Goal: Task Accomplishment & Management: Use online tool/utility

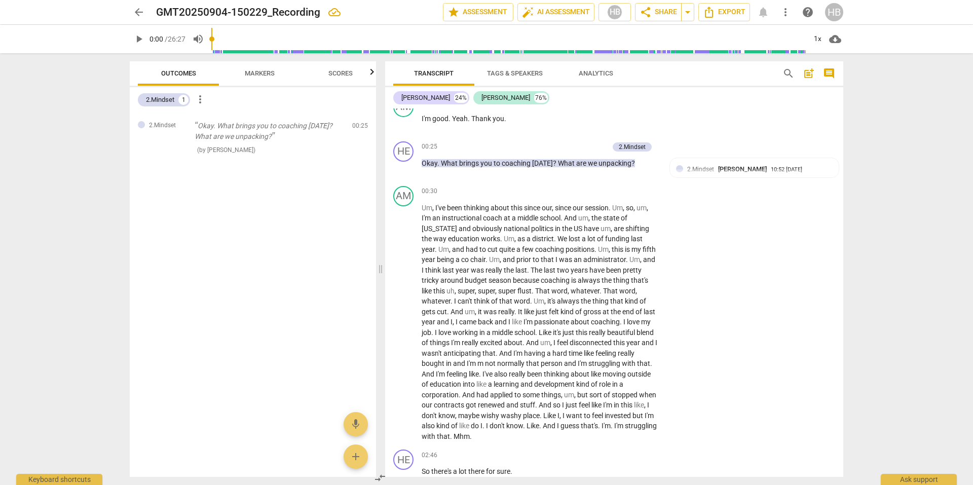
scroll to position [253, 0]
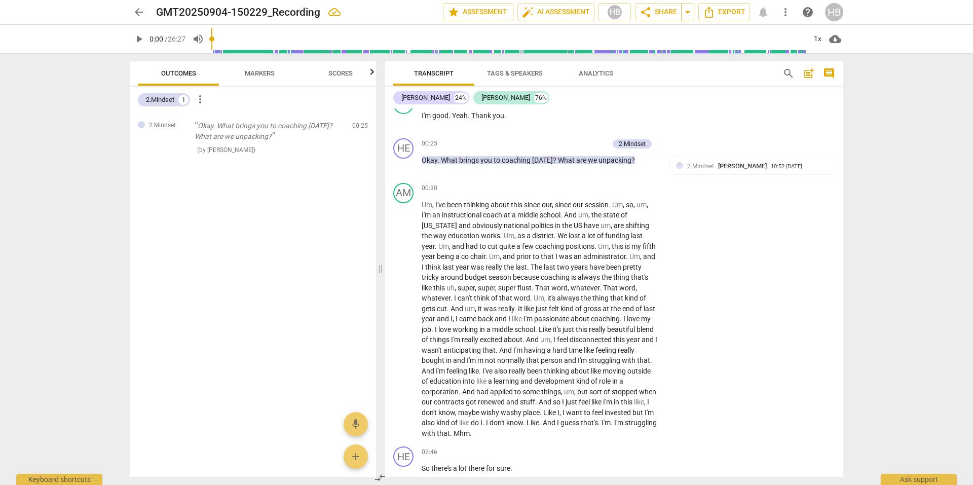
click at [262, 81] on button "Markers" at bounding box center [259, 73] width 81 height 24
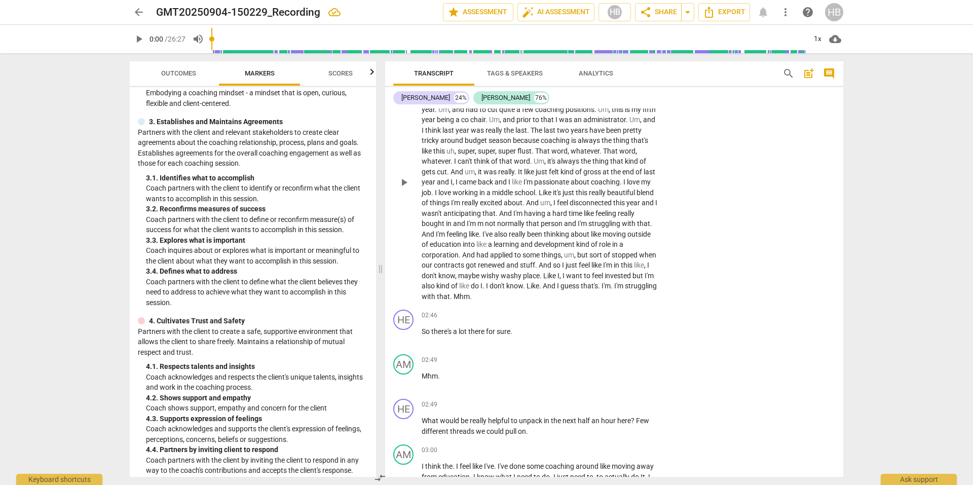
scroll to position [406, 0]
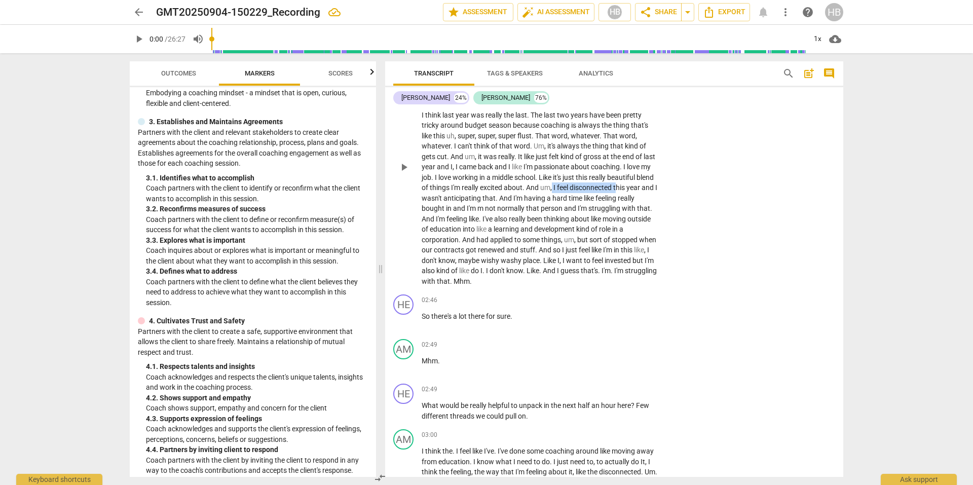
drag, startPoint x: 573, startPoint y: 185, endPoint x: 637, endPoint y: 186, distance: 63.9
click at [637, 186] on p "Um , I've been thinking about this since our , since our session . Um , so , um…" at bounding box center [540, 167] width 237 height 239
click at [668, 175] on icon "button" at bounding box center [669, 177] width 4 height 4
drag, startPoint x: 531, startPoint y: 196, endPoint x: 405, endPoint y: 194, distance: 126.3
click at [405, 194] on div "AM play_arrow pause 00:30 + Add competency keyboard_arrow_right Um , I've been …" at bounding box center [614, 159] width 458 height 264
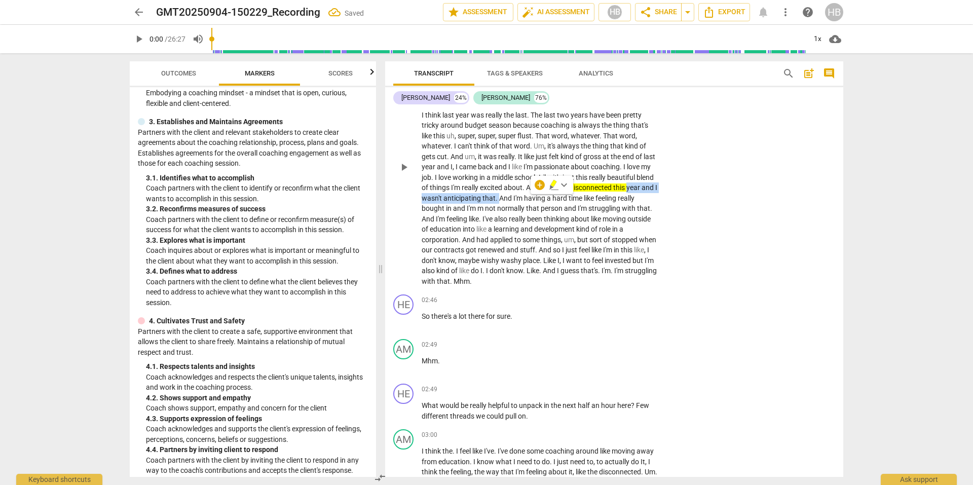
click at [553, 189] on icon "button" at bounding box center [554, 185] width 10 height 12
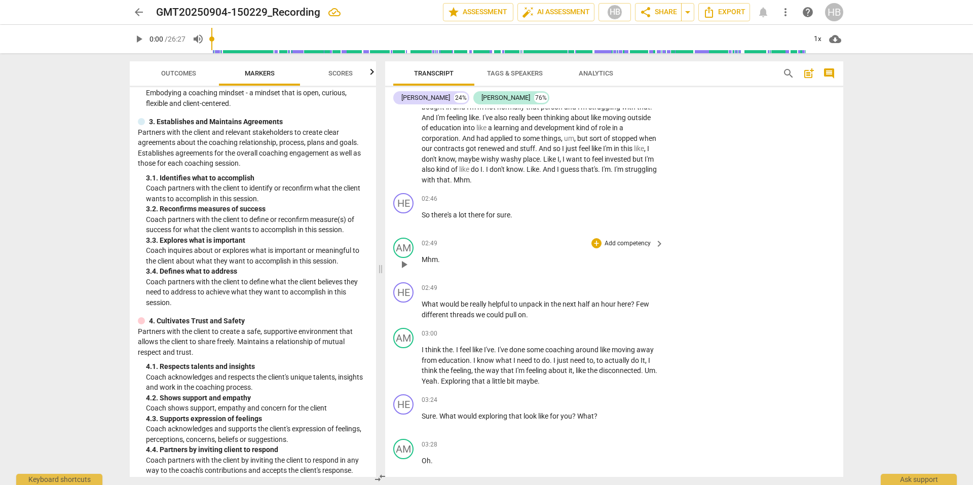
scroll to position [558, 0]
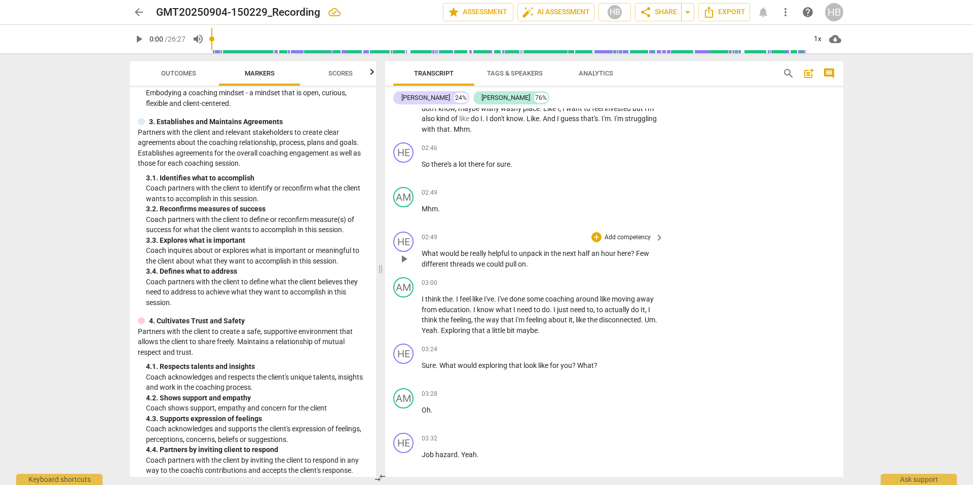
click at [636, 237] on p "Add competency" at bounding box center [628, 237] width 48 height 9
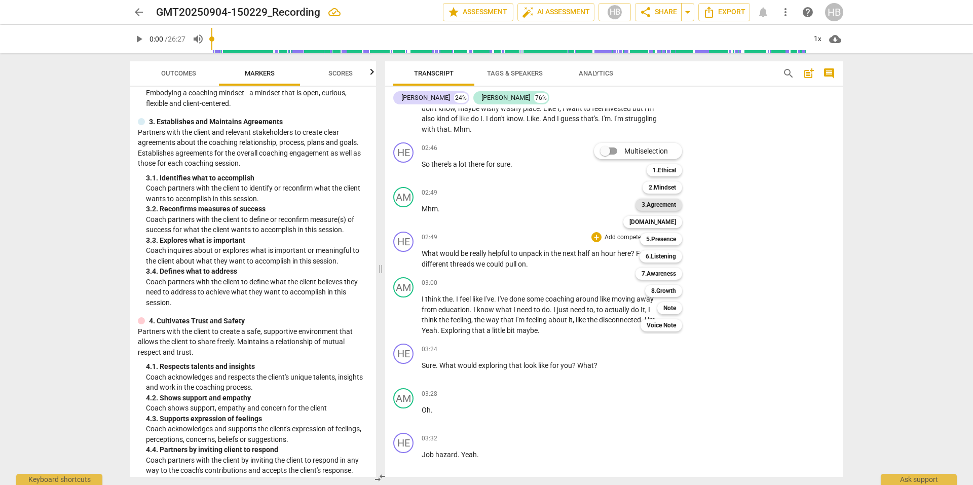
click at [667, 204] on b "3.Agreement" at bounding box center [659, 205] width 34 height 12
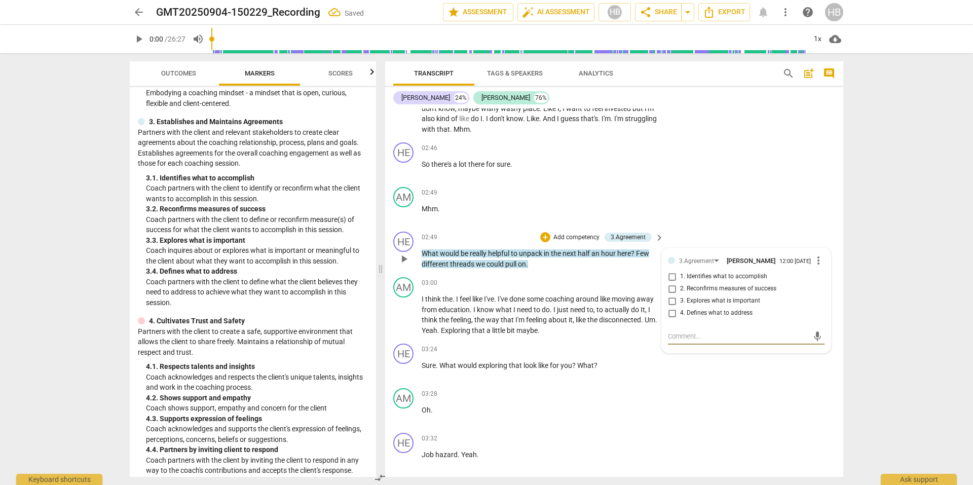
click at [670, 281] on input "1. Identifies what to accomplish" at bounding box center [672, 277] width 16 height 12
checkbox input "true"
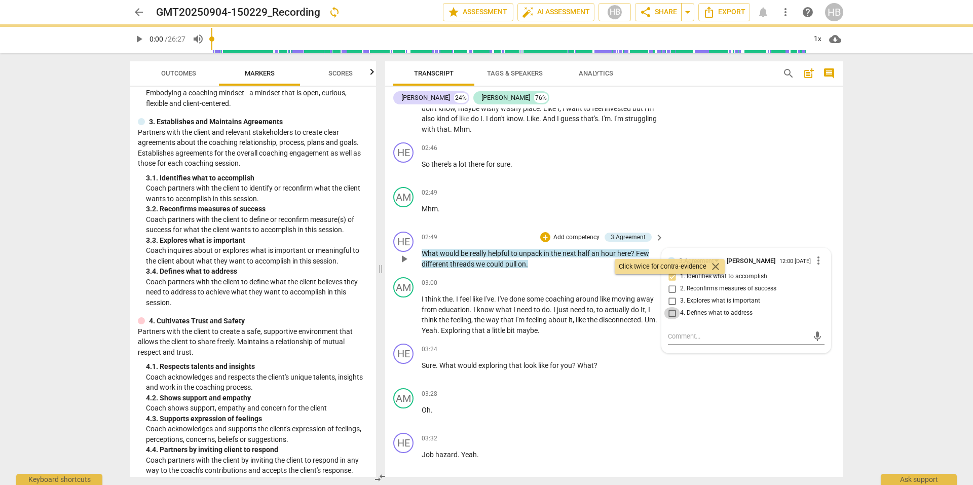
click at [673, 315] on input "4. Defines what to address" at bounding box center [672, 313] width 16 height 12
checkbox input "true"
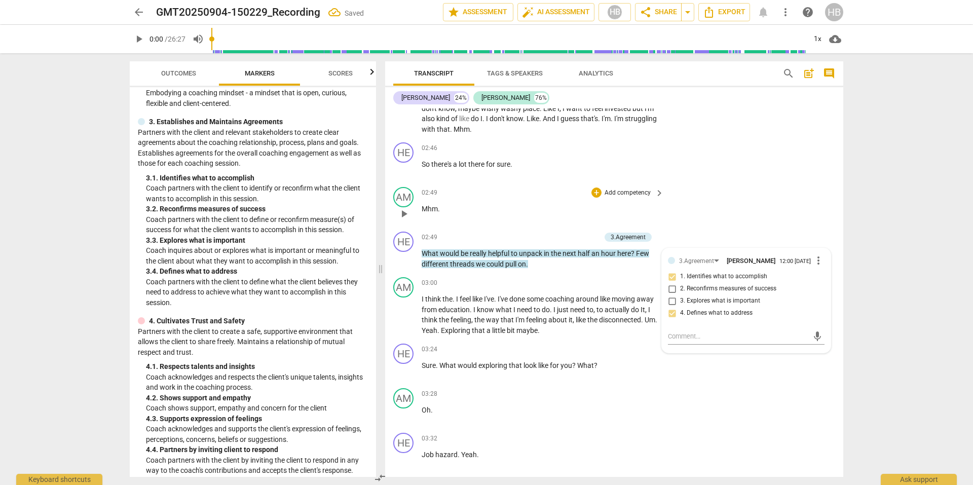
click at [780, 206] on div "AM play_arrow pause 02:49 + Add competency keyboard_arrow_right Mhm ." at bounding box center [614, 205] width 458 height 45
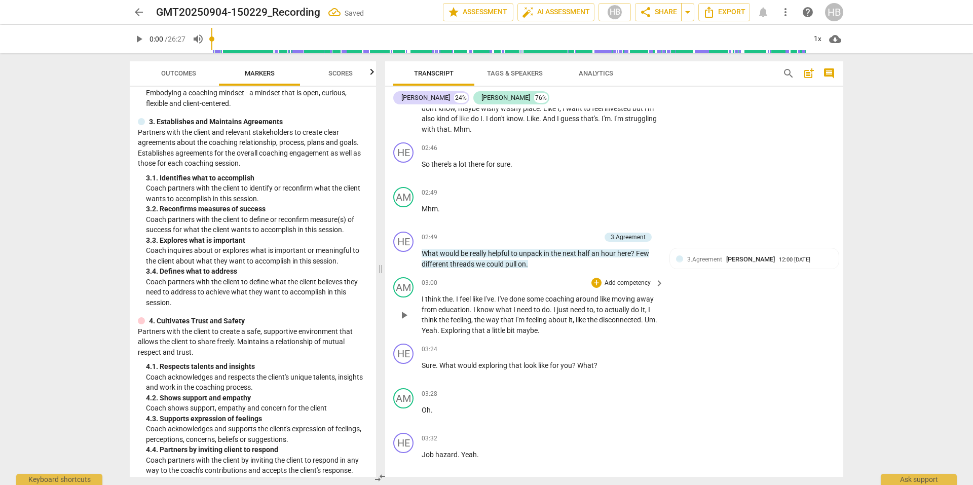
scroll to position [608, 0]
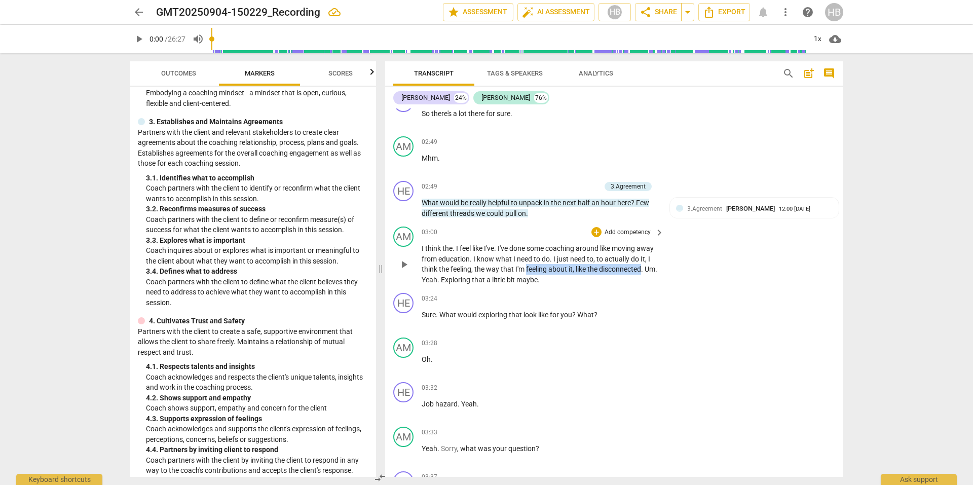
drag, startPoint x: 464, startPoint y: 280, endPoint x: 547, endPoint y: 271, distance: 83.6
click at [547, 271] on p "I think the . I feel like I've . I've done some coaching around like moving awa…" at bounding box center [540, 264] width 237 height 42
click at [489, 268] on icon "button" at bounding box center [488, 267] width 10 height 12
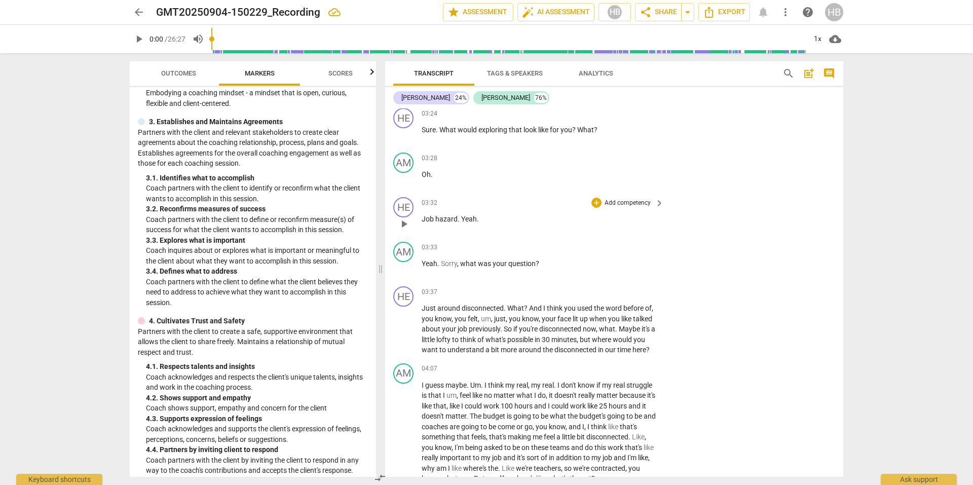
scroll to position [811, 0]
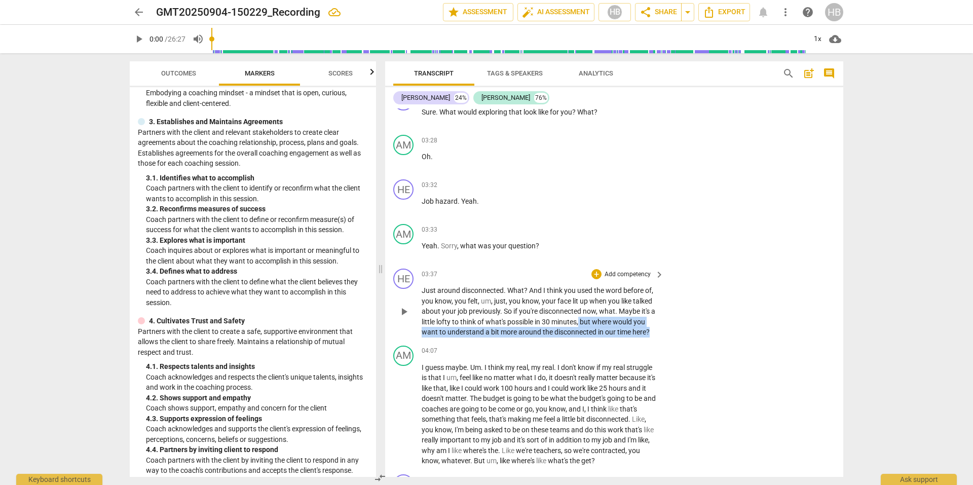
drag, startPoint x: 580, startPoint y: 320, endPoint x: 651, endPoint y: 331, distance: 71.2
click at [651, 331] on p "Just around disconnected . What ? And I think you used the word before of , you…" at bounding box center [540, 311] width 237 height 52
click at [636, 274] on p "Add competency" at bounding box center [628, 274] width 48 height 9
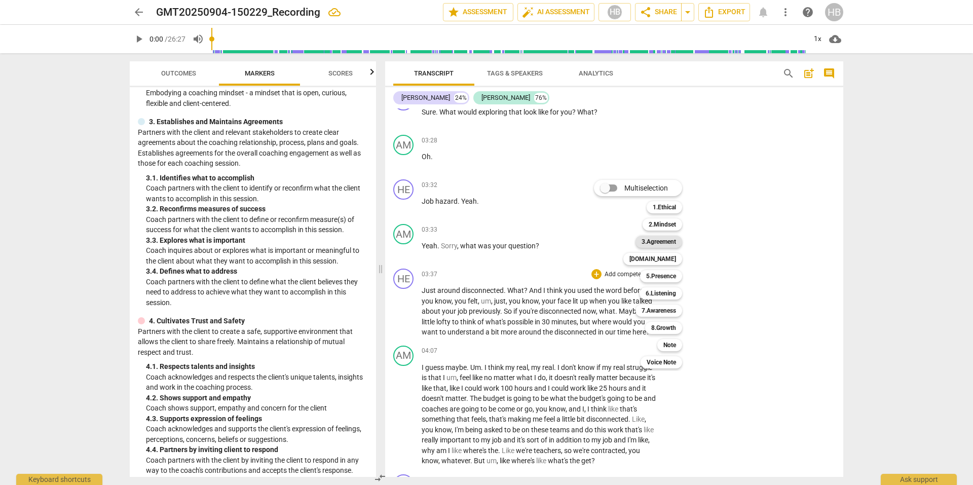
click at [649, 241] on b "3.Agreement" at bounding box center [659, 242] width 34 height 12
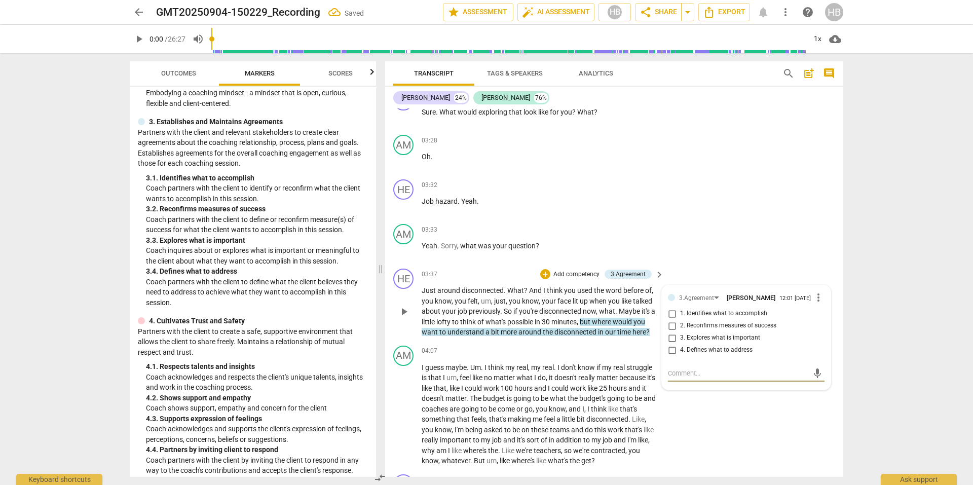
click at [672, 328] on input "2. Reconfirms measures of success" at bounding box center [672, 326] width 16 height 12
checkbox input "true"
click at [671, 341] on input "3. Explores what is important" at bounding box center [672, 338] width 16 height 12
checkbox input "true"
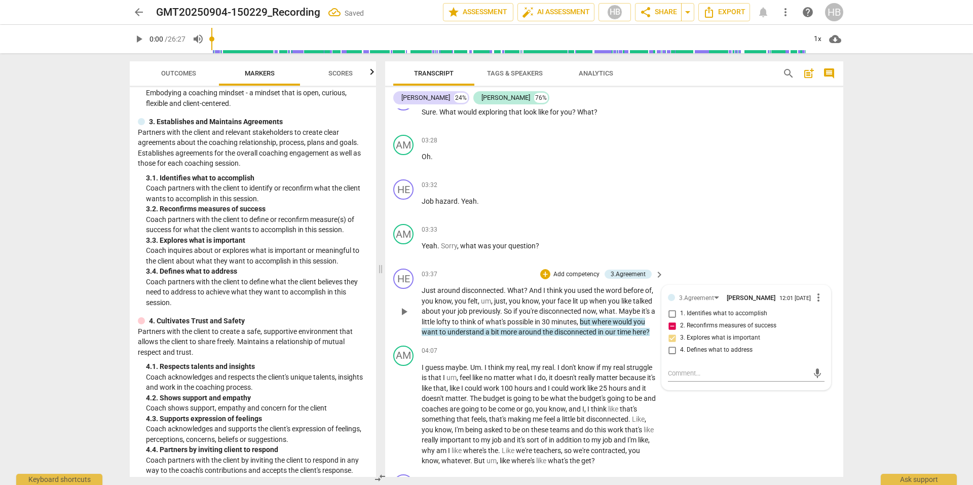
click at [596, 341] on div "HE play_arrow pause 03:37 + Add competency 3.Agreement keyboard_arrow_right Jus…" at bounding box center [614, 303] width 458 height 77
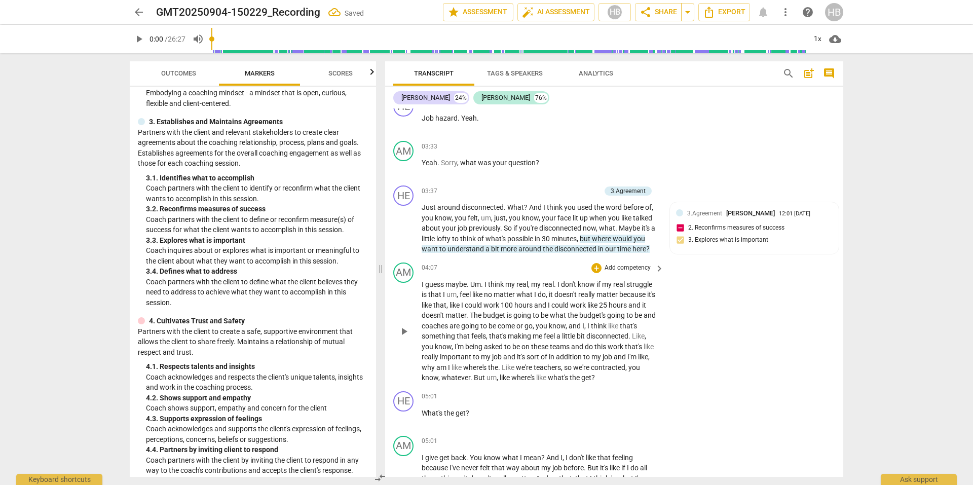
scroll to position [912, 0]
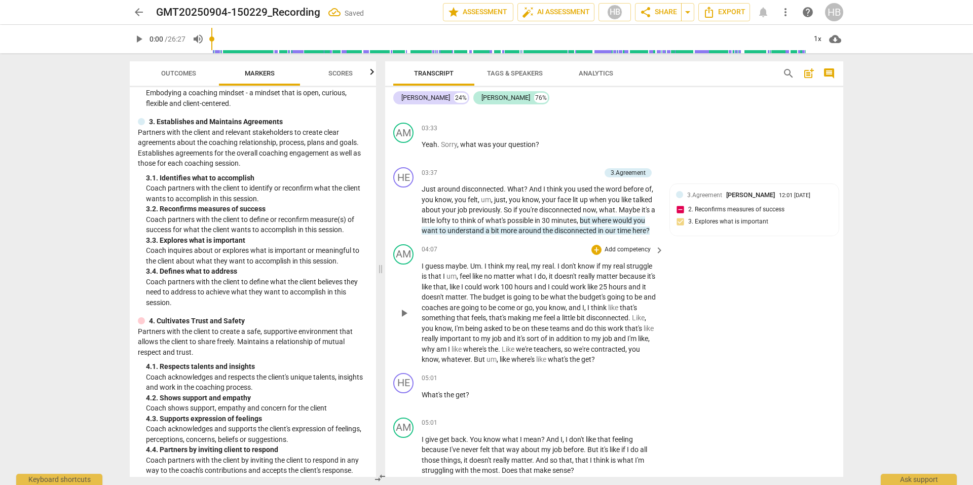
click at [729, 338] on div "AM play_arrow pause 04:07 + Add competency keyboard_arrow_right I guess maybe .…" at bounding box center [614, 304] width 458 height 129
click at [678, 208] on div "3.Agreement [PERSON_NAME] 12:01 [DATE] 2. Reconfirms measures of success 3. Exp…" at bounding box center [754, 211] width 157 height 43
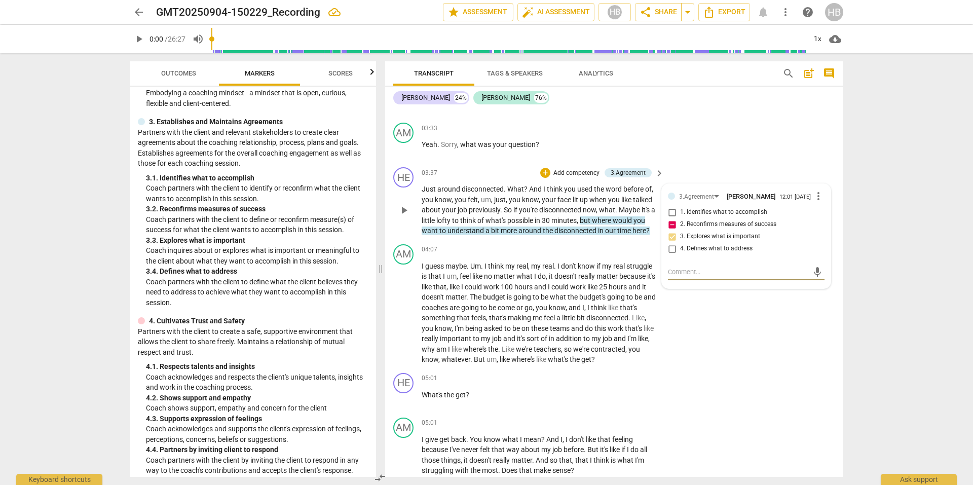
click at [673, 226] on input "2. Reconfirms measures of success" at bounding box center [672, 224] width 16 height 12
checkbox input "false"
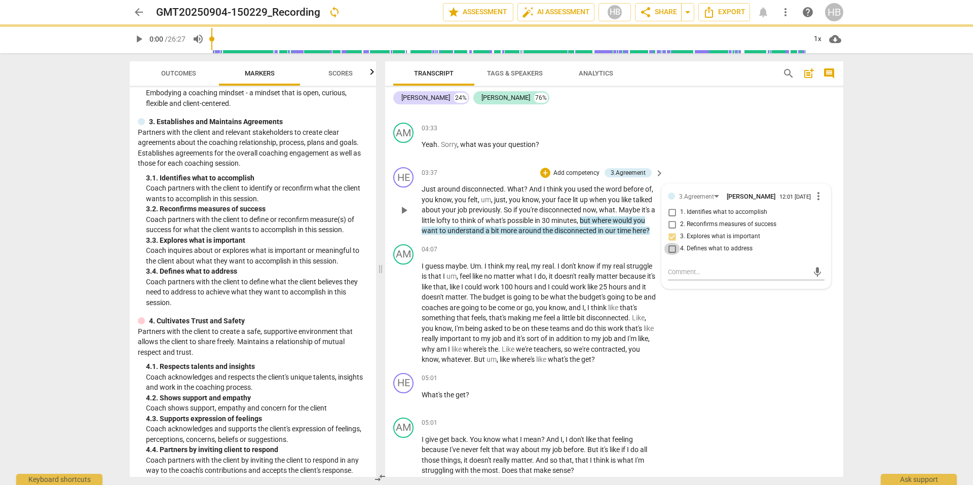
click at [672, 252] on input "4. Defines what to address" at bounding box center [672, 249] width 16 height 12
checkbox input "true"
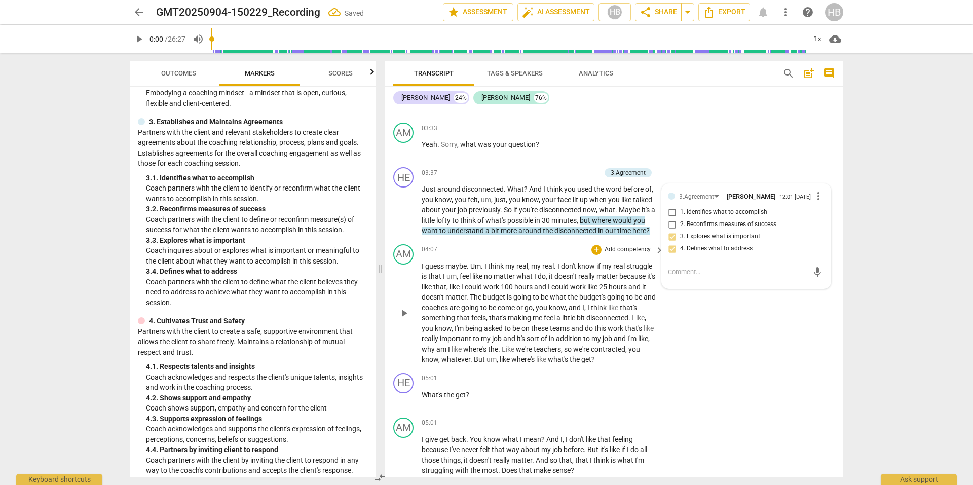
click at [696, 333] on div "AM play_arrow pause 04:07 + Add competency keyboard_arrow_right I guess maybe .…" at bounding box center [614, 304] width 458 height 129
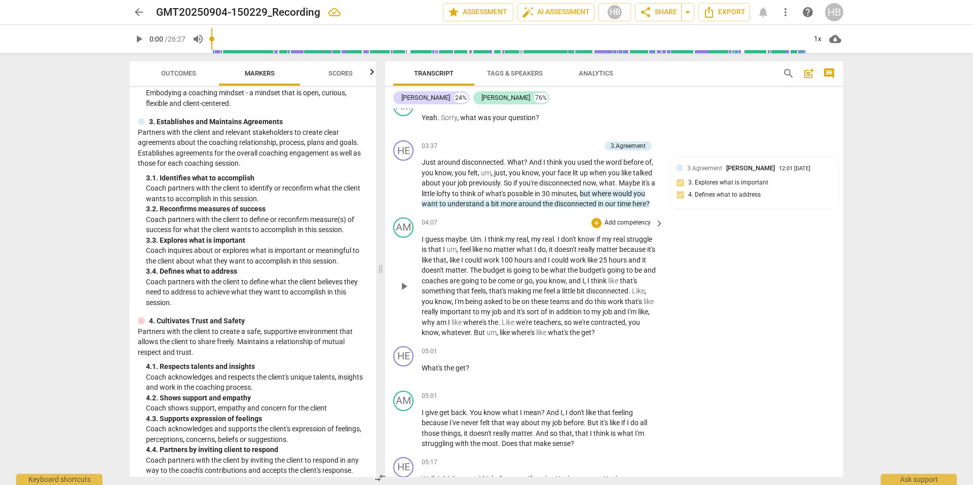
scroll to position [963, 0]
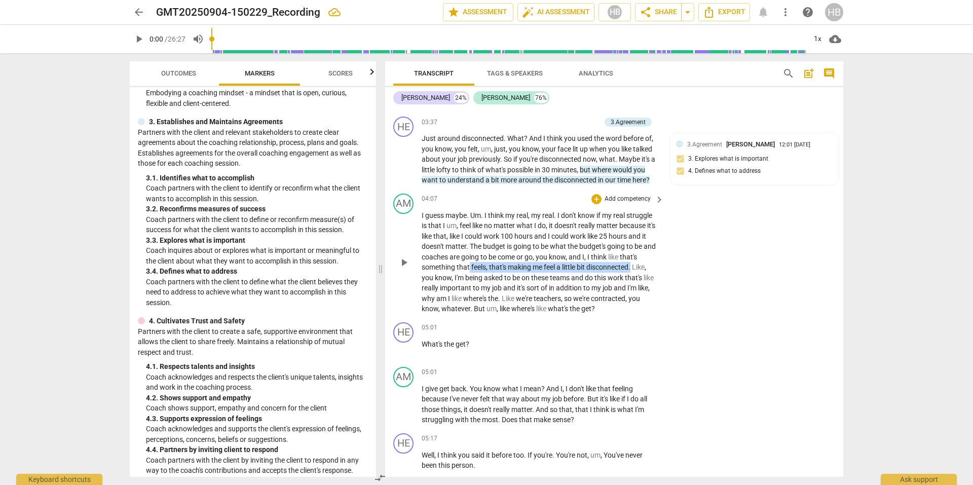
drag, startPoint x: 635, startPoint y: 267, endPoint x: 470, endPoint y: 268, distance: 164.8
click at [470, 268] on p "I guess maybe . Um . I think my real , my real . I don't know if my real strugg…" at bounding box center [540, 262] width 237 height 104
click at [658, 258] on icon "button" at bounding box center [659, 254] width 10 height 12
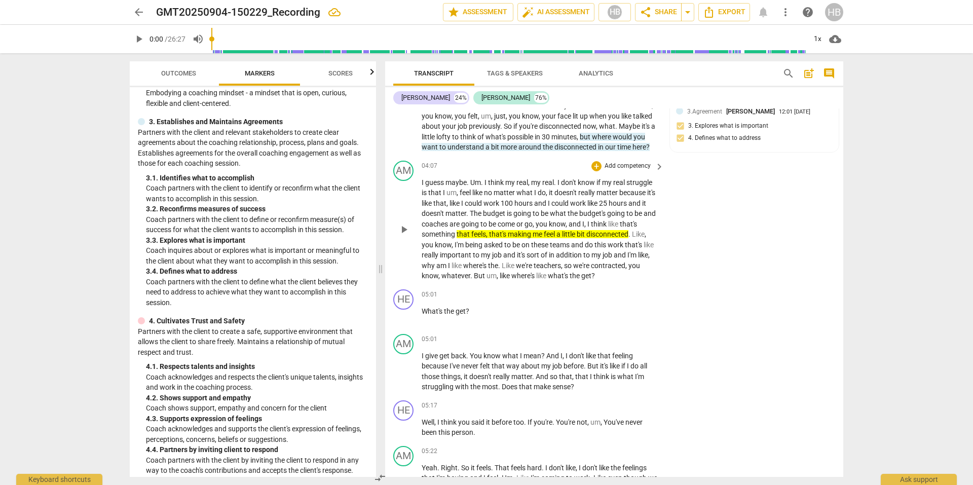
scroll to position [1014, 0]
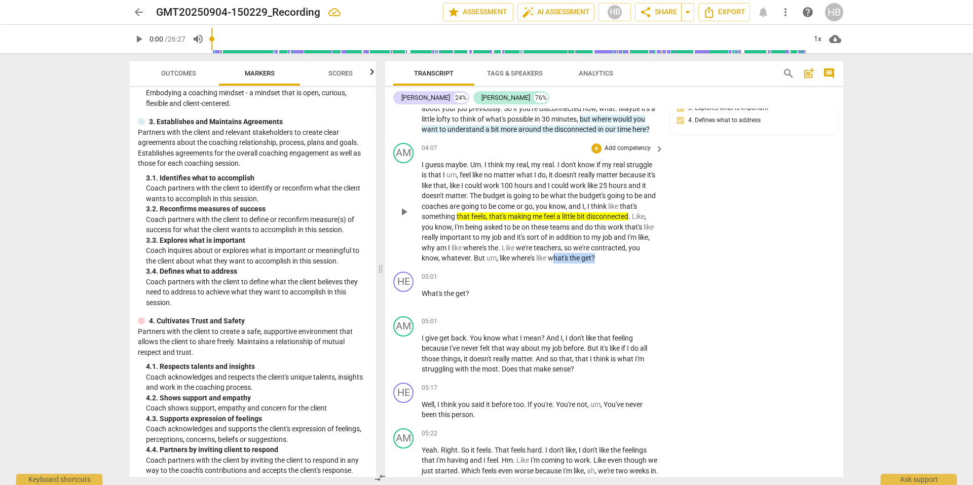
drag, startPoint x: 598, startPoint y: 259, endPoint x: 554, endPoint y: 260, distance: 44.1
click at [554, 260] on p "I guess maybe . Um . I think my real , my real . I don't know if my real strugg…" at bounding box center [540, 212] width 237 height 104
click at [618, 248] on icon "button" at bounding box center [618, 247] width 4 height 4
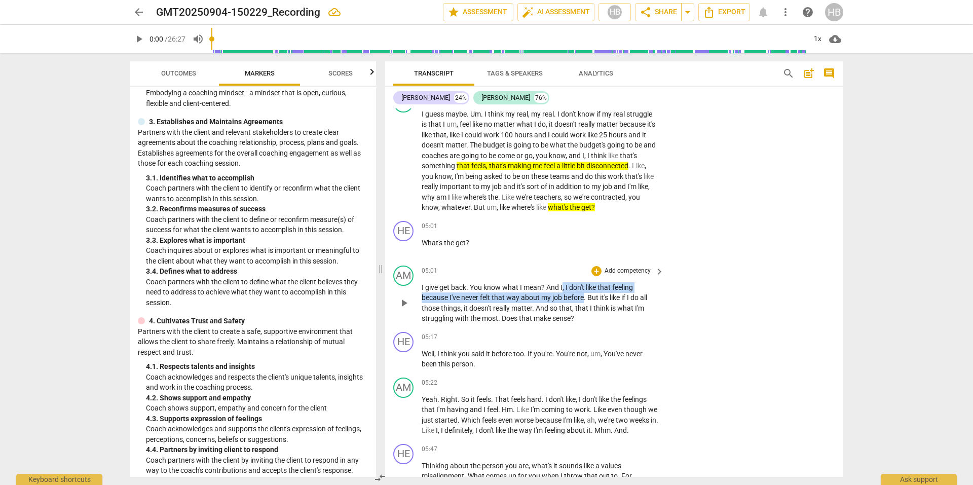
drag, startPoint x: 583, startPoint y: 296, endPoint x: 564, endPoint y: 286, distance: 21.5
click at [564, 286] on p "I give get back . You know what I mean ? And I , I don't like that feeling beca…" at bounding box center [540, 303] width 237 height 42
click at [608, 283] on icon "button" at bounding box center [608, 282] width 6 height 7
click at [493, 293] on p "I give get back . You know what I mean ? And I , I don't like that feeling beca…" at bounding box center [540, 303] width 237 height 42
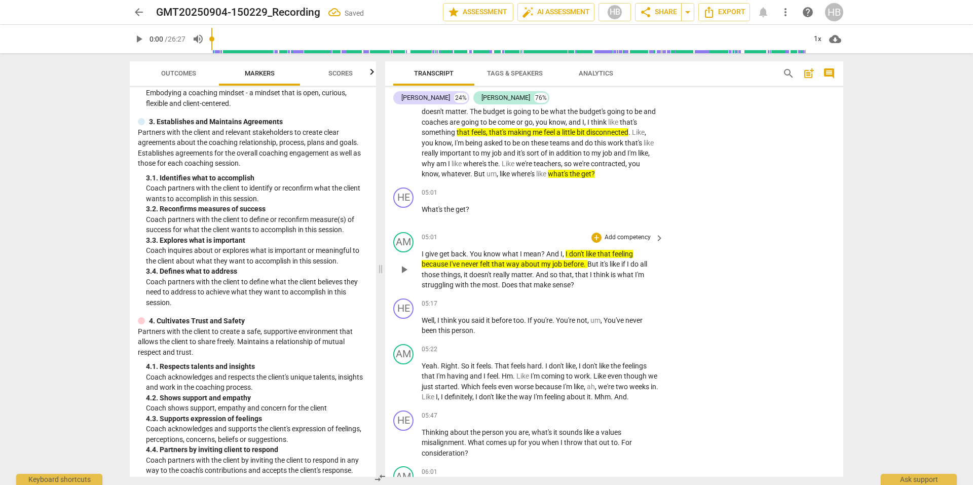
scroll to position [1115, 0]
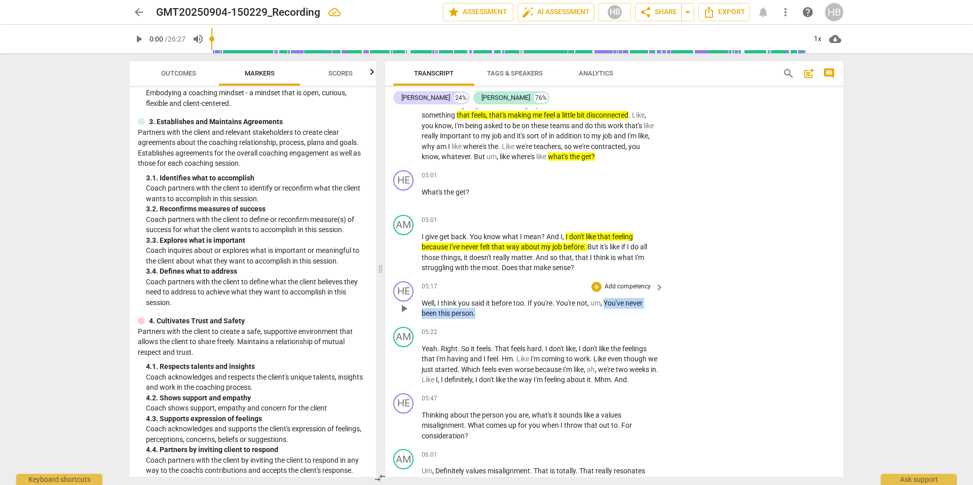
drag, startPoint x: 496, startPoint y: 313, endPoint x: 606, endPoint y: 300, distance: 110.9
click at [606, 300] on p "Well , I think you said it before too . If you're . You're not , um , You've ne…" at bounding box center [540, 308] width 237 height 21
click at [501, 299] on icon "button" at bounding box center [499, 300] width 10 height 12
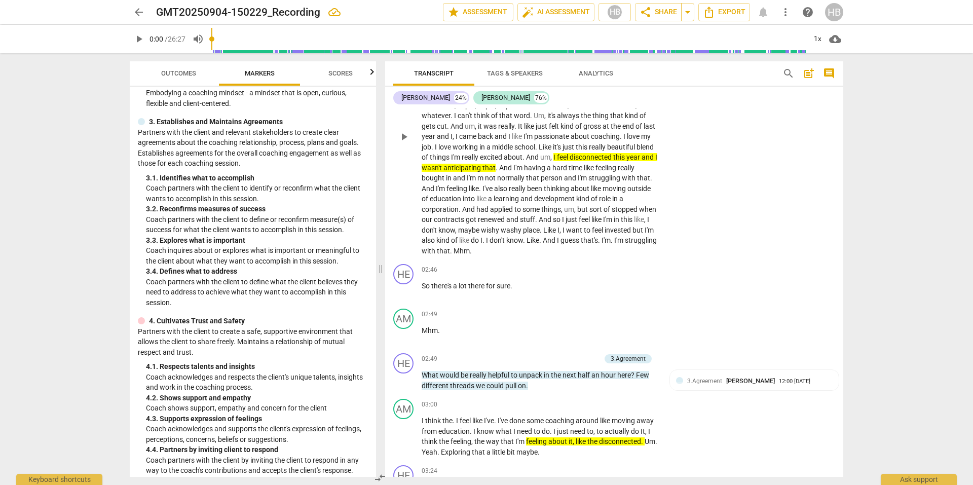
scroll to position [406, 0]
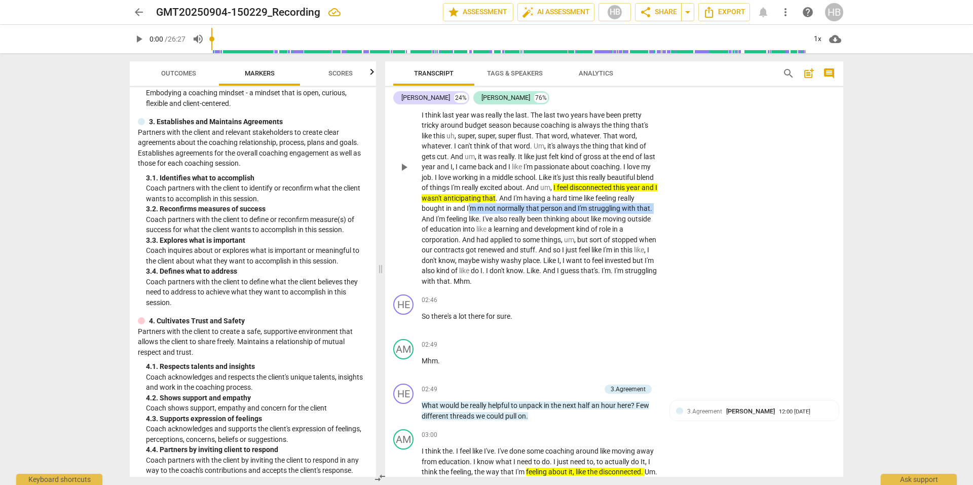
drag, startPoint x: 487, startPoint y: 207, endPoint x: 439, endPoint y: 216, distance: 48.9
click at [439, 216] on p "Um , I've been thinking about this since our , since our session . Um , so , um…" at bounding box center [540, 167] width 237 height 239
click at [463, 209] on icon "button" at bounding box center [461, 206] width 10 height 12
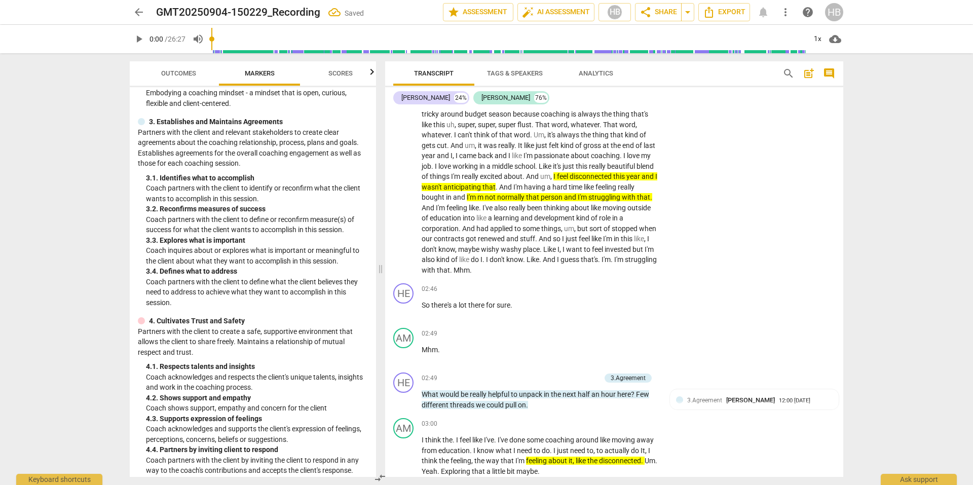
scroll to position [355, 0]
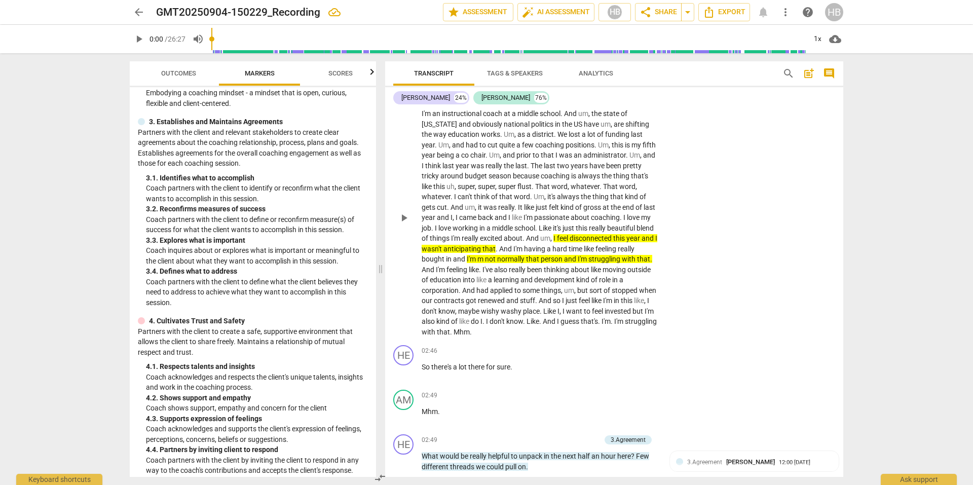
click at [541, 260] on span "that" at bounding box center [533, 259] width 15 height 8
drag, startPoint x: 435, startPoint y: 270, endPoint x: 486, endPoint y: 260, distance: 51.2
click at [486, 260] on p "Um , I've been thinking about this since our , since our session . Um , so , um…" at bounding box center [540, 217] width 237 height 239
click at [473, 260] on span "keyboard_arrow_down" at bounding box center [471, 256] width 12 height 12
click at [492, 290] on div at bounding box center [491, 289] width 10 height 10
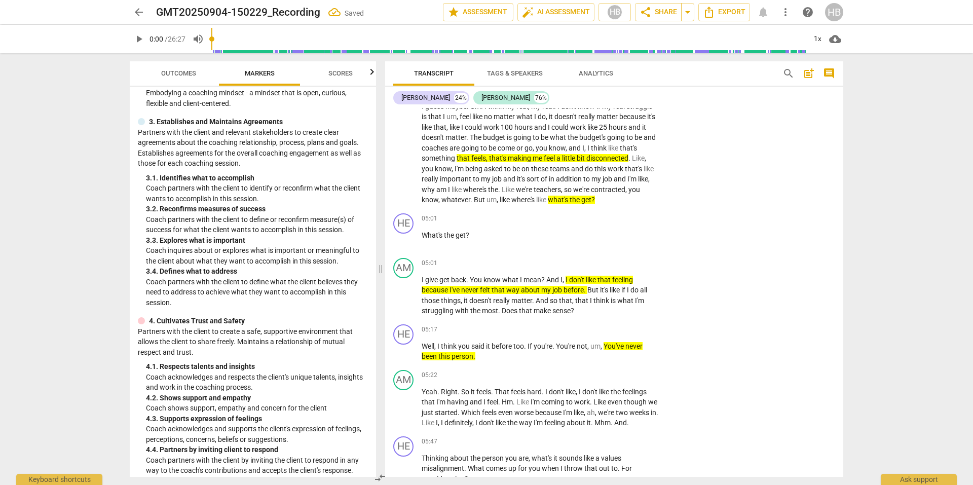
scroll to position [1115, 0]
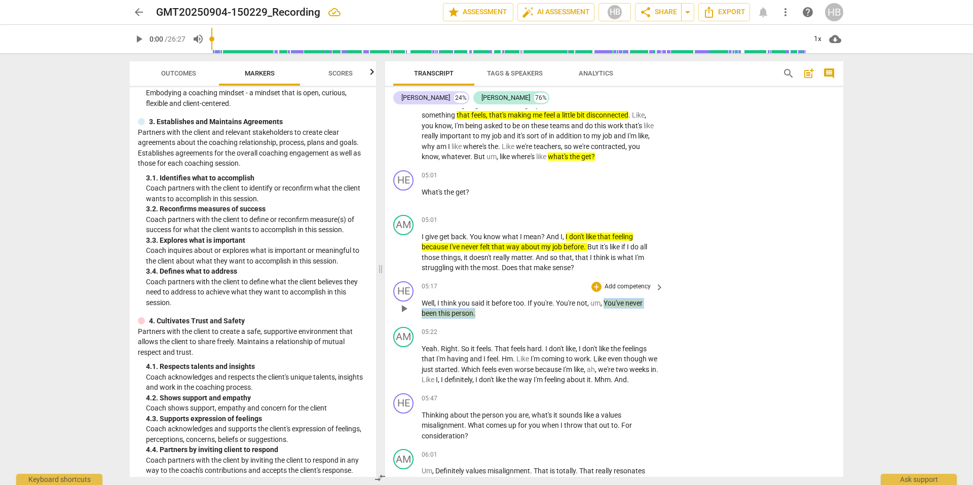
drag, startPoint x: 476, startPoint y: 310, endPoint x: 605, endPoint y: 301, distance: 129.1
click at [605, 301] on p "Well , I think you said it before too . If you're . You're not , um , You've ne…" at bounding box center [540, 308] width 237 height 21
click at [499, 302] on icon "button" at bounding box center [499, 300] width 10 height 12
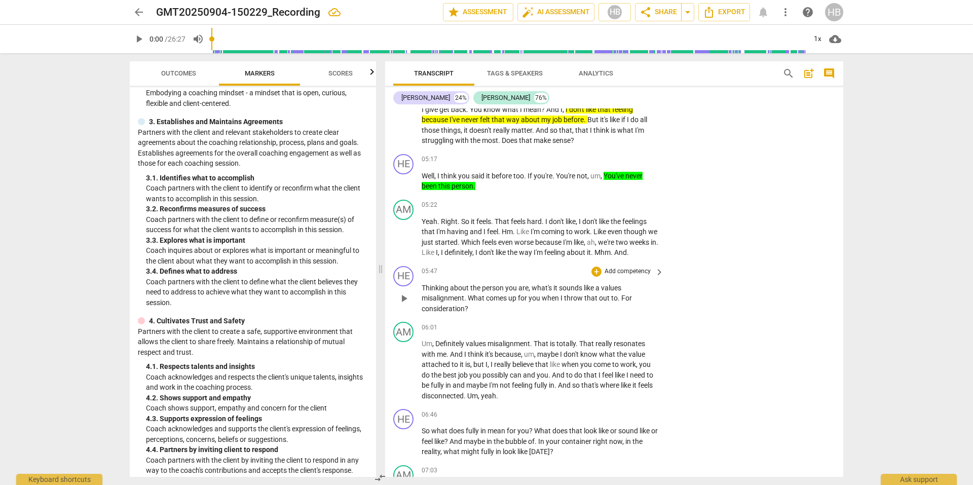
scroll to position [1267, 0]
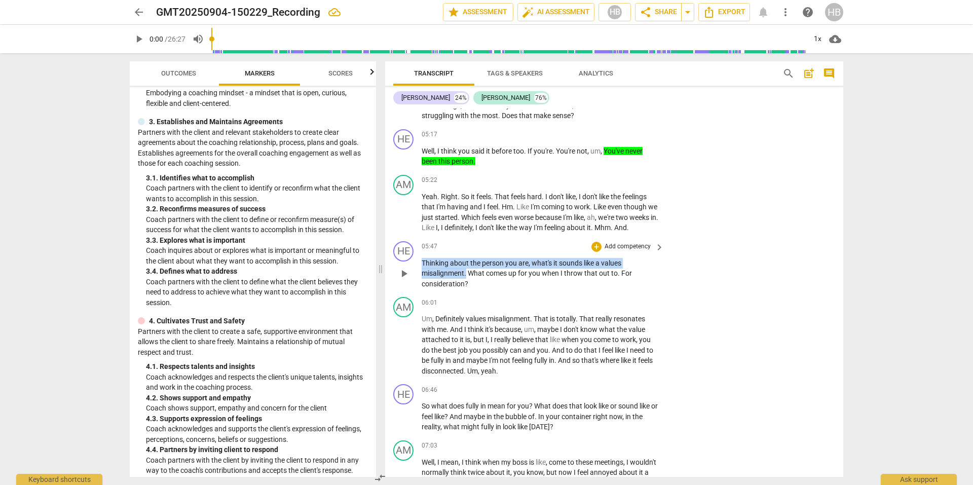
drag, startPoint x: 447, startPoint y: 278, endPoint x: 422, endPoint y: 275, distance: 24.6
click at [422, 275] on p "Thinking about the person you are , what's it sounds like a values misalignment…" at bounding box center [540, 273] width 237 height 31
click at [619, 251] on p "Add competency" at bounding box center [628, 246] width 48 height 9
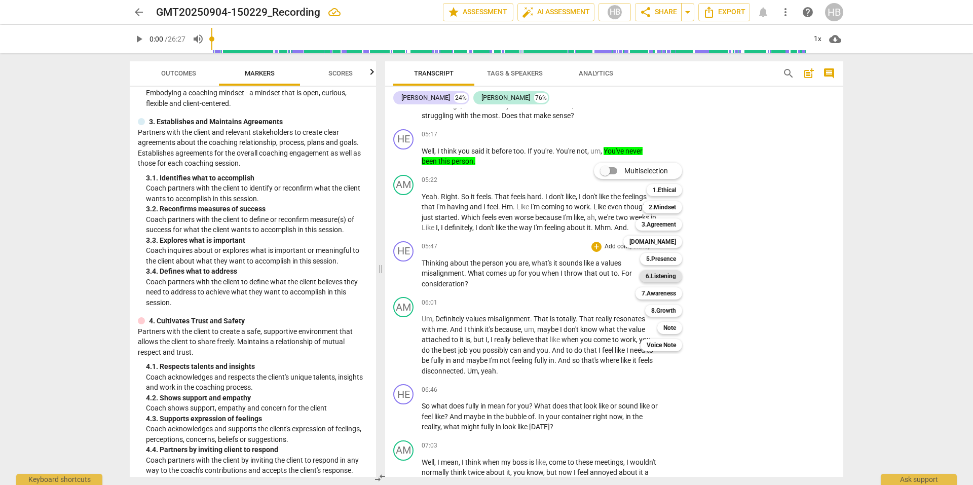
click at [666, 276] on b "6.Listening" at bounding box center [661, 276] width 30 height 12
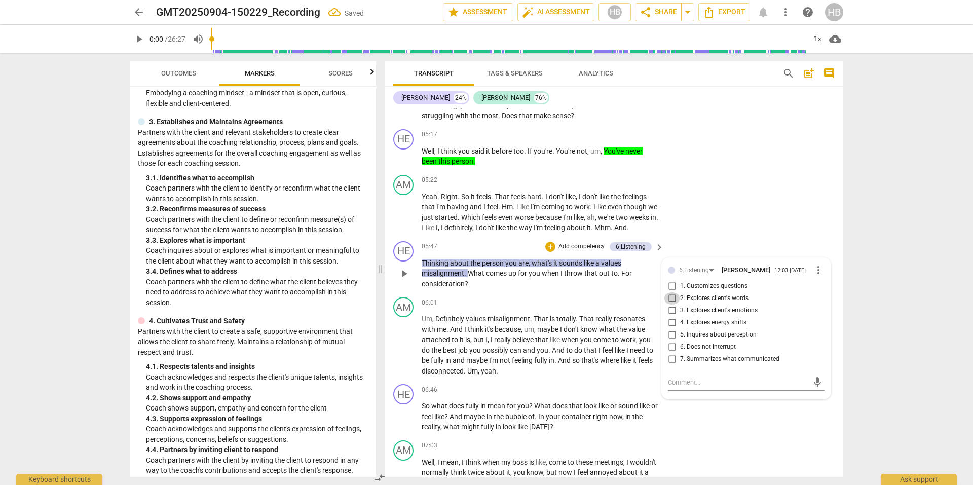
click at [672, 305] on input "2. Explores client's words" at bounding box center [672, 299] width 16 height 12
checkbox input "true"
click at [670, 366] on input "7. Summarizes what communicated" at bounding box center [672, 359] width 16 height 12
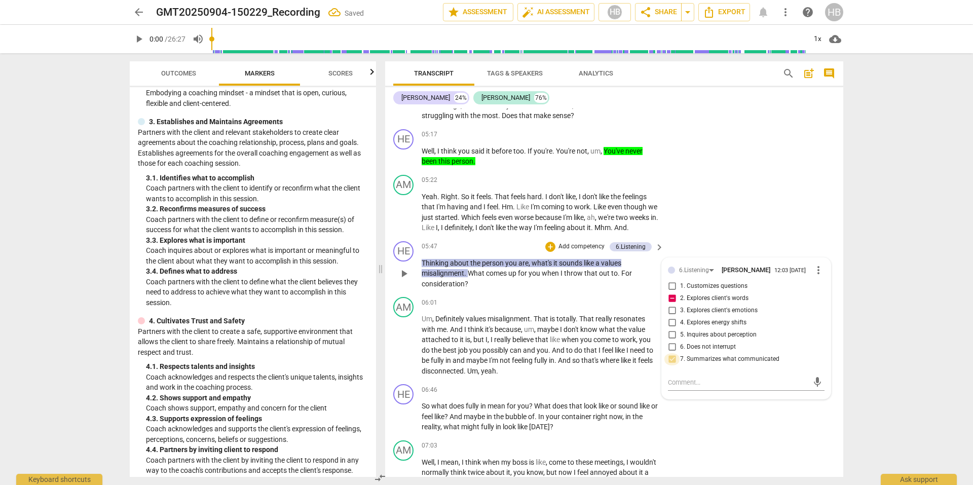
checkbox input "true"
click at [687, 387] on textarea at bounding box center [738, 383] width 140 height 10
type textarea "t"
type textarea "th"
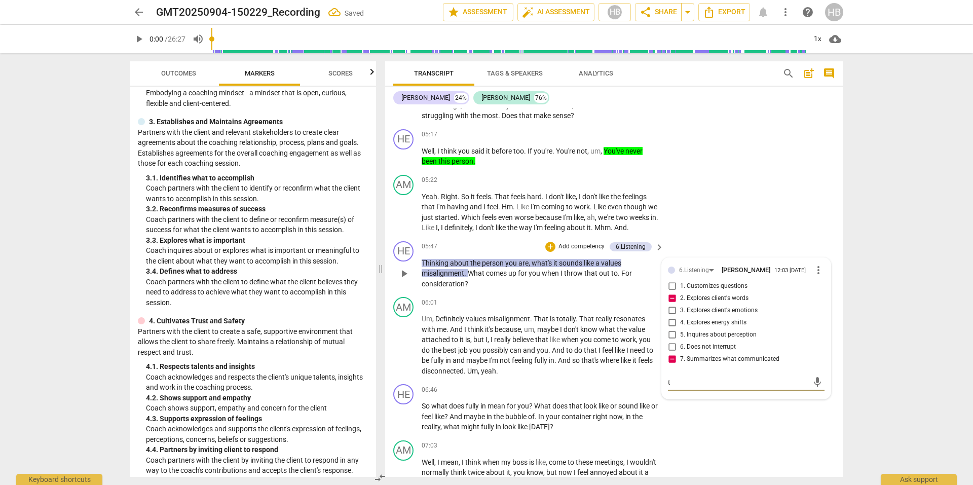
type textarea "th"
type textarea "thi"
type textarea "this"
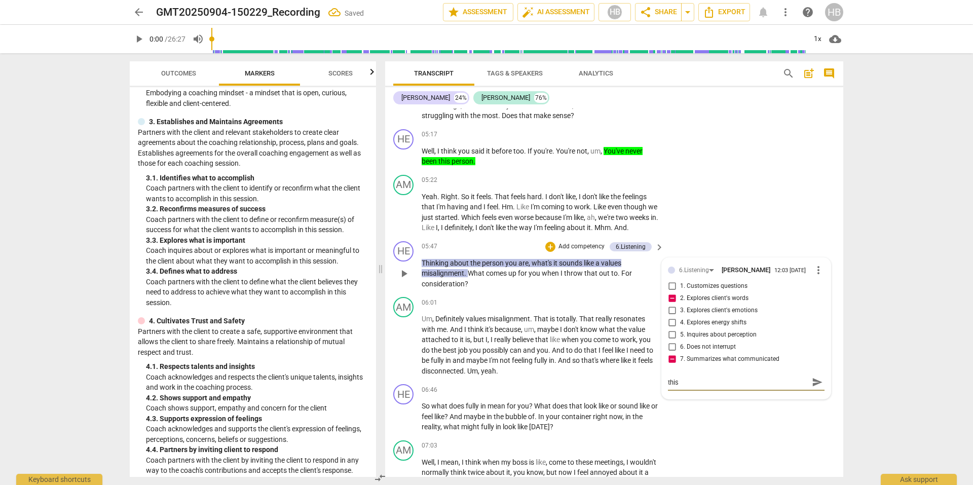
type textarea "this w"
type textarea "this wa"
type textarea "this was"
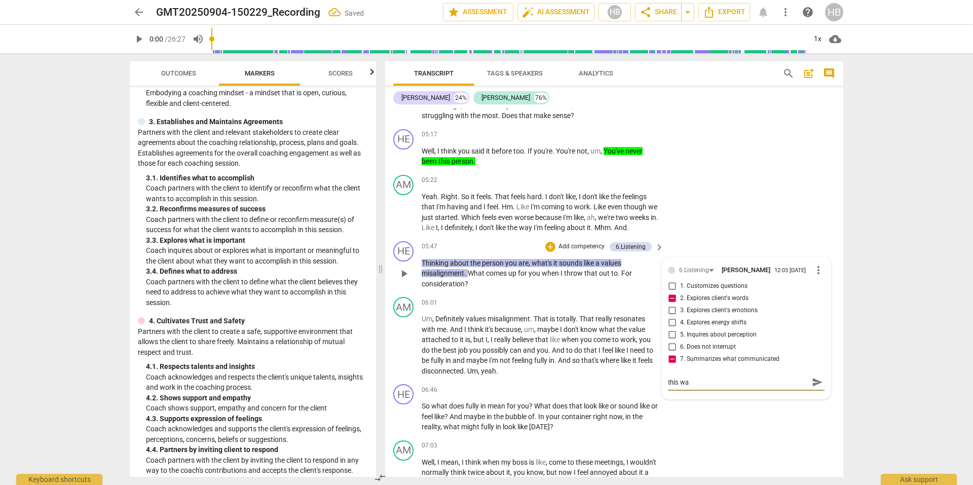
type textarea "this was"
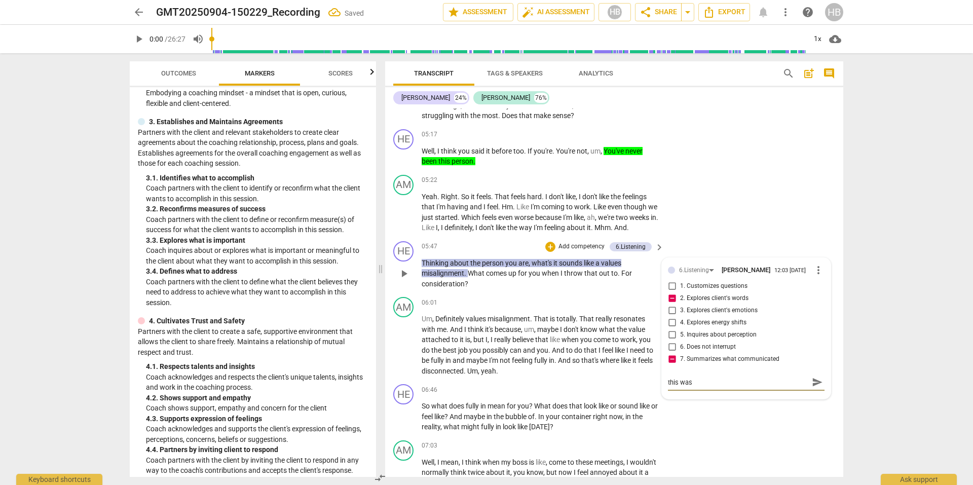
type textarea "this wa"
type textarea "this w"
type textarea "this"
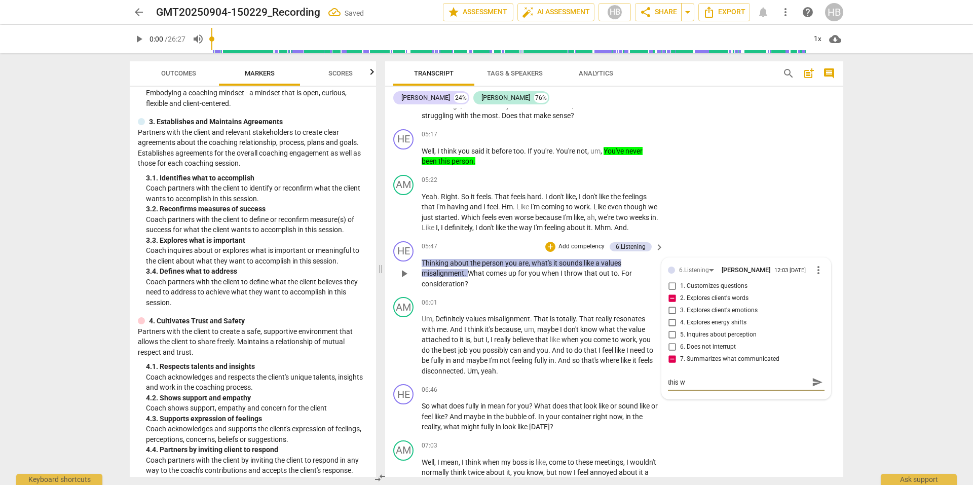
type textarea "this"
type textarea "thi"
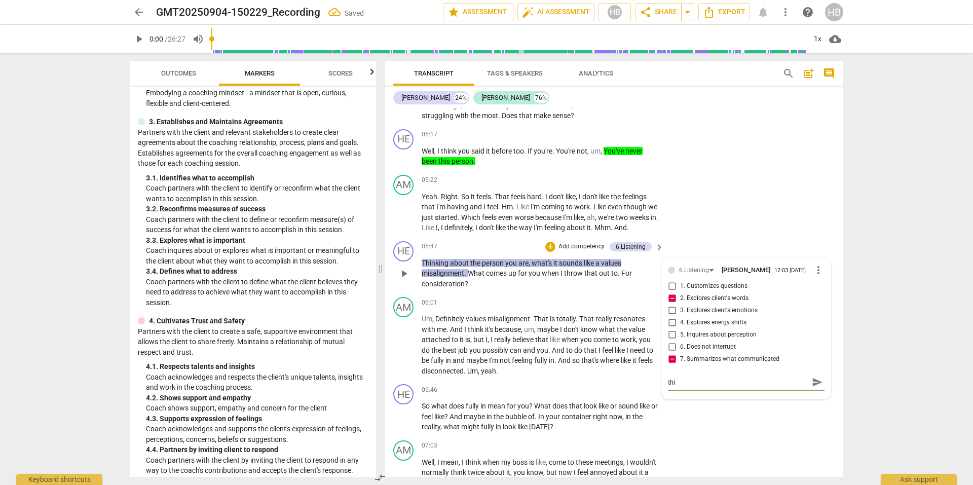
type textarea "th"
type textarea "the"
type textarea "thes"
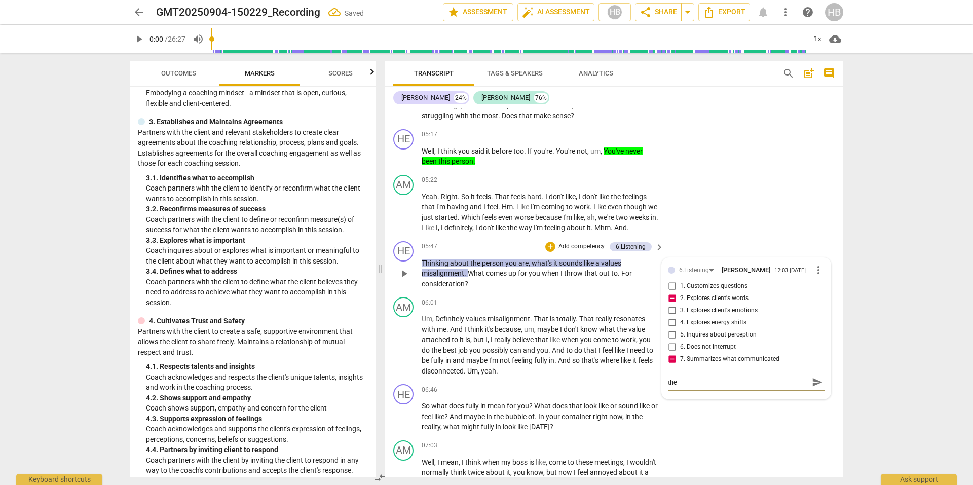
type textarea "thes"
type textarea "these"
type textarea "these w"
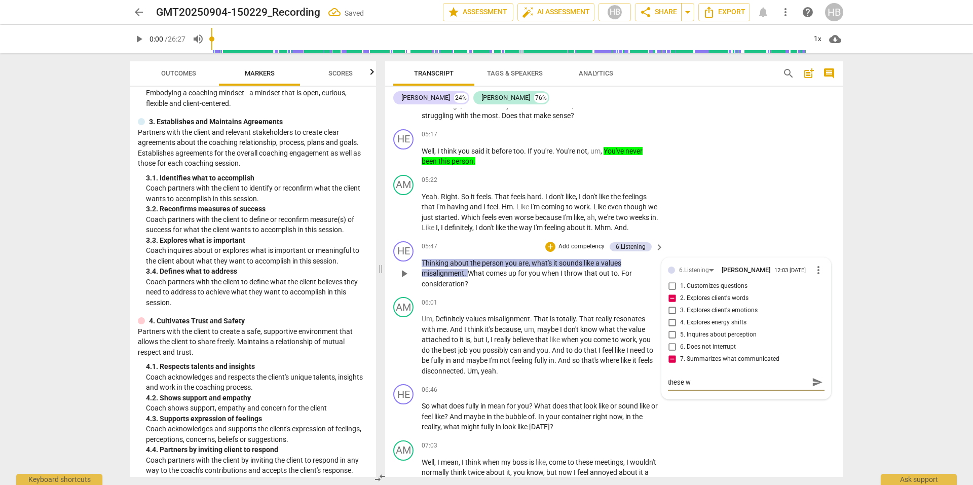
type textarea "these we"
type textarea "these wer"
type textarea "these were"
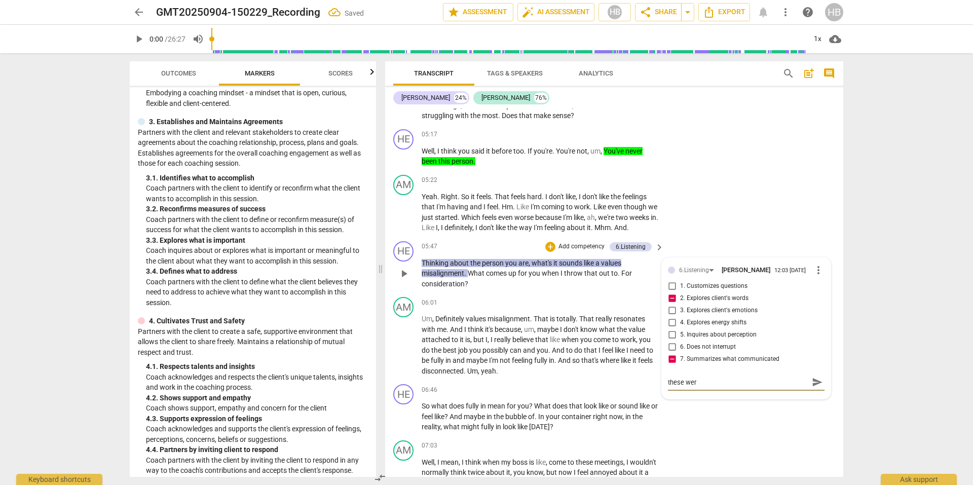
type textarea "these were"
type textarea "these were m"
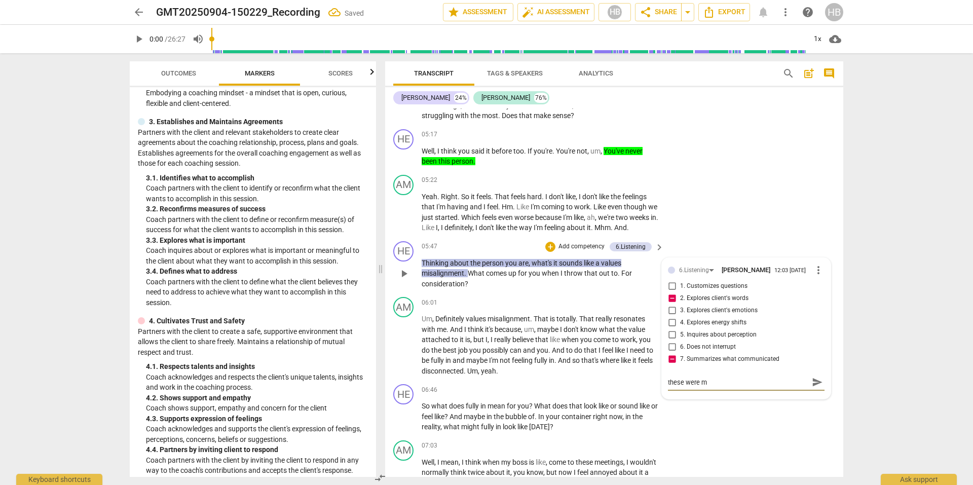
type textarea "these were my"
type textarea "these were my w"
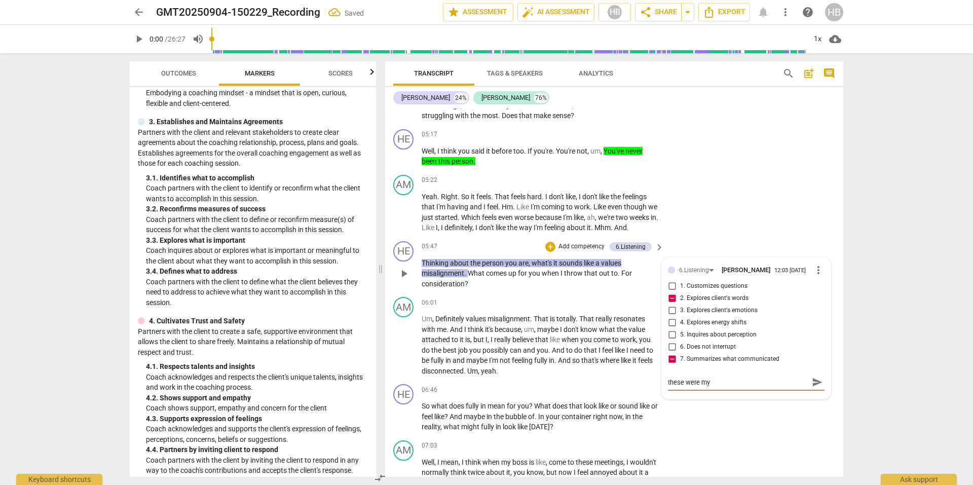
type textarea "these were my w"
type textarea "these were my wo"
type textarea "these were my wor"
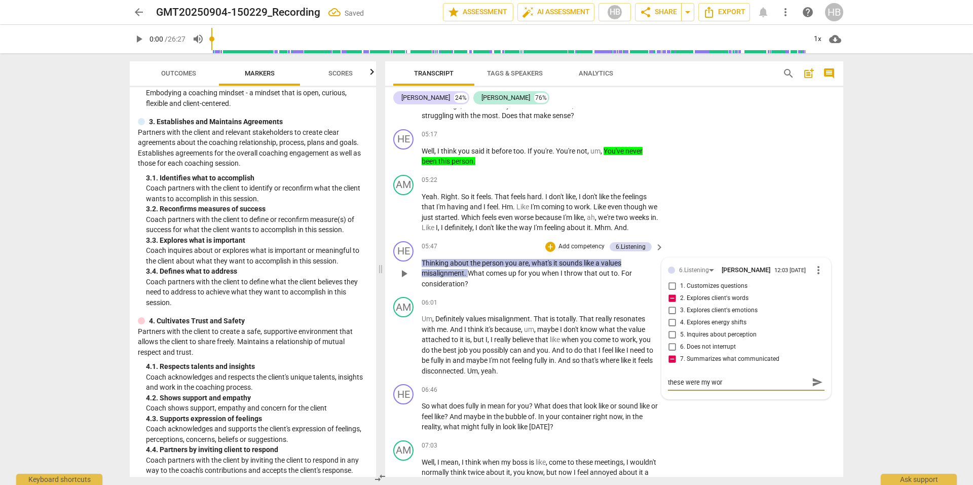
type textarea "these were my word"
type textarea "these were my words"
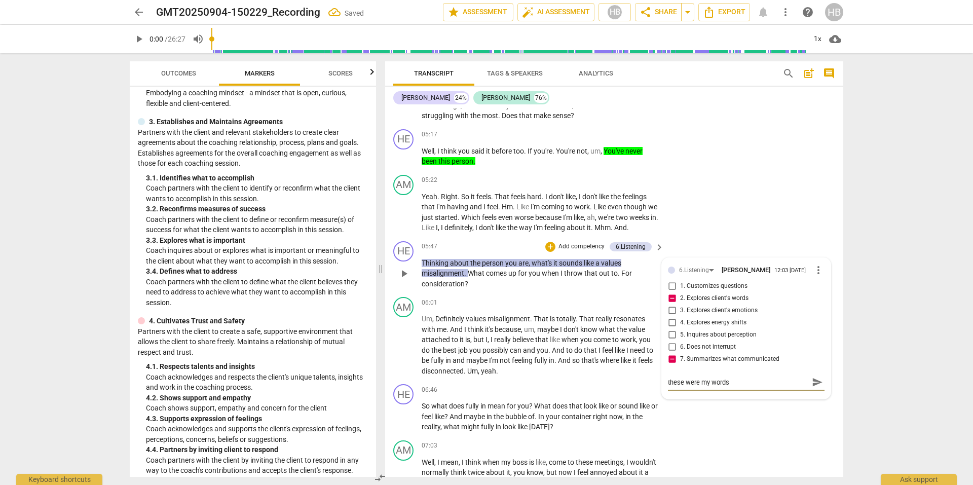
type textarea "these were my words"
type textarea "these were my words -"
type textarea "these were my words -n"
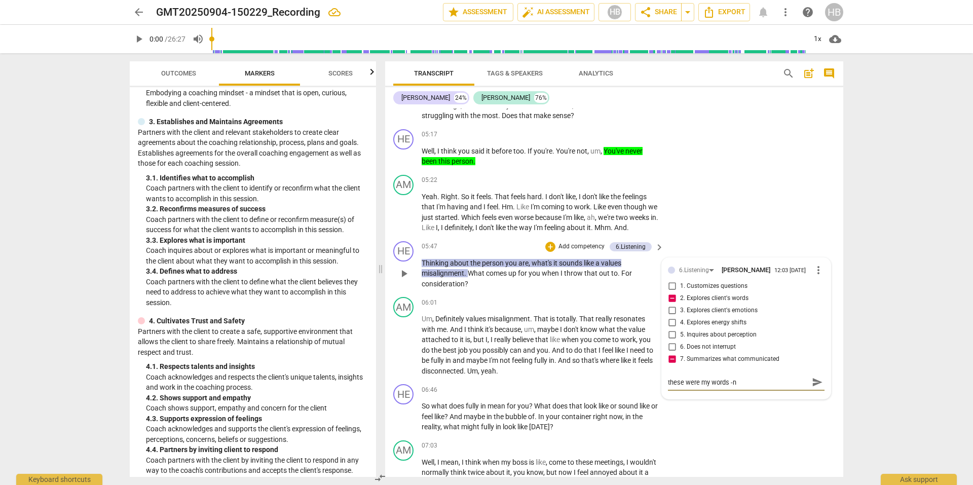
type textarea "these were my words -no"
type textarea "these were my words -n"
type textarea "these were my words -"
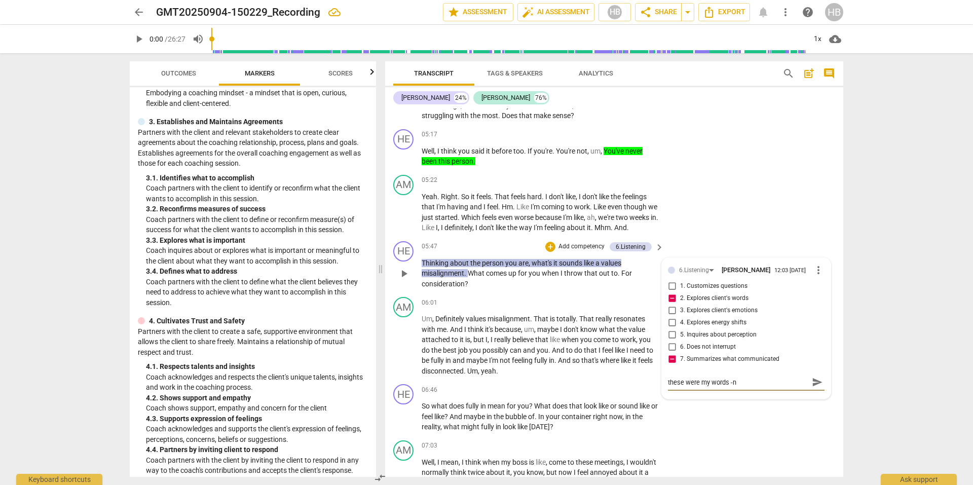
type textarea "these were my words -"
type textarea "these were my words - n"
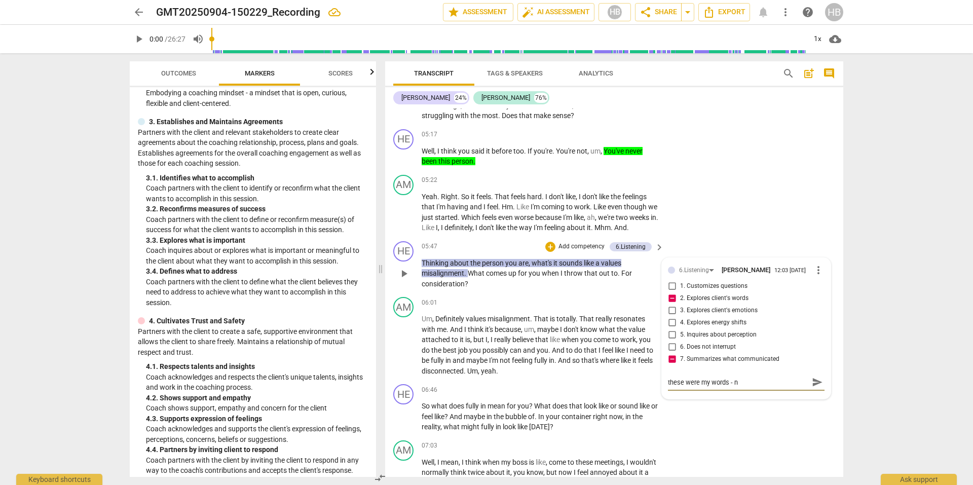
type textarea "these were my words - no"
type textarea "these were my words - not"
type textarea "these were my words - not h"
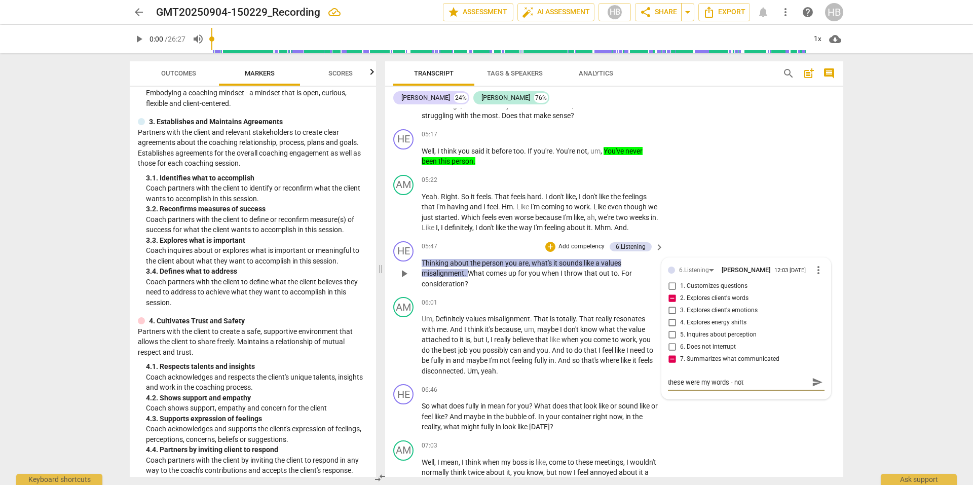
type textarea "these were my words - not h"
type textarea "these were my words - not he"
type textarea "these were my words - not her"
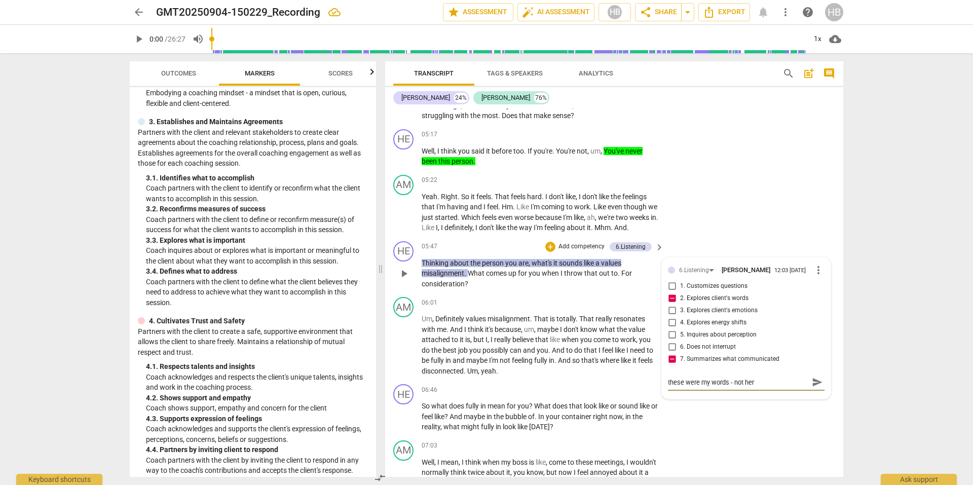
type textarea "these were my words - not hers"
type textarea "these were my words - not hers."
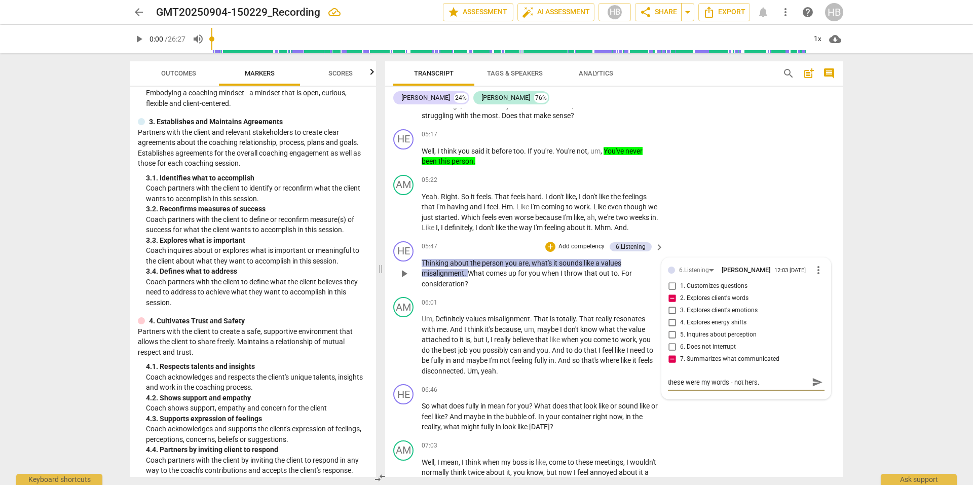
type textarea "these were my words - not hers."
type textarea "these were my words - not hers. S"
type textarea "these were my words - not hers. Su"
type textarea "these were my words - not hers. Sum"
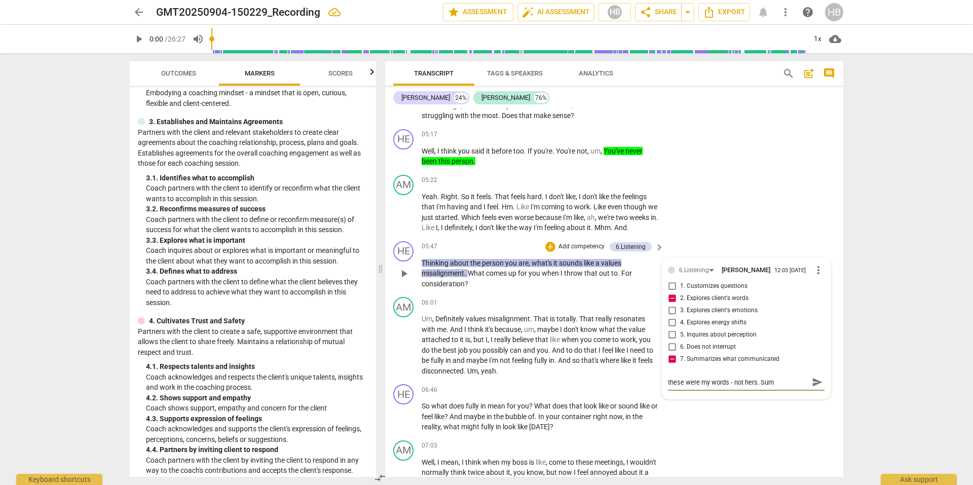
type textarea "these were my words - not hers. Summ"
type textarea "these were my words - not hers. [GEOGRAPHIC_DATA]"
type textarea "these were my words - not hers. [PERSON_NAME]"
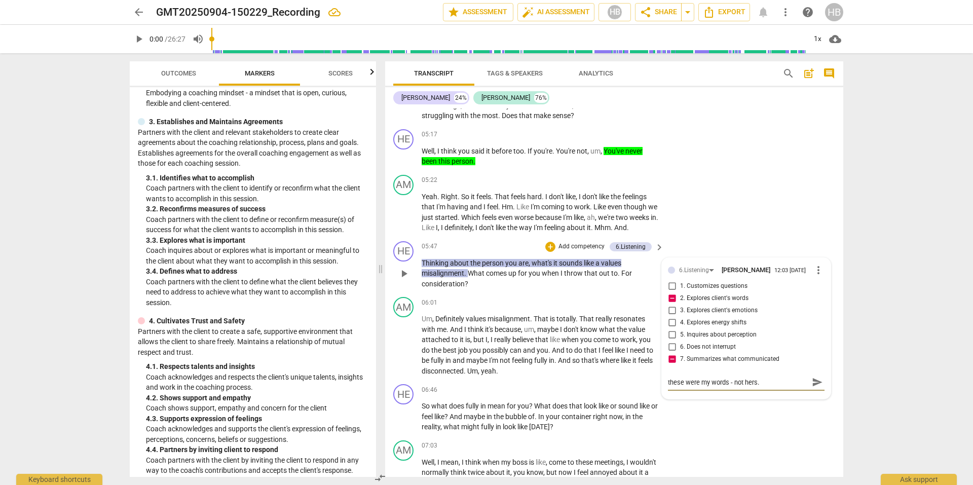
type textarea "these were my words - not hers. [PERSON_NAME]"
type textarea "these were my words - not hers. [GEOGRAPHIC_DATA]"
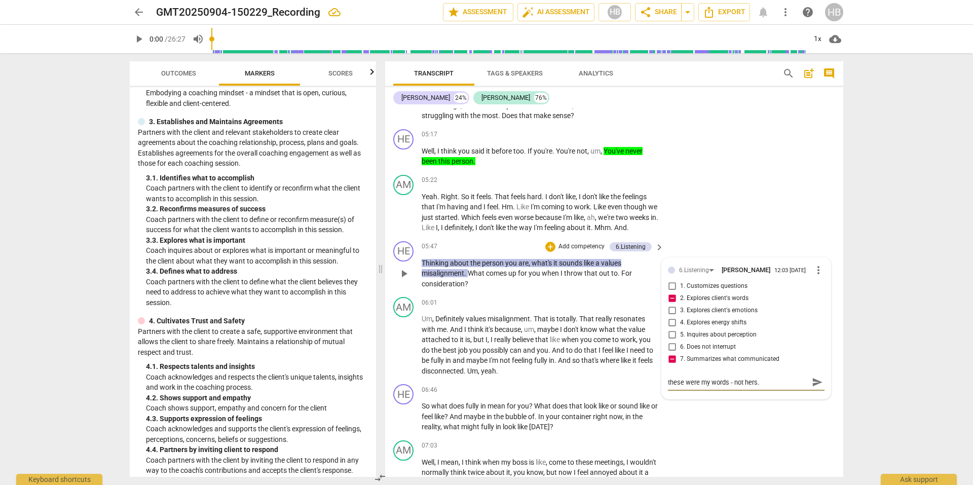
type textarea "these were my words - not hers. Summarizi"
type textarea "these were my words - not hers. Summarizin"
type textarea "these were my words - not hers. Summarizing"
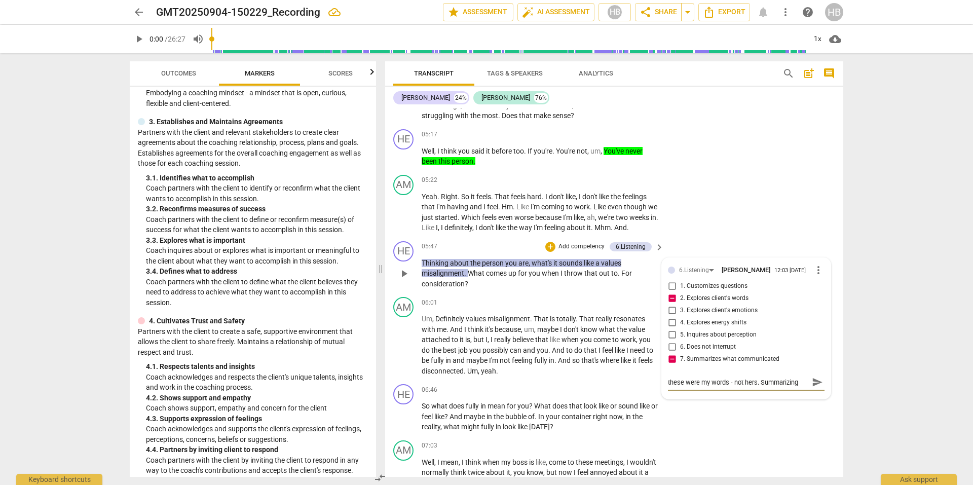
type textarea "these were my words - not hers. Summarizing"
type textarea "these were my words - not hers. Summarizing o"
type textarea "these were my words - not hers. Summarizing or"
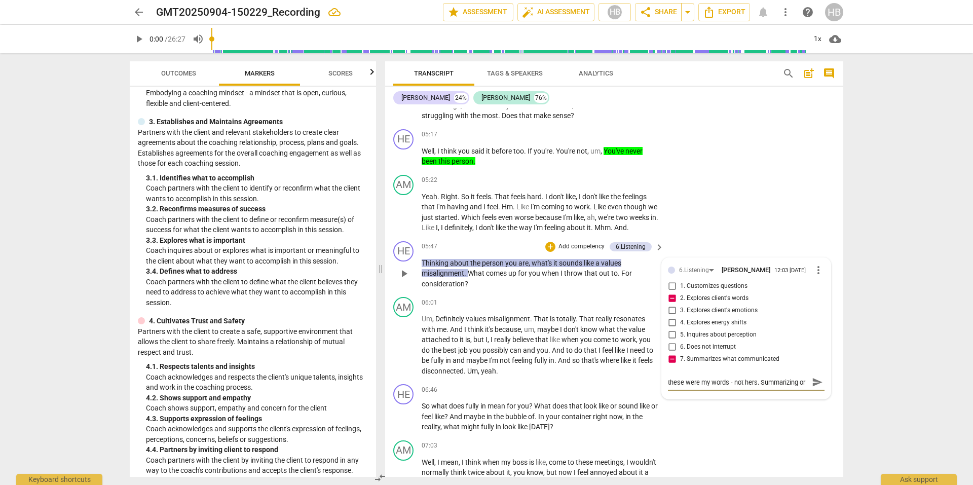
type textarea "these were my words - not hers. Summarizing or"
type textarea "these were my words - not hers. Summarizing or ."
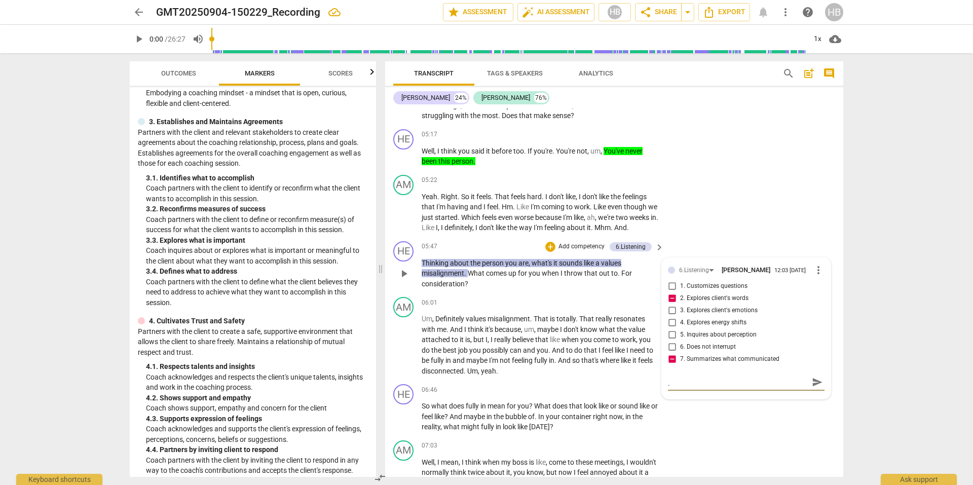
type textarea "these were my words - not hers. Summarizing or .."
type textarea "these were my words - not hers. Summarizing or ..."
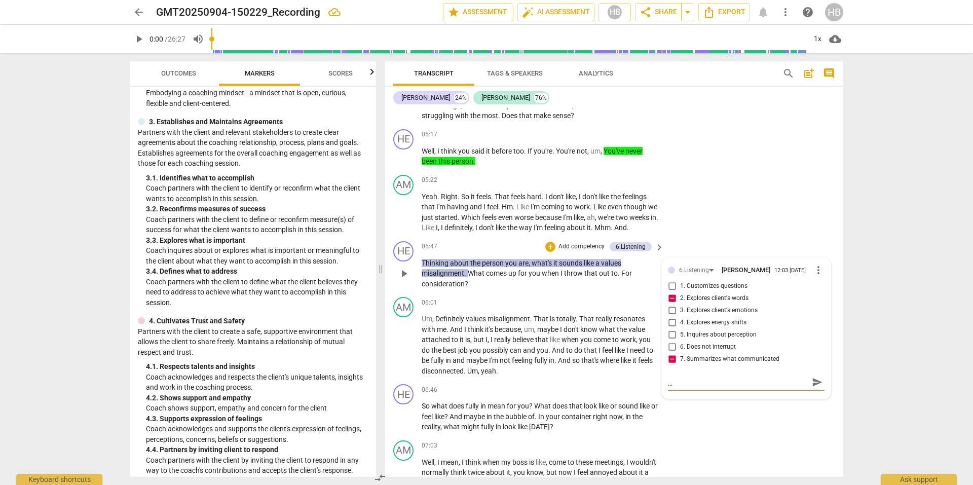
type textarea "these were my words - not hers. Summarizing or ..."
type textarea "these were my words - not hers. Summarizing or .."
type textarea "these were my words - not hers. Summarizing or ."
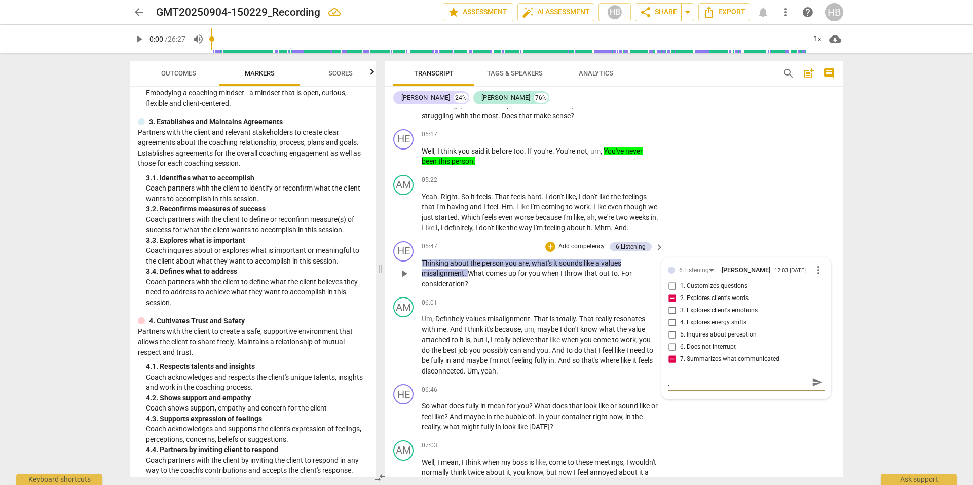
type textarea "these were my words - not hers. Summarizing or"
type textarea "these were my words - not hers. Summarizing or l"
type textarea "these were my words - not hers. Summarizing or le"
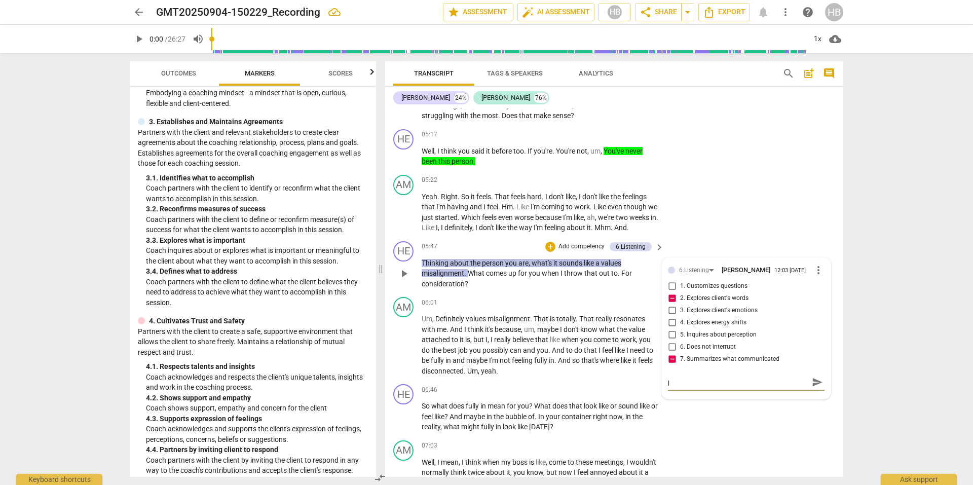
type textarea "these were my words - not hers. Summarizing or le"
type textarea "these were my words - not hers. Summarizing or lea"
type textarea "these were my words - not hers. Summarizing or lead"
type textarea "these were my words - not hers. Summarizing or leadi"
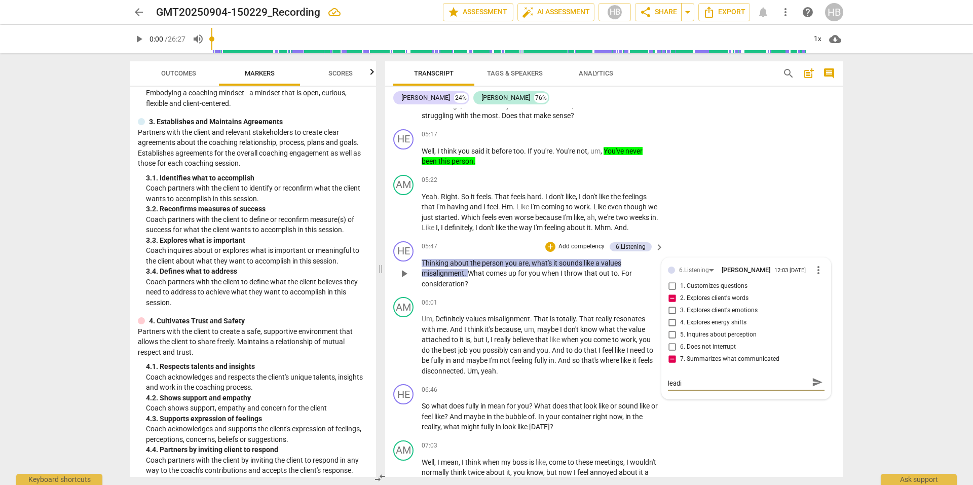
type textarea "these were my words - not hers. Summarizing or leadin"
type textarea "these were my words - not hers. Summarizing or leading"
type textarea "these were my words - not hers. Summarizing or leading?"
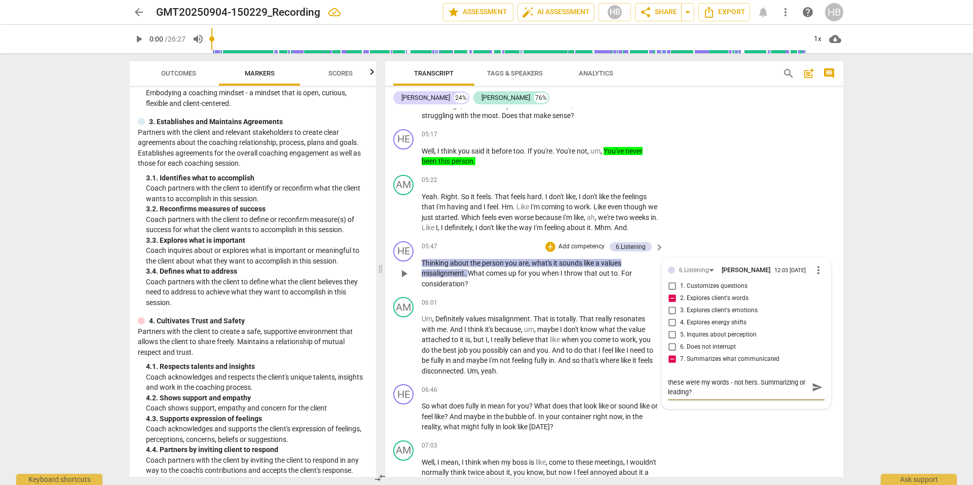
type textarea "these were my words - not hers. Summarizing or leading?"
click at [812, 397] on span "send" at bounding box center [817, 391] width 11 height 11
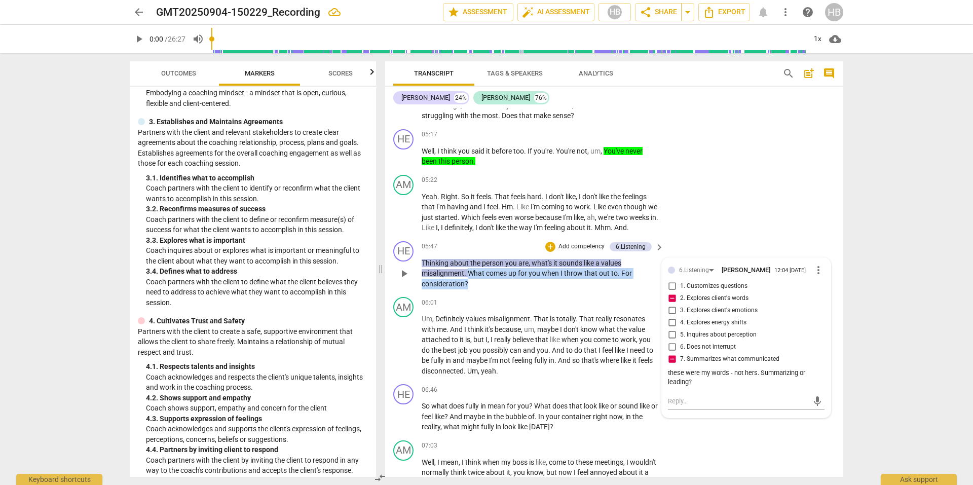
drag, startPoint x: 481, startPoint y: 293, endPoint x: 470, endPoint y: 285, distance: 12.8
click at [470, 285] on p "Thinking about the person you are , what's it sounds like a values misalignment…" at bounding box center [540, 273] width 237 height 31
click at [560, 251] on p "Add competency" at bounding box center [582, 246] width 48 height 9
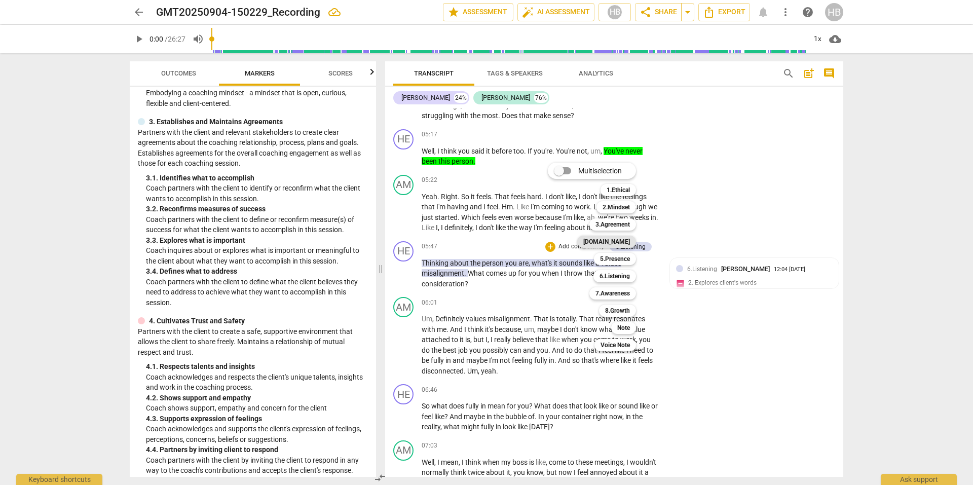
click at [621, 239] on b "[DOMAIN_NAME]" at bounding box center [606, 242] width 47 height 12
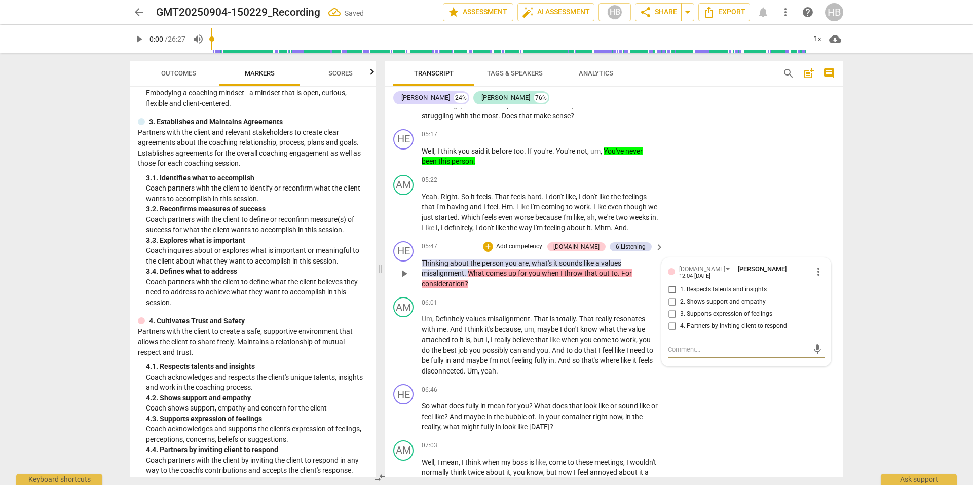
click at [668, 331] on input "4. Partners by inviting client to respond" at bounding box center [672, 326] width 16 height 12
checkbox input "true"
click at [510, 323] on span "misalignment" at bounding box center [509, 319] width 43 height 8
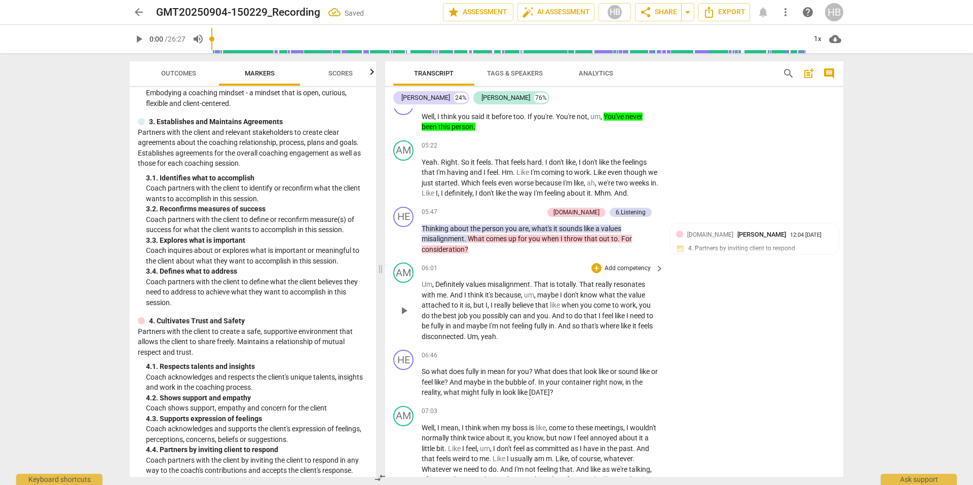
scroll to position [1318, 0]
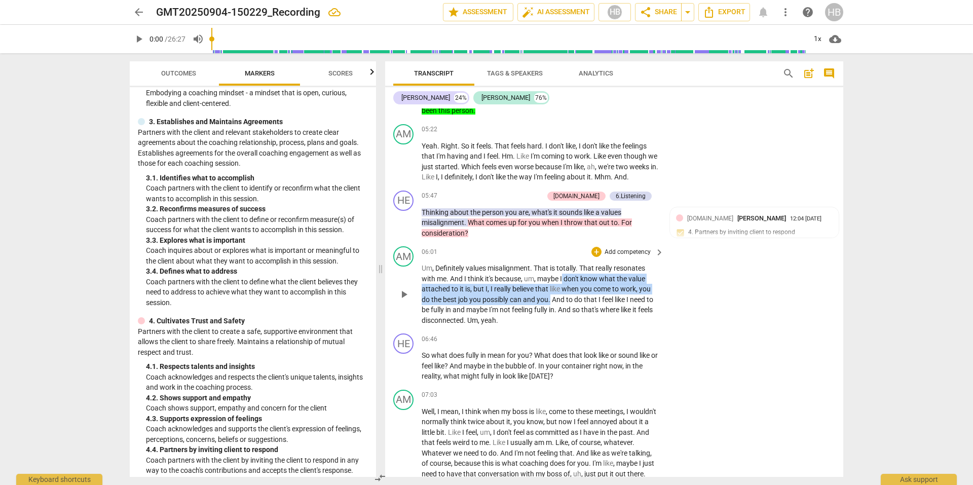
drag, startPoint x: 563, startPoint y: 288, endPoint x: 551, endPoint y: 307, distance: 22.6
click at [551, 307] on p "Um , Definitely values misalignment . That is totally . That really resonates w…" at bounding box center [540, 294] width 237 height 62
click at [560, 295] on div "+" at bounding box center [562, 296] width 10 height 10
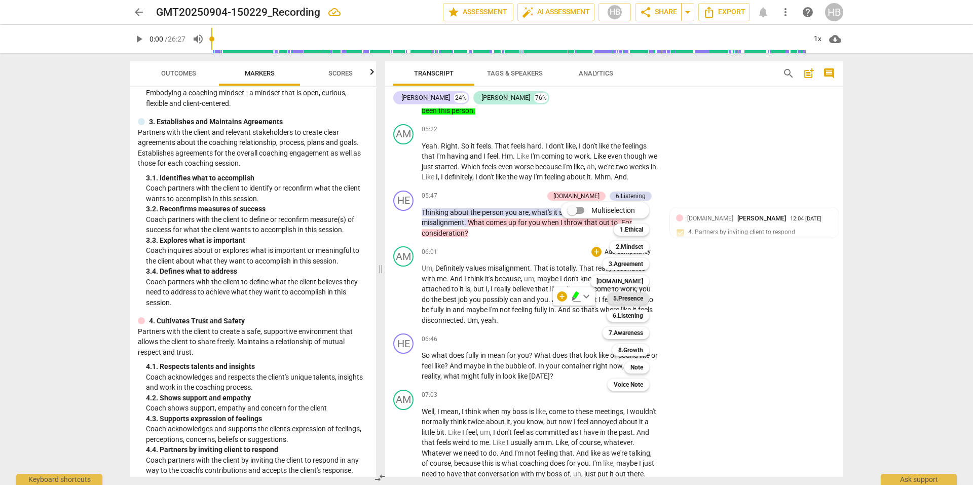
click at [636, 297] on b "5.Presence" at bounding box center [628, 299] width 30 height 12
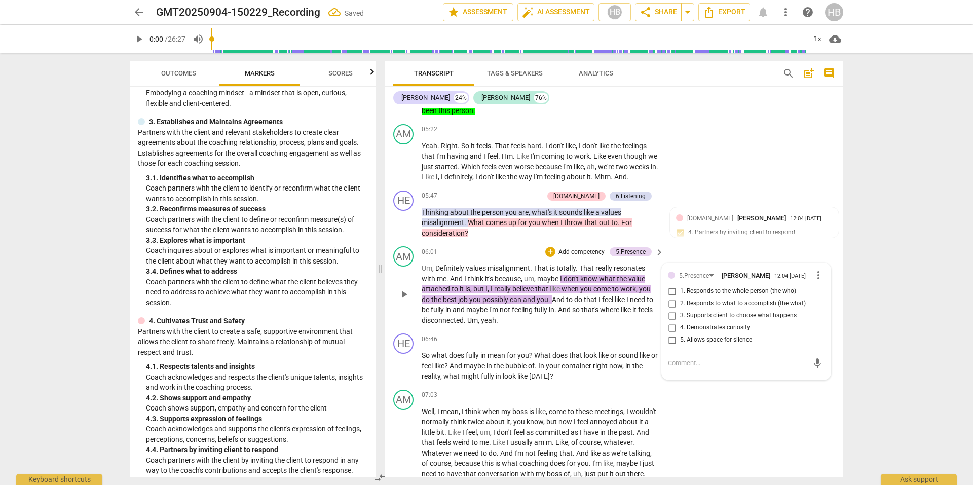
click at [696, 259] on div "AM play_arrow pause 06:01 + Add competency 5.Presence keyboard_arrow_right Um ,…" at bounding box center [614, 285] width 458 height 87
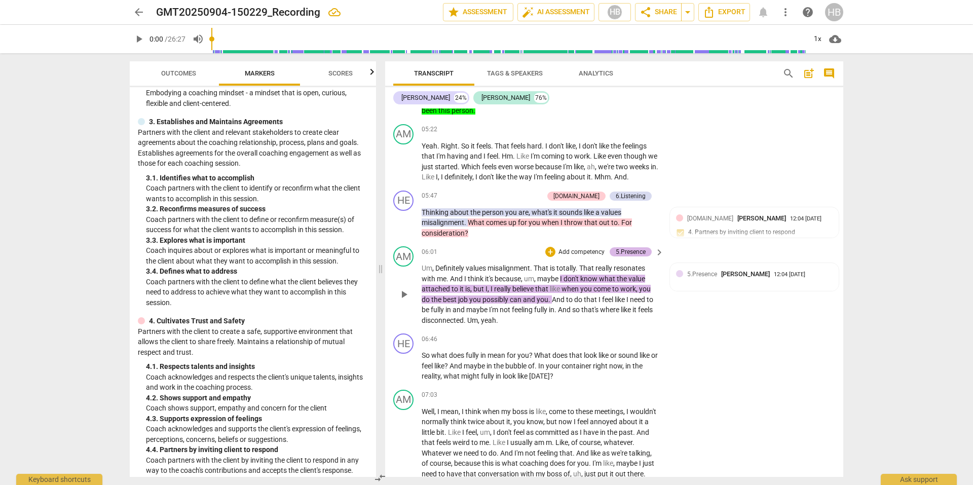
click at [625, 257] on div "5.Presence" at bounding box center [631, 251] width 30 height 9
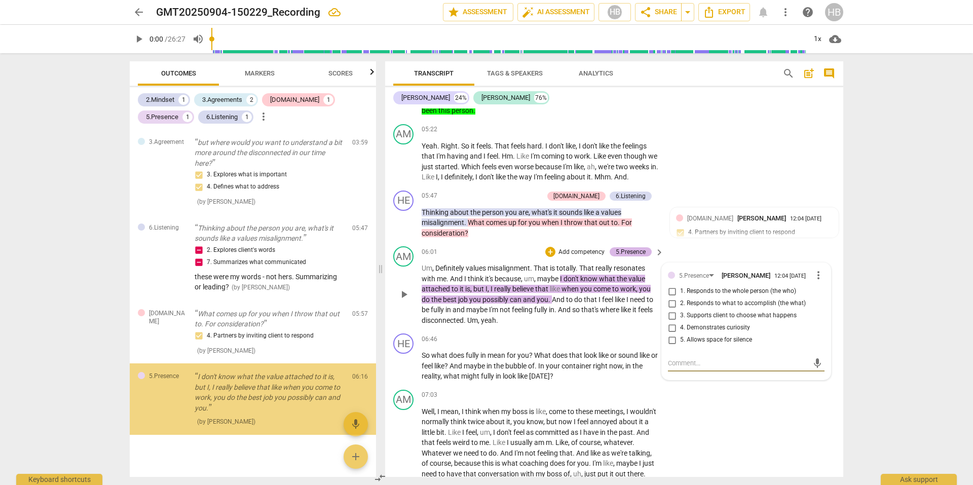
scroll to position [145, 0]
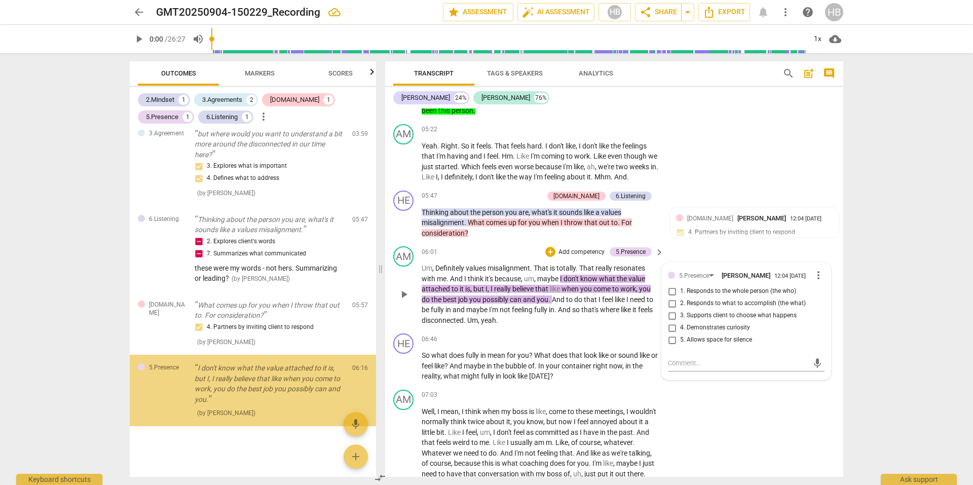
click at [673, 281] on div "5.Presence [PERSON_NAME] 12:04 [DATE] more_vert" at bounding box center [746, 275] width 157 height 12
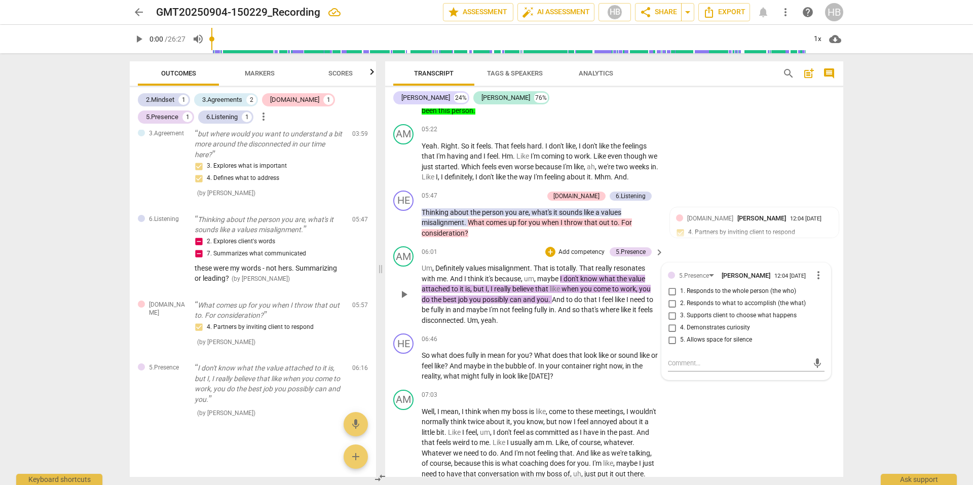
click at [816, 281] on span "more_vert" at bounding box center [819, 275] width 12 height 12
click at [826, 302] on li "Delete" at bounding box center [826, 304] width 35 height 19
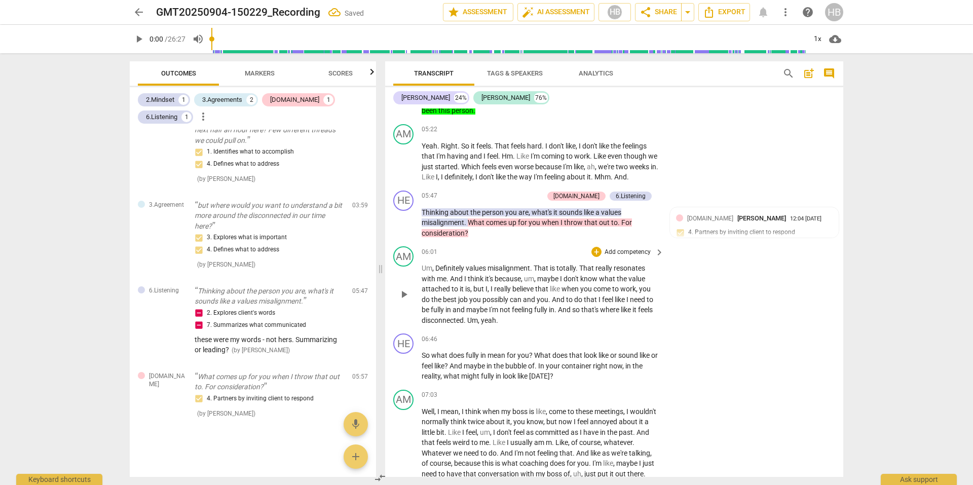
scroll to position [73, 0]
drag, startPoint x: 425, startPoint y: 319, endPoint x: 558, endPoint y: 320, distance: 133.3
click at [558, 320] on p "Um , Definitely values misalignment . That is totally . That really resonates w…" at bounding box center [540, 294] width 237 height 62
click at [618, 257] on p "Add competency" at bounding box center [628, 252] width 48 height 9
click at [585, 322] on div at bounding box center [486, 242] width 973 height 485
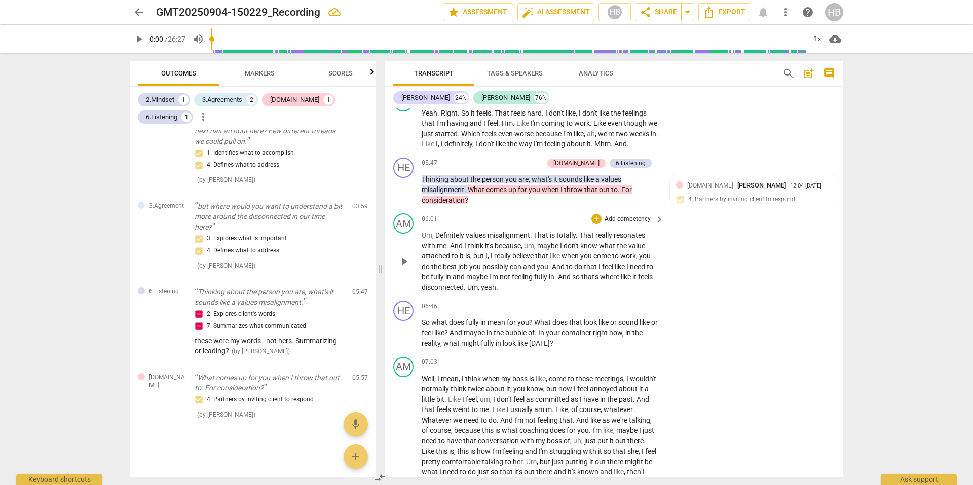
scroll to position [1369, 0]
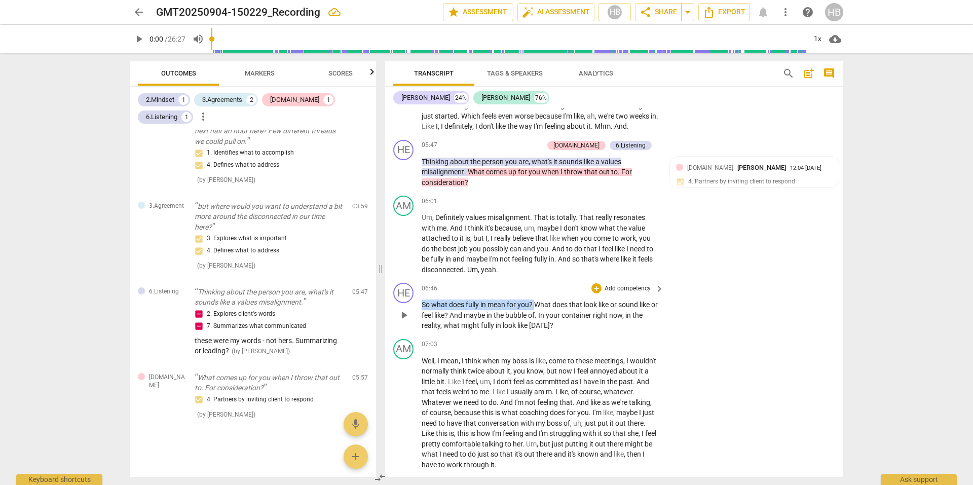
drag, startPoint x: 422, startPoint y: 314, endPoint x: 537, endPoint y: 316, distance: 115.6
click at [537, 316] on p "So what does fully in mean for you ? What does that look like or sound like or …" at bounding box center [540, 315] width 237 height 31
click at [633, 294] on p "Add competency" at bounding box center [628, 288] width 48 height 9
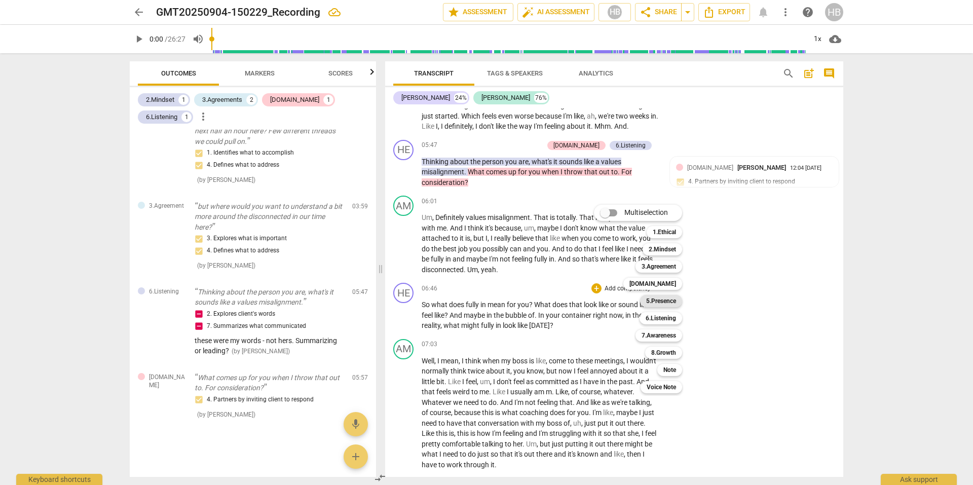
click at [662, 296] on b "5.Presence" at bounding box center [661, 301] width 30 height 12
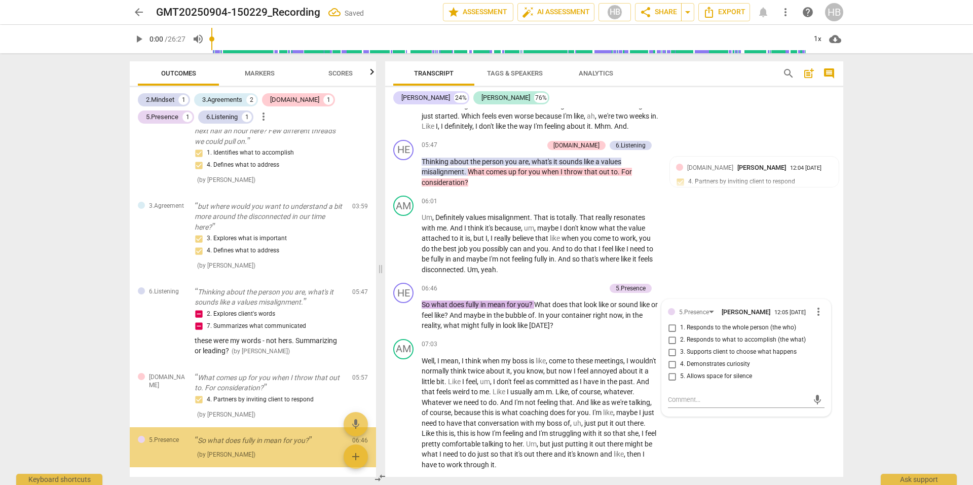
scroll to position [114, 0]
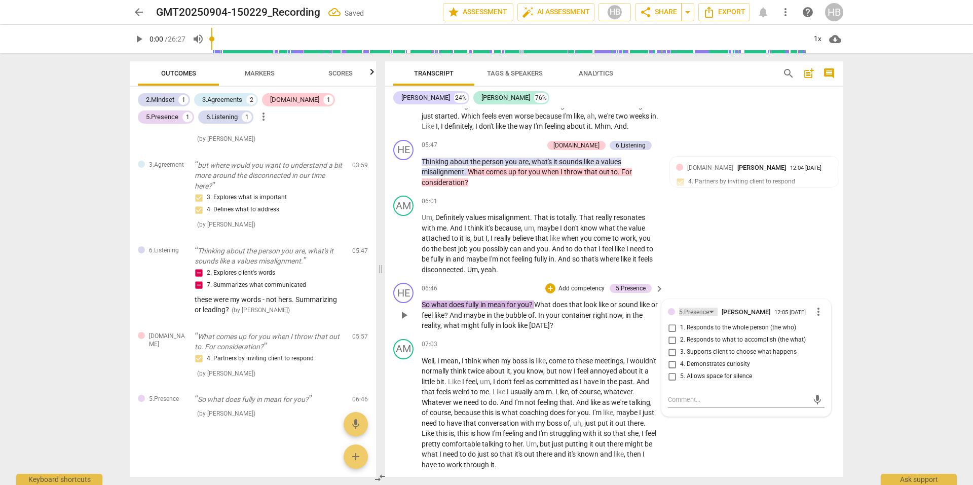
click at [688, 317] on div "5.Presence" at bounding box center [694, 313] width 30 height 10
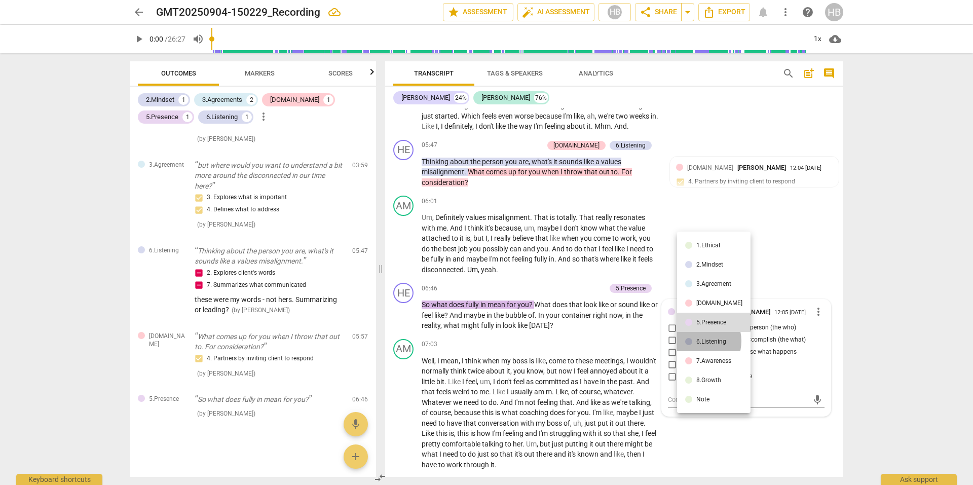
click at [700, 341] on div "6.Listening" at bounding box center [712, 342] width 30 height 6
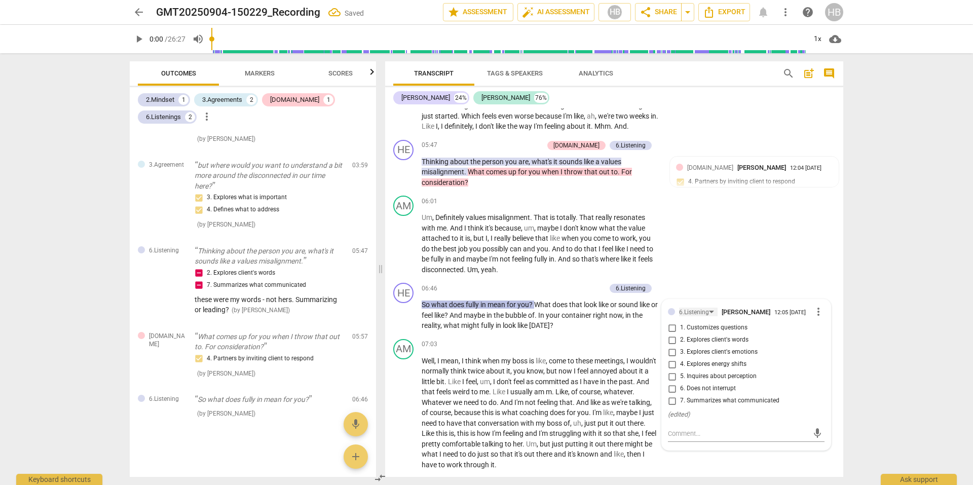
scroll to position [113, 0]
click at [673, 346] on input "2. Explores client's words" at bounding box center [672, 340] width 16 height 12
checkbox input "true"
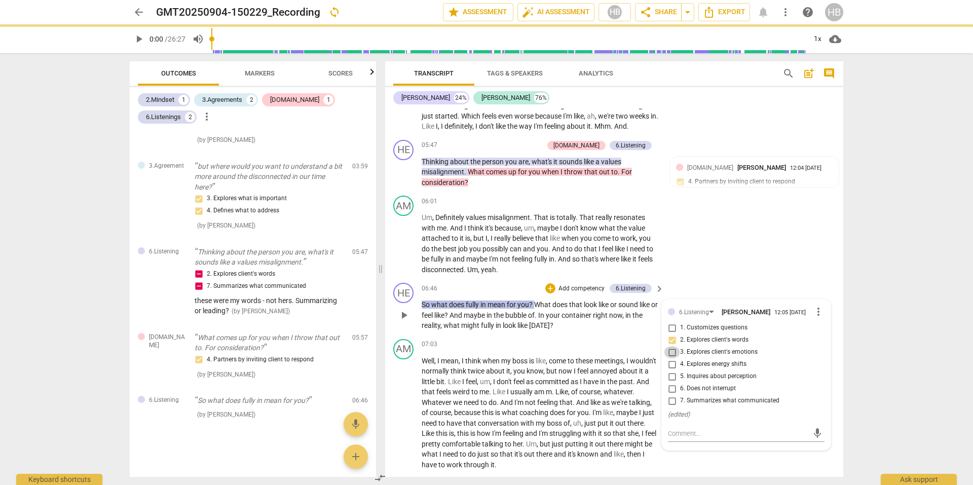
click at [671, 358] on input "3. Explores client's emotions" at bounding box center [672, 352] width 16 height 12
checkbox input "true"
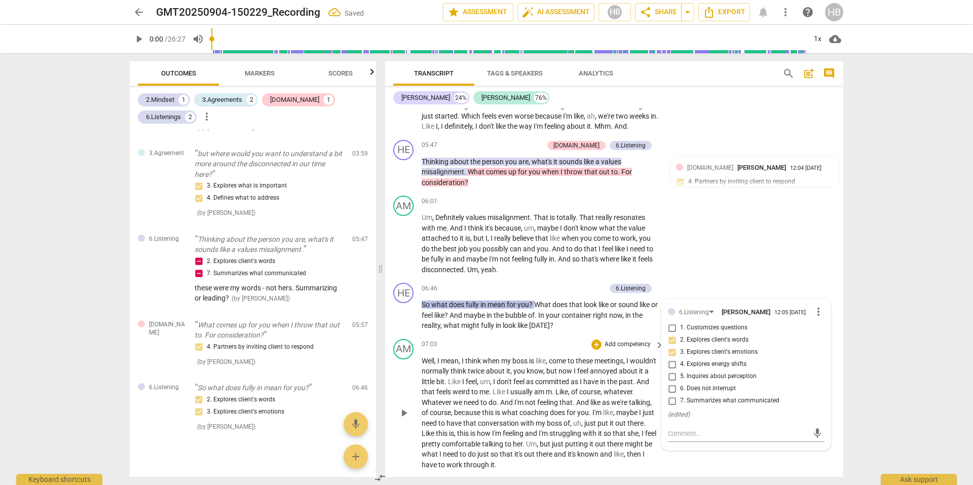
scroll to position [138, 0]
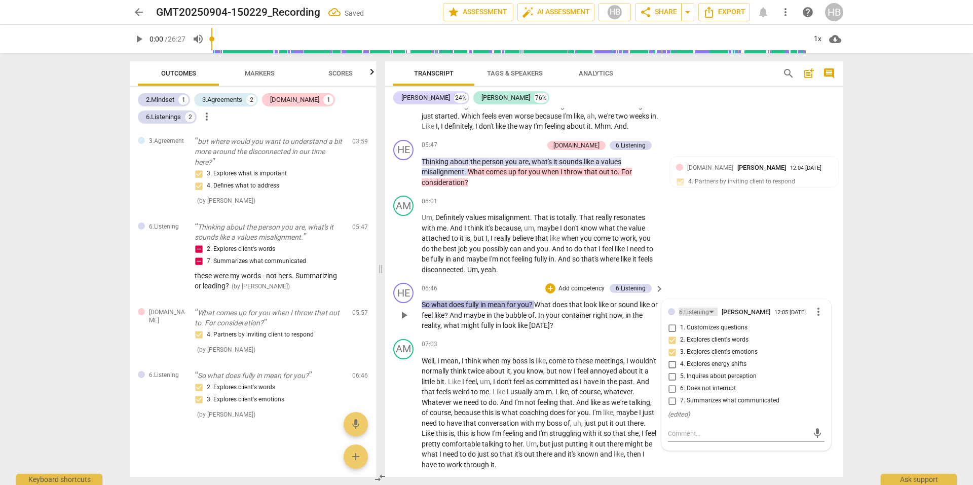
click at [682, 317] on div "6.Listening" at bounding box center [694, 313] width 30 height 10
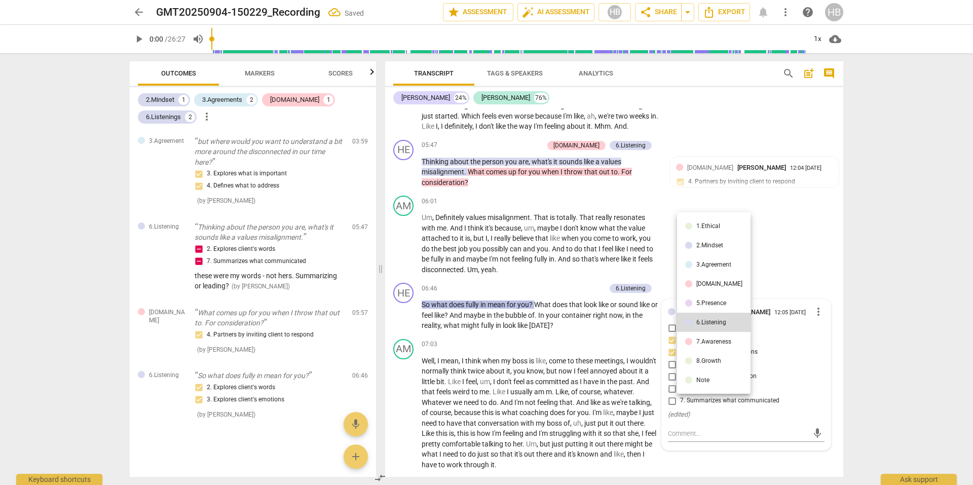
click at [695, 341] on li "7.Awareness" at bounding box center [714, 341] width 74 height 19
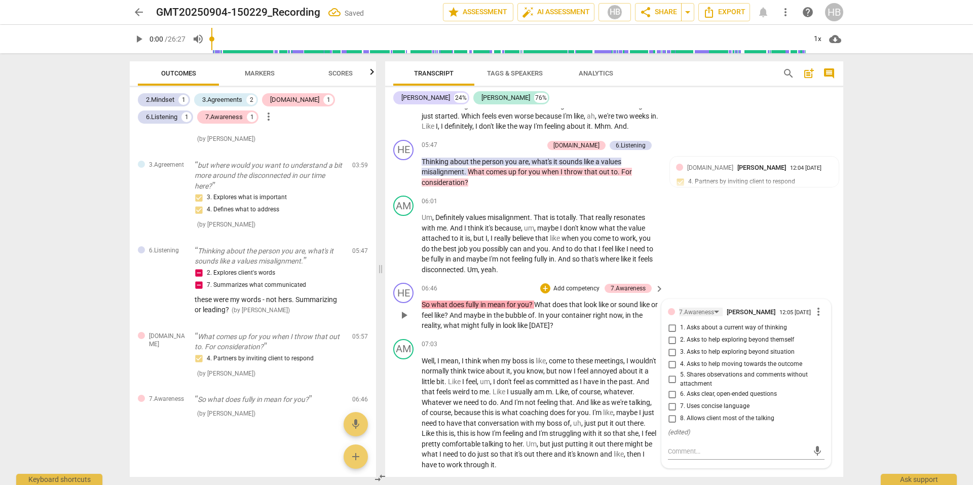
scroll to position [114, 0]
click at [629, 293] on div "7.Awareness" at bounding box center [628, 288] width 35 height 9
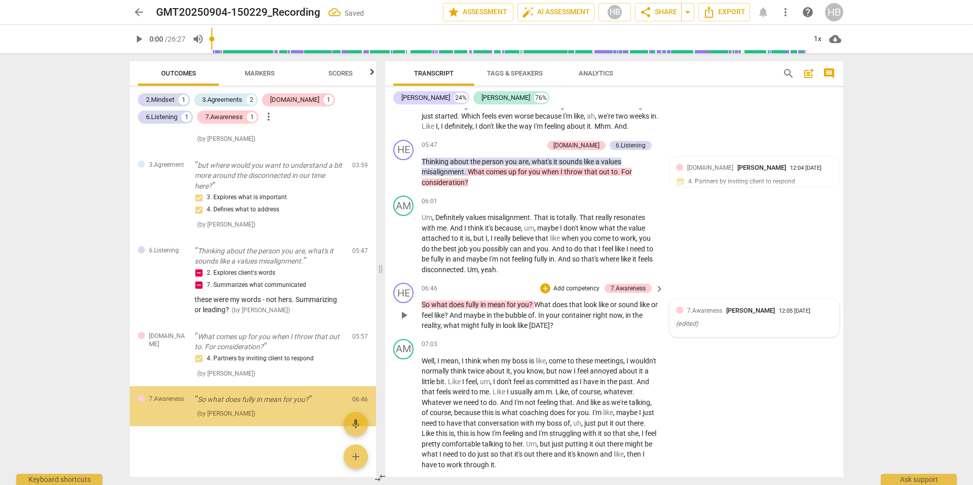
click at [697, 314] on span "7.Awareness" at bounding box center [704, 310] width 35 height 7
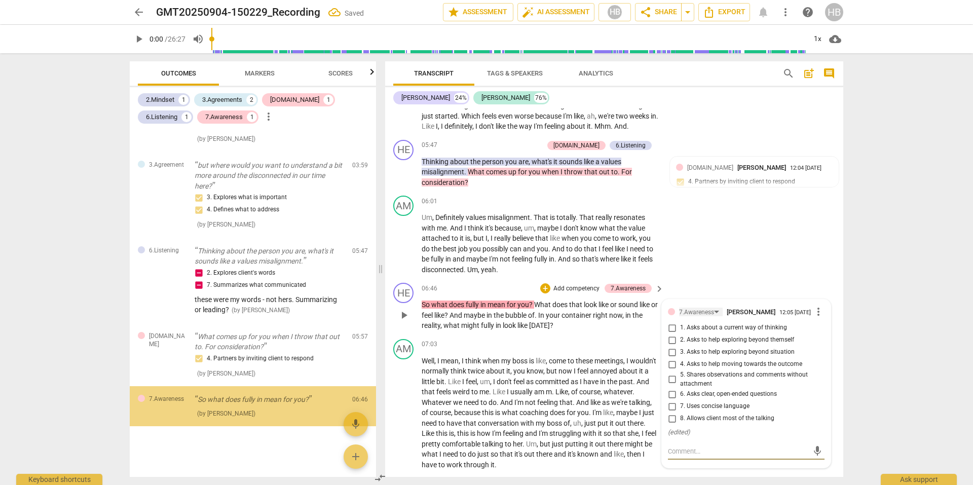
click at [697, 317] on div "7.Awareness" at bounding box center [696, 313] width 35 height 10
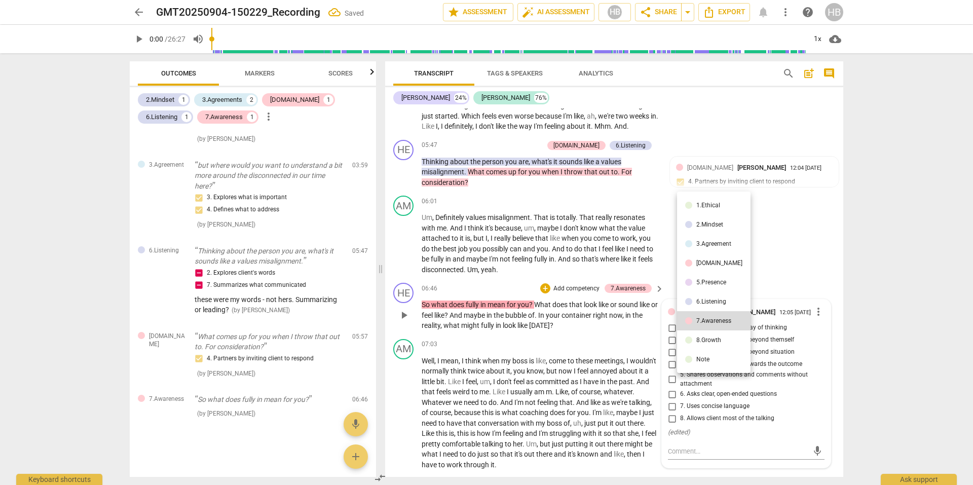
click at [698, 304] on div "6.Listening" at bounding box center [712, 302] width 30 height 6
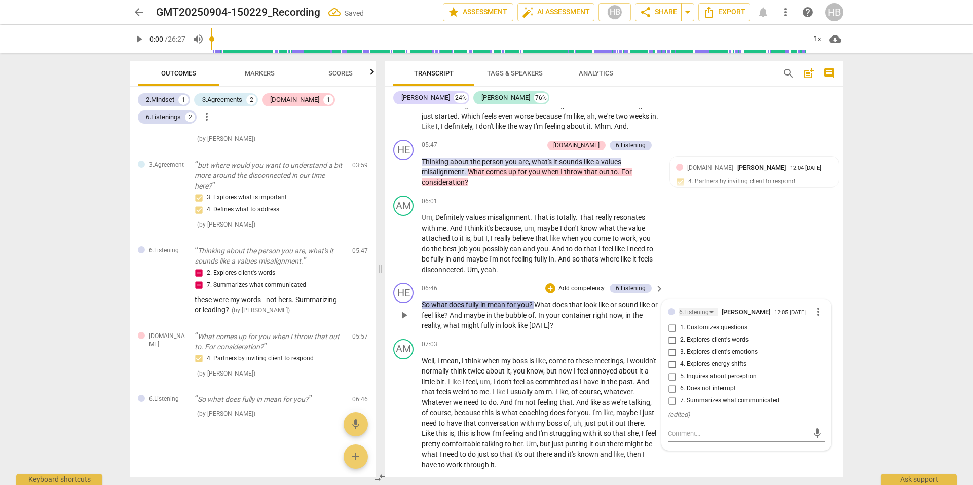
scroll to position [113, 0]
click at [672, 346] on input "2. Explores client's words" at bounding box center [672, 340] width 16 height 12
checkbox input "true"
click at [691, 290] on div "HE play_arrow pause 06:46 + Add competency 6.Listening keyboard_arrow_right So …" at bounding box center [614, 307] width 458 height 56
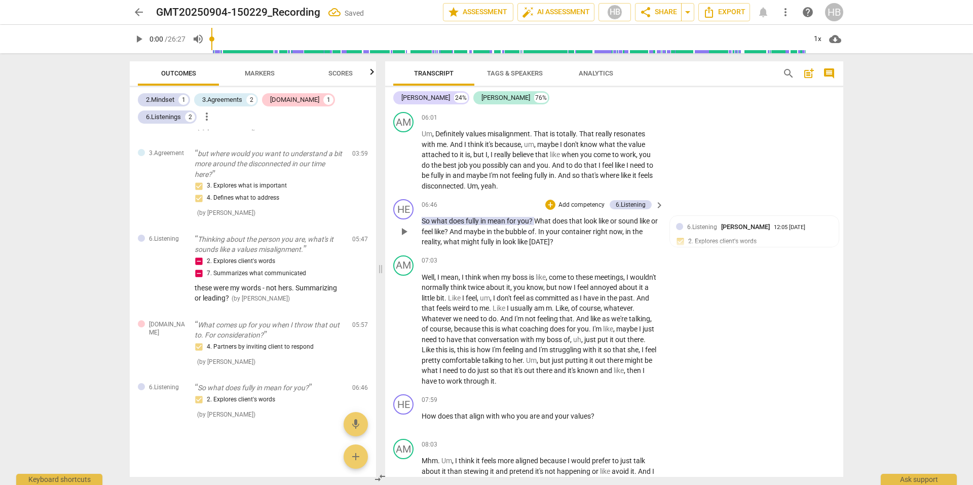
scroll to position [1470, 0]
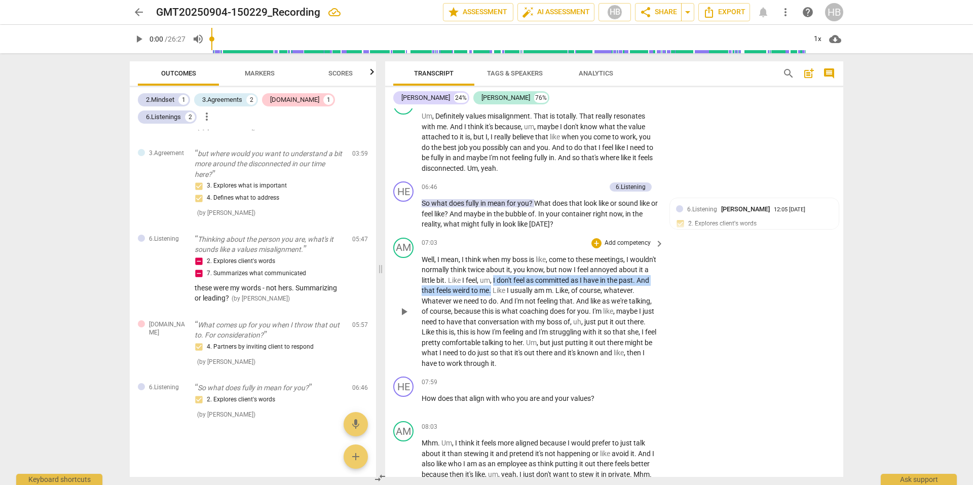
drag, startPoint x: 524, startPoint y: 301, endPoint x: 526, endPoint y: 289, distance: 11.8
click at [526, 289] on p "Well , I mean , I think when my boss is like , come to these meetings , I would…" at bounding box center [540, 311] width 237 height 115
click at [558, 287] on span "keyboard_arrow_down" at bounding box center [559, 288] width 12 height 12
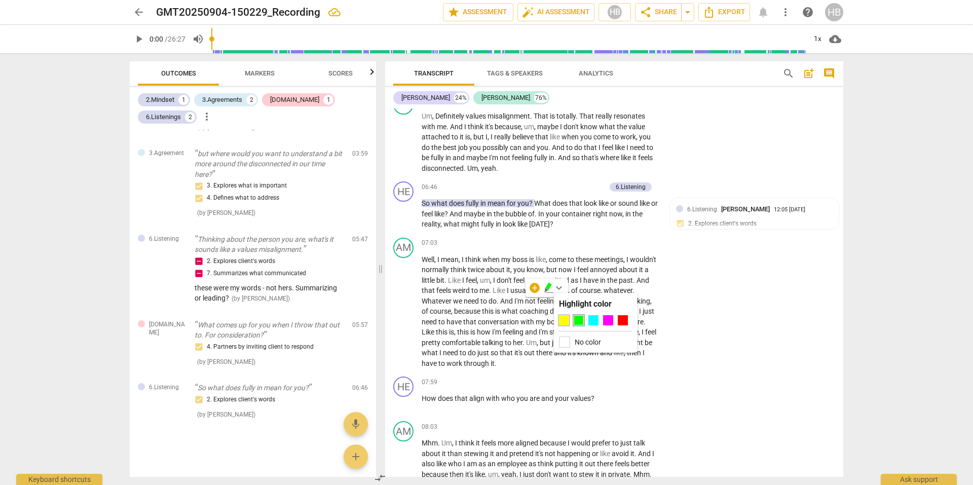
click at [568, 319] on div at bounding box center [564, 320] width 10 height 10
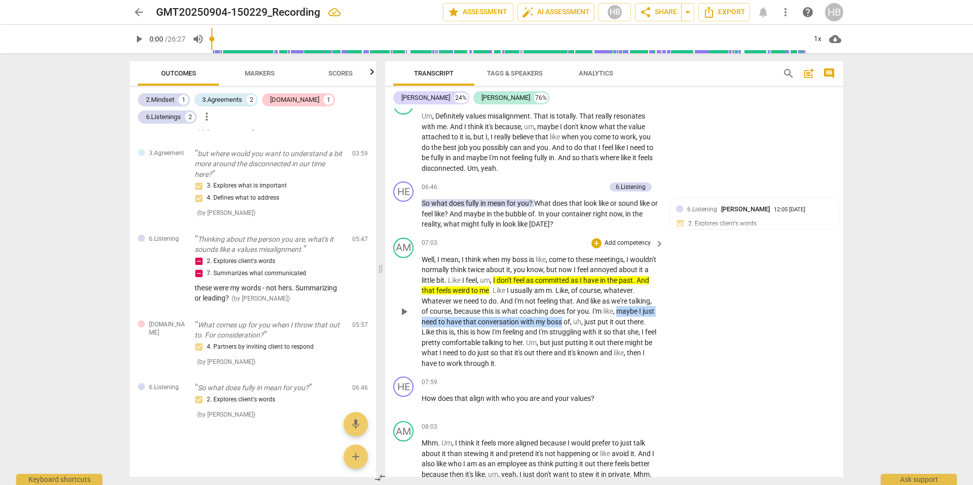
drag, startPoint x: 436, startPoint y: 333, endPoint x: 615, endPoint y: 332, distance: 178.4
click at [615, 332] on p "Well , I mean , I think when my boss is like , come to these meetings , I would…" at bounding box center [540, 311] width 237 height 115
click at [525, 336] on span "feeling" at bounding box center [514, 332] width 22 height 8
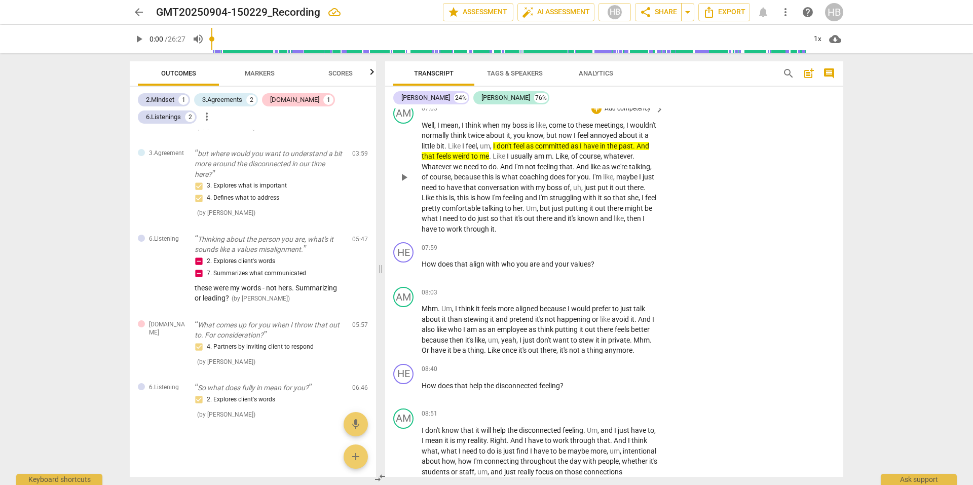
scroll to position [1622, 0]
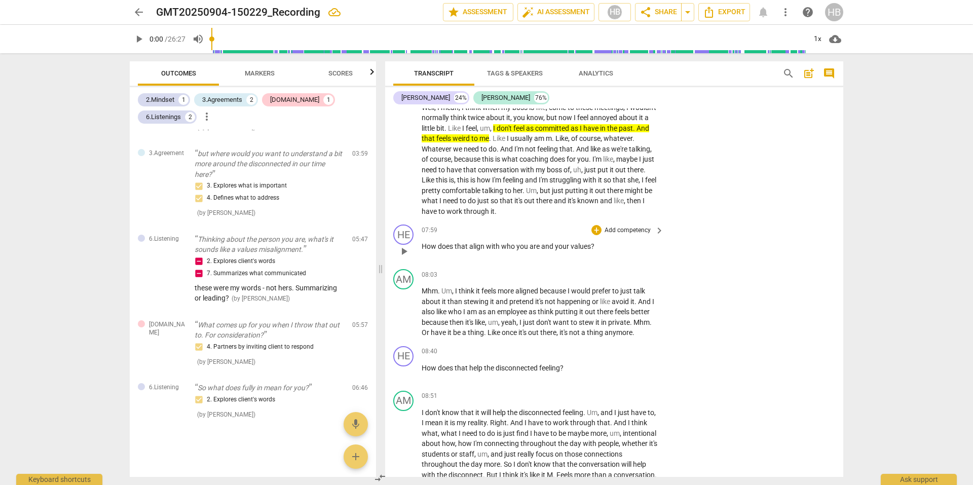
click at [611, 235] on p "Add competency" at bounding box center [628, 230] width 48 height 9
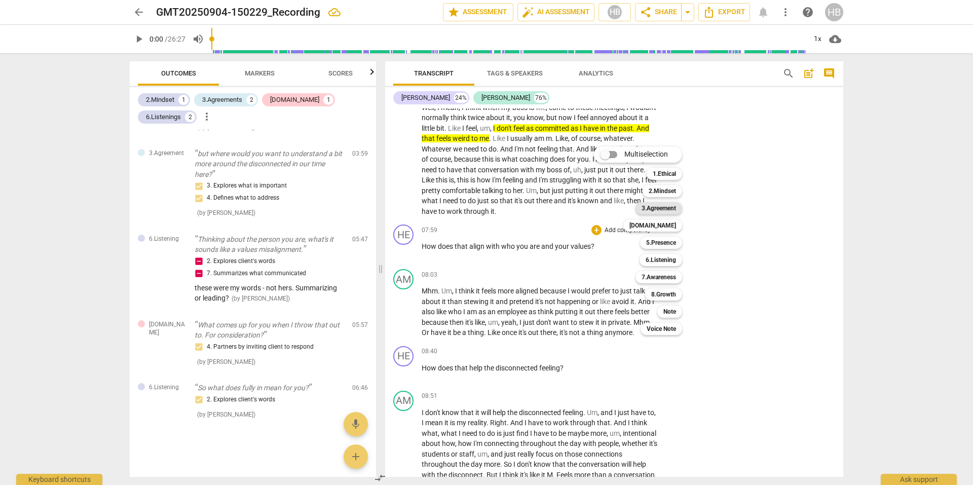
click at [670, 211] on b "3.Agreement" at bounding box center [659, 208] width 34 height 12
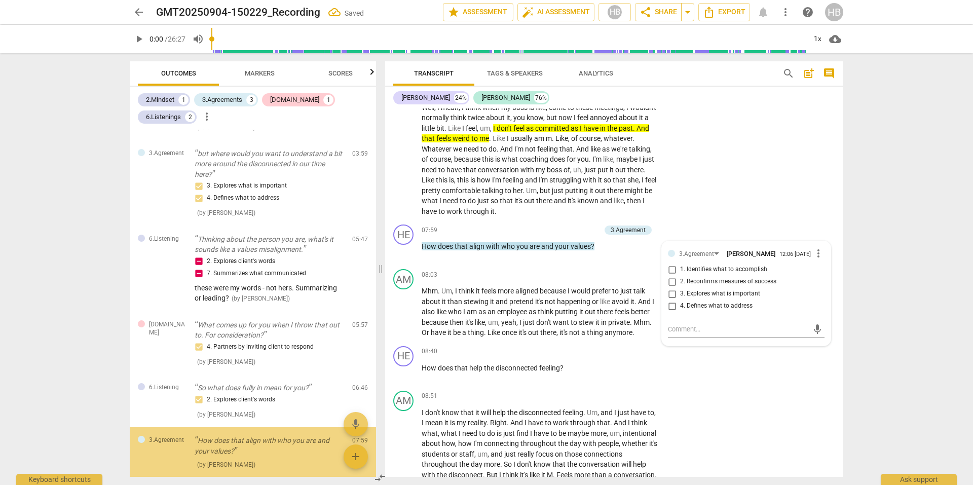
scroll to position [176, 0]
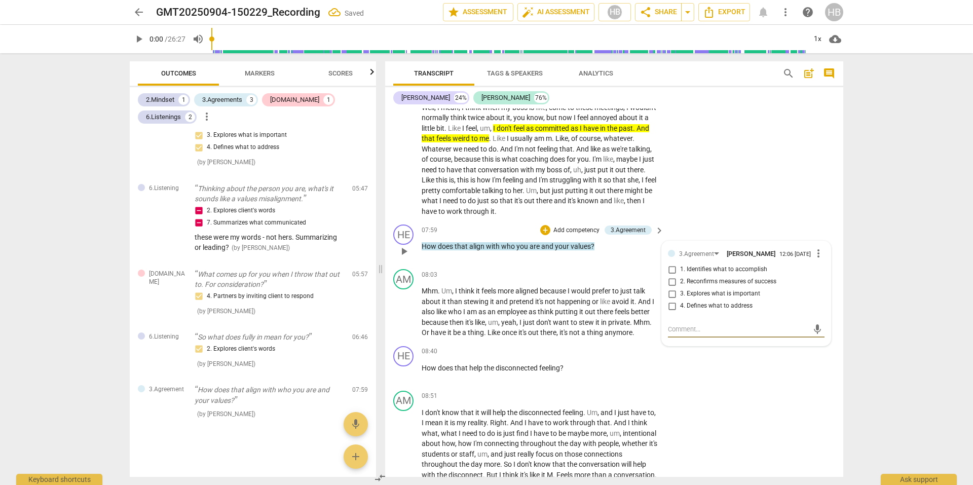
click at [669, 300] on input "3. Explores what is important" at bounding box center [672, 294] width 16 height 12
checkbox input "true"
click at [569, 306] on span "happening" at bounding box center [574, 302] width 35 height 8
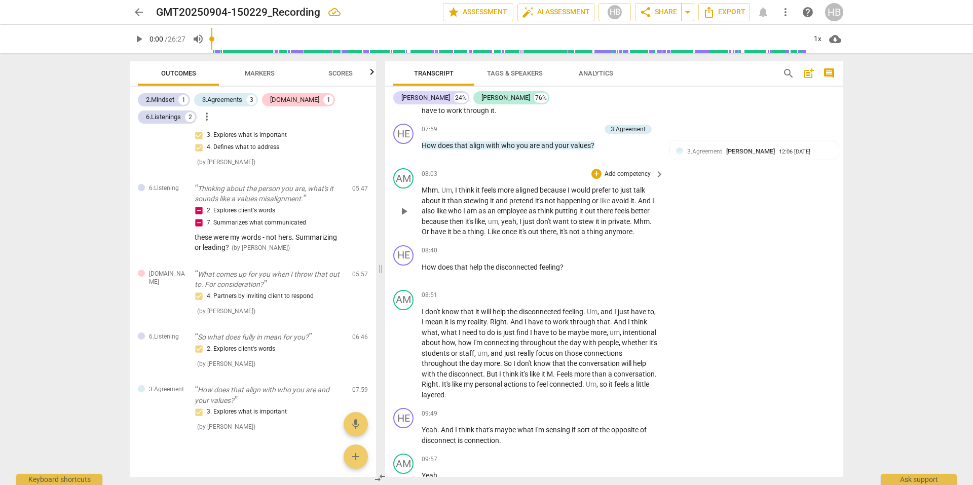
scroll to position [1724, 0]
click at [566, 272] on p "How does that help the disconnected feeling ?" at bounding box center [540, 267] width 237 height 11
click at [629, 255] on p "Add competency" at bounding box center [628, 250] width 48 height 9
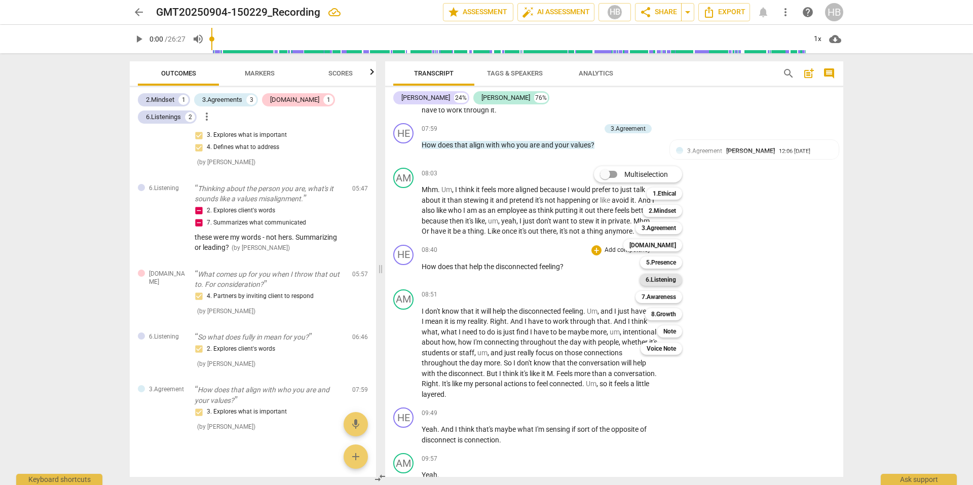
click at [672, 281] on b "6.Listening" at bounding box center [661, 280] width 30 height 12
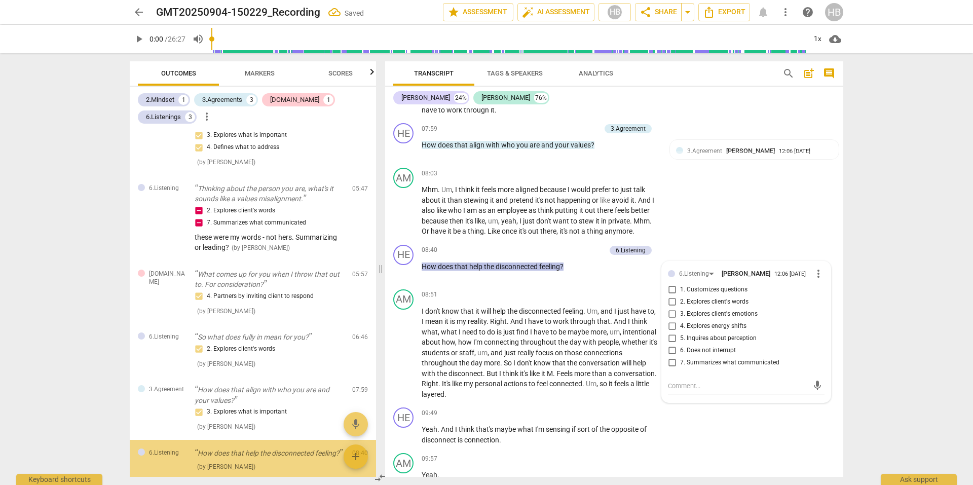
scroll to position [239, 0]
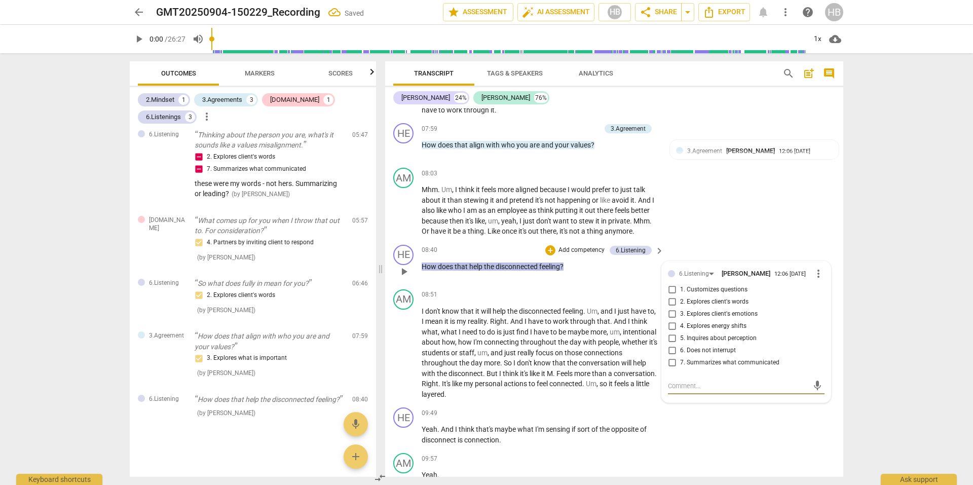
click at [671, 308] on input "2. Explores client's words" at bounding box center [672, 302] width 16 height 12
checkbox input "true"
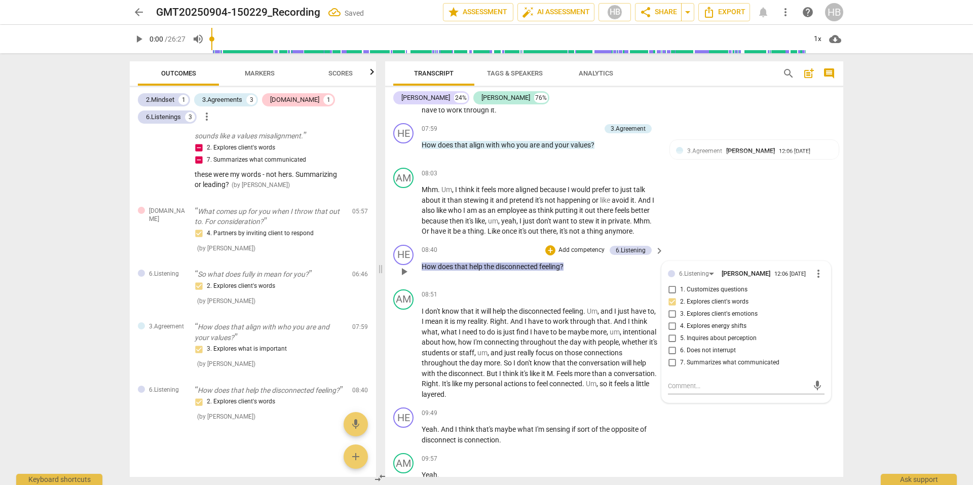
click at [671, 320] on input "3. Explores client's emotions" at bounding box center [672, 314] width 16 height 12
checkbox input "true"
click at [525, 301] on div "08:51 + Add competency keyboard_arrow_right" at bounding box center [543, 294] width 243 height 11
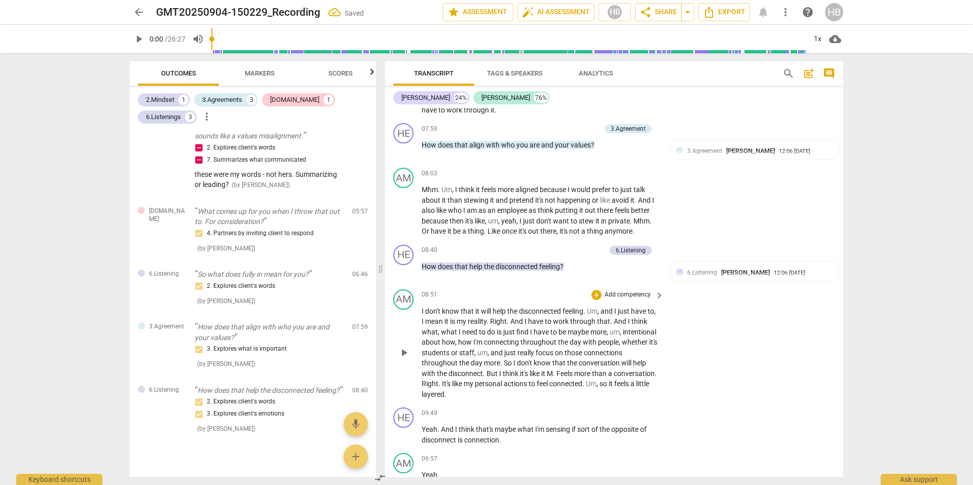
scroll to position [1774, 0]
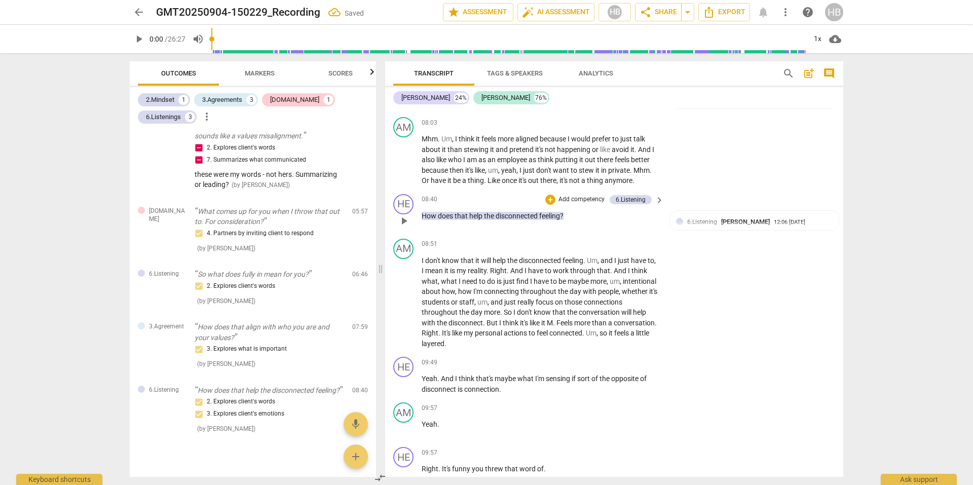
click at [575, 222] on p "How does that help the disconnected feeling ?" at bounding box center [540, 216] width 237 height 11
click at [657, 206] on span "keyboard_arrow_right" at bounding box center [659, 200] width 12 height 12
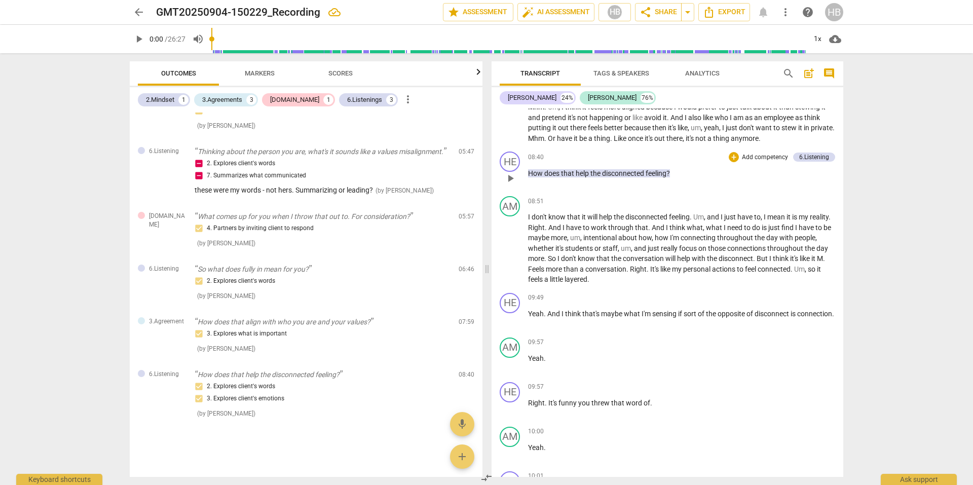
click at [636, 177] on span "disconnected" at bounding box center [624, 173] width 44 height 8
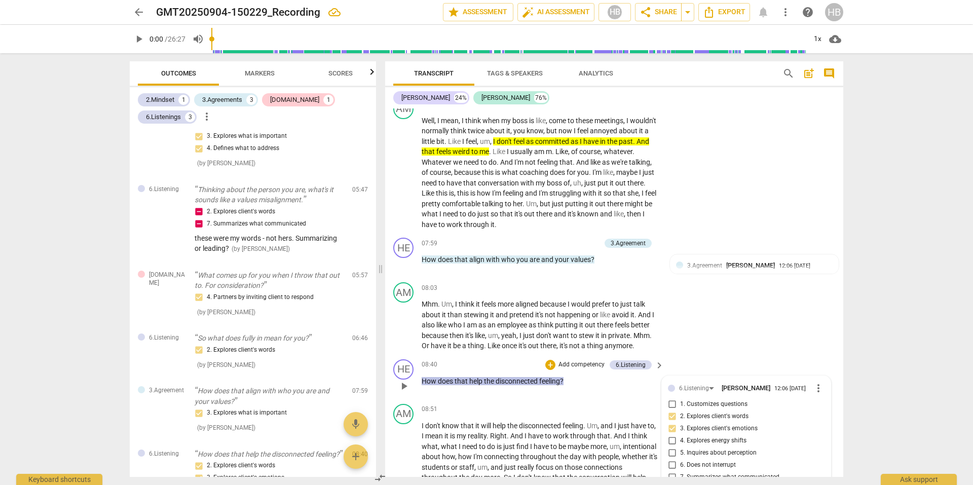
scroll to position [239, 0]
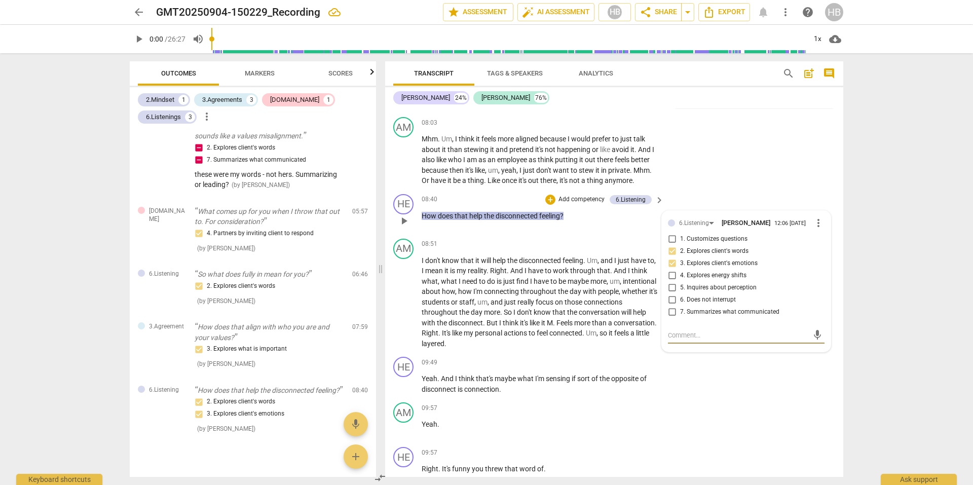
click at [692, 340] on textarea at bounding box center [738, 336] width 140 height 10
type textarea "d"
type textarea "di"
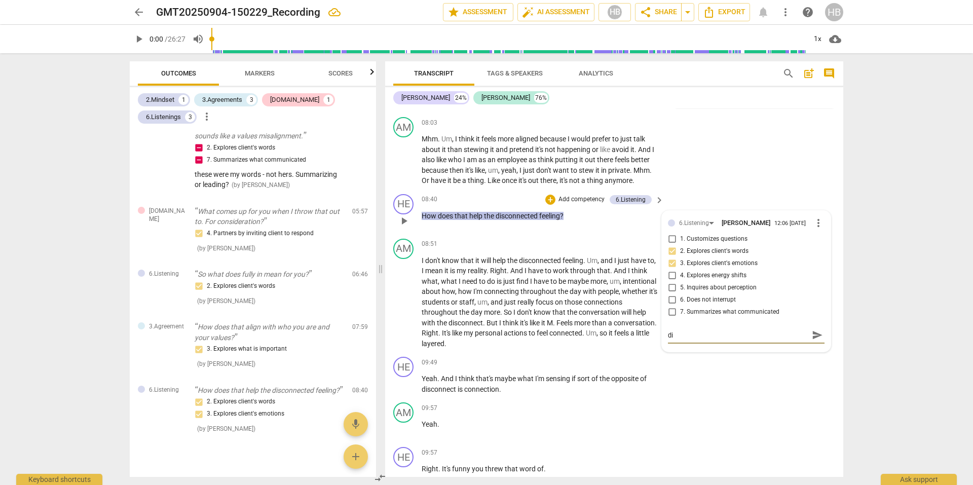
type textarea "did"
type textarea "didn"
type textarea "didn'"
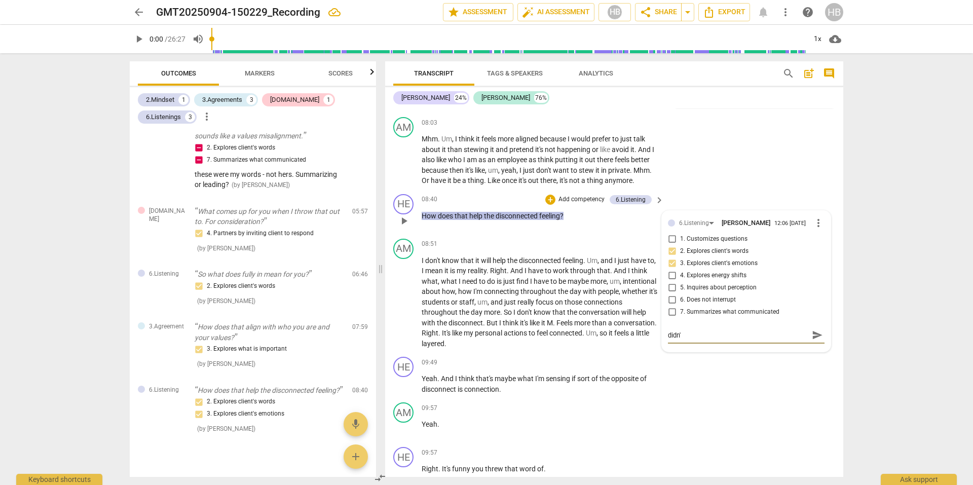
type textarea "didn't"
type textarea "didn't e"
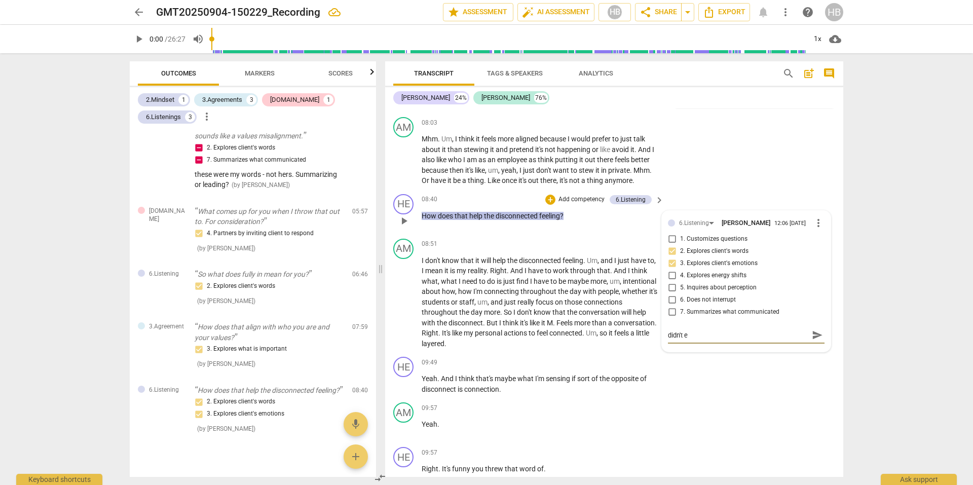
type textarea "didn't ex"
type textarea "didn't exp"
type textarea "didn't expl"
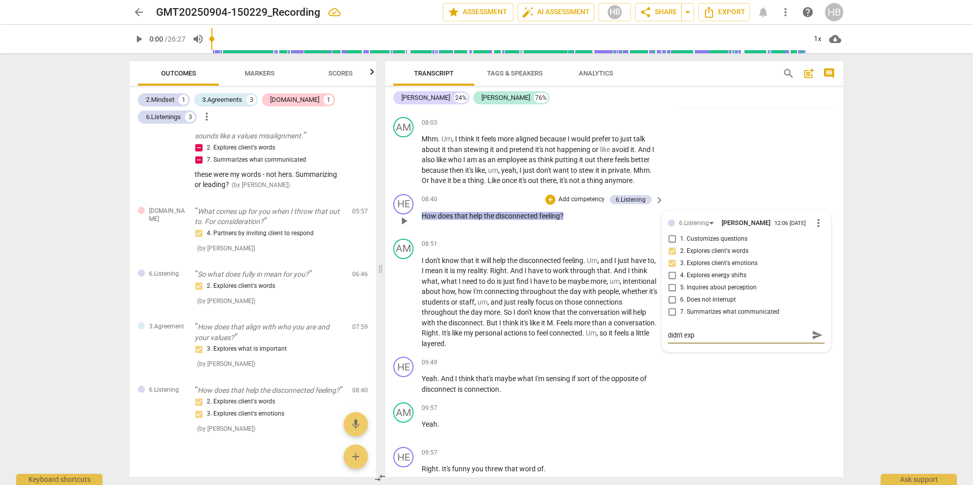
type textarea "didn't expl"
type textarea "didn't explo"
type textarea "didn't explor"
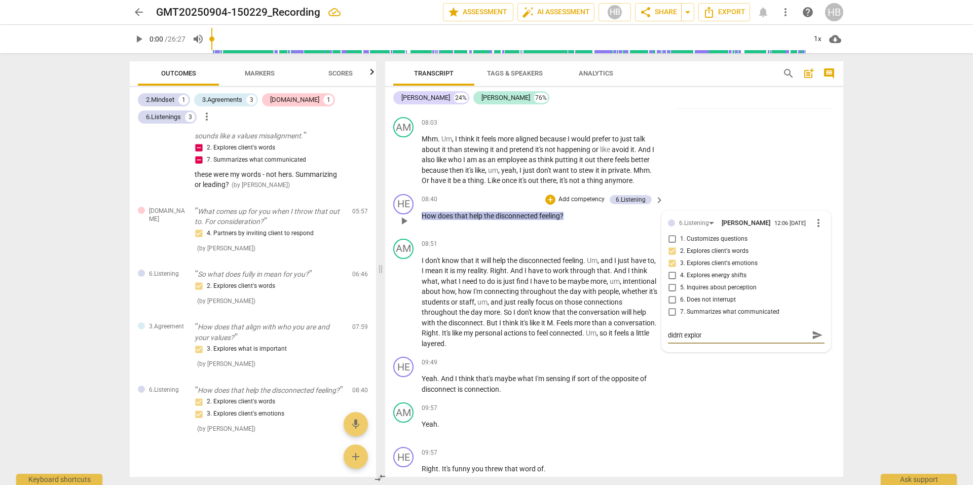
type textarea "didn't explore"
type textarea "didn't explore w"
type textarea "didn't explore wh"
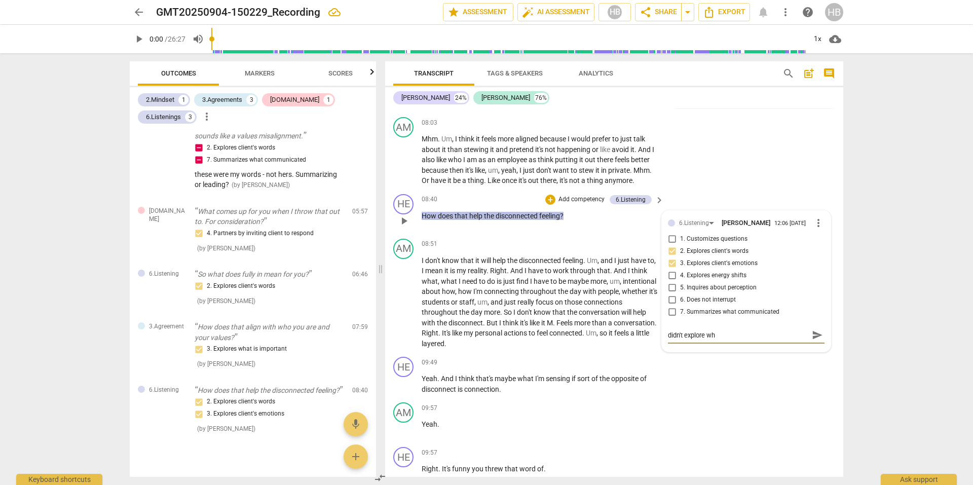
type textarea "didn't explore wha"
type textarea "didn't explore what"
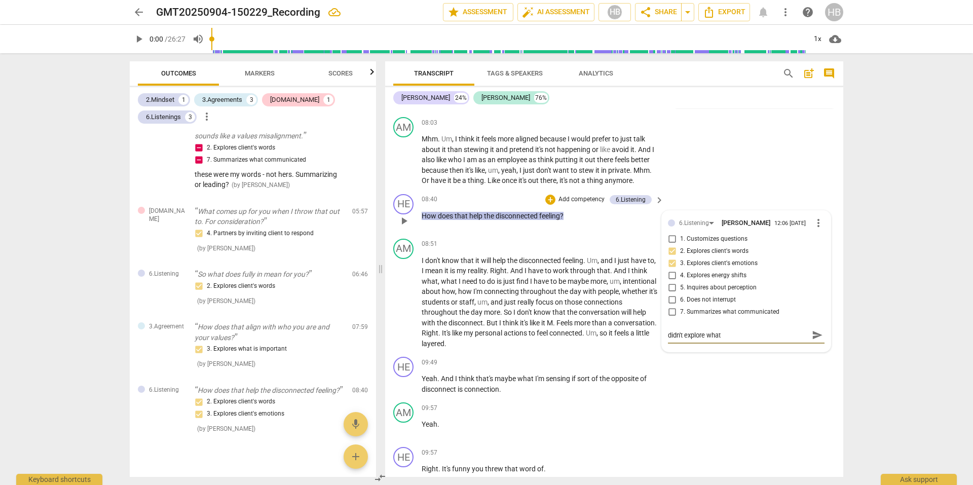
type textarea "didn't explore what t"
click at [671, 282] on input "4. Explores energy shifts" at bounding box center [672, 276] width 16 height 12
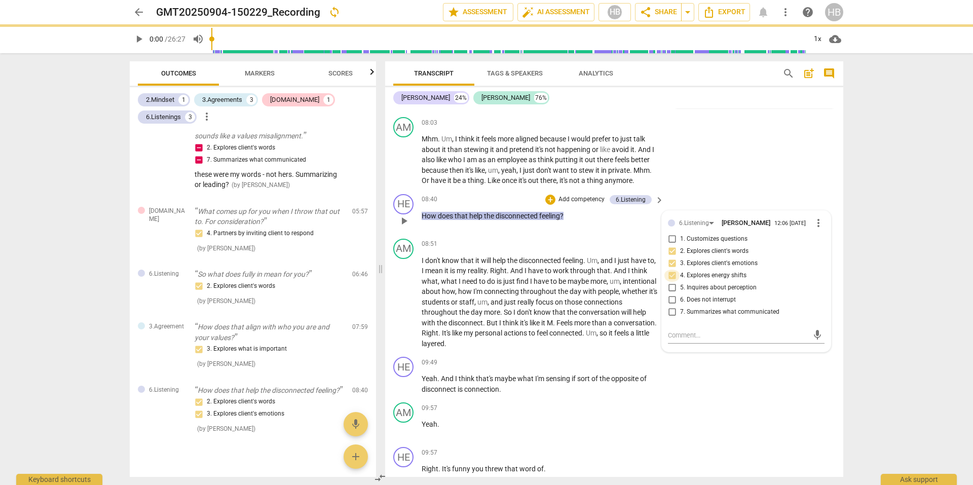
click at [671, 282] on input "4. Explores energy shifts" at bounding box center [672, 276] width 16 height 12
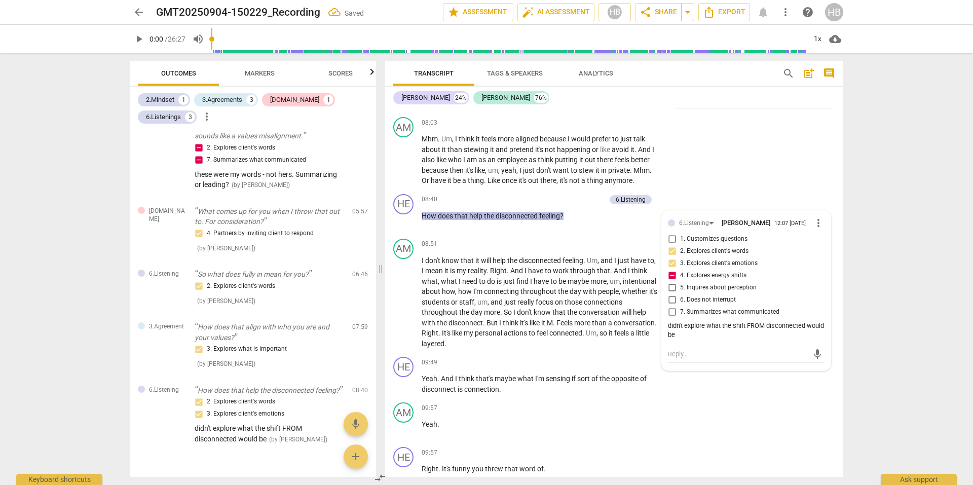
click at [885, 318] on div "arrow_back GMT20250904-150229_Recording Saved edit star Assessment auto_fix_hig…" at bounding box center [486, 242] width 973 height 485
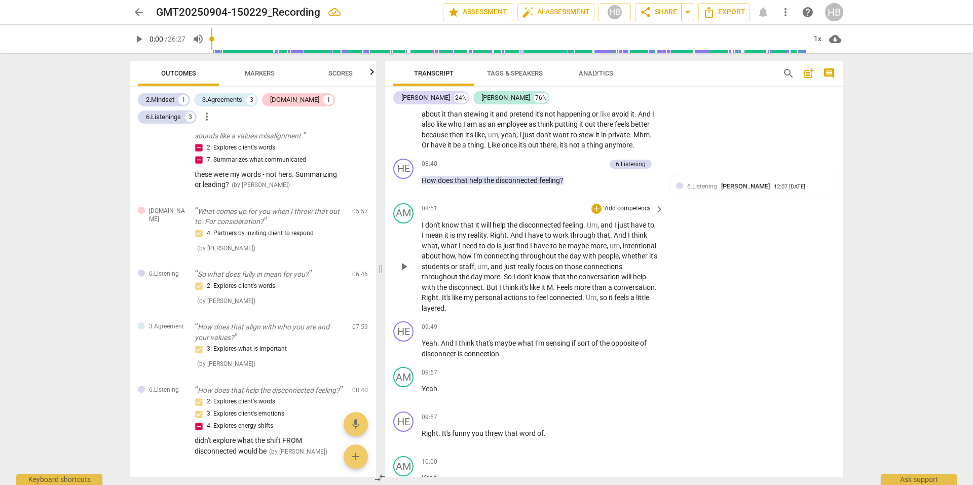
scroll to position [1825, 0]
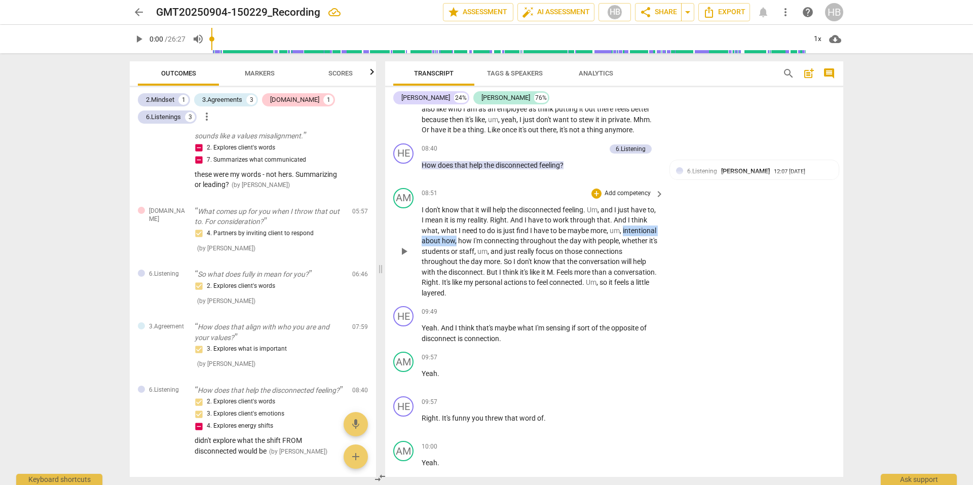
drag, startPoint x: 491, startPoint y: 251, endPoint x: 411, endPoint y: 250, distance: 79.6
click at [411, 250] on div "AM play_arrow pause 08:51 + Add competency keyboard_arrow_right I don't know th…" at bounding box center [614, 243] width 458 height 119
click at [459, 266] on span "throughout" at bounding box center [441, 262] width 38 height 8
drag, startPoint x: 422, startPoint y: 251, endPoint x: 656, endPoint y: 250, distance: 234.7
click at [656, 250] on p "I don't know that it will help the disconnected feeling . Um , and I just have …" at bounding box center [540, 252] width 237 height 94
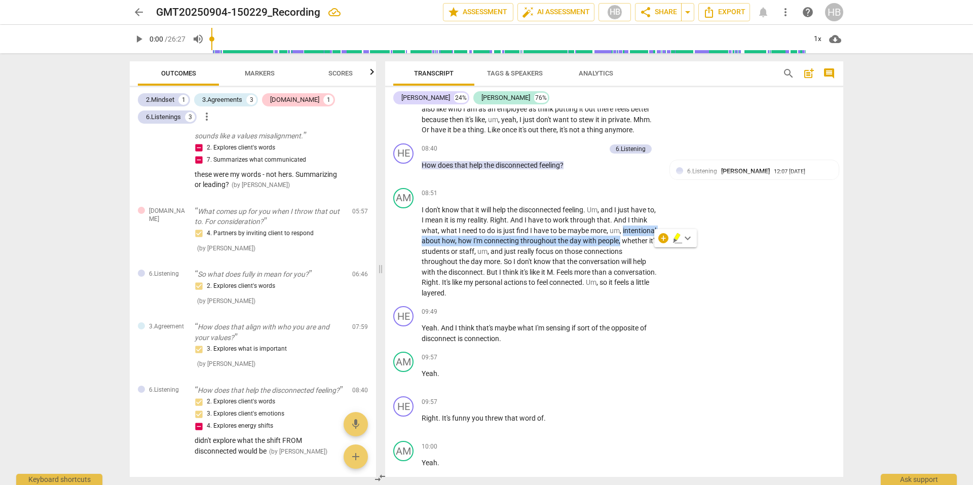
click at [678, 236] on icon "button" at bounding box center [677, 236] width 6 height 7
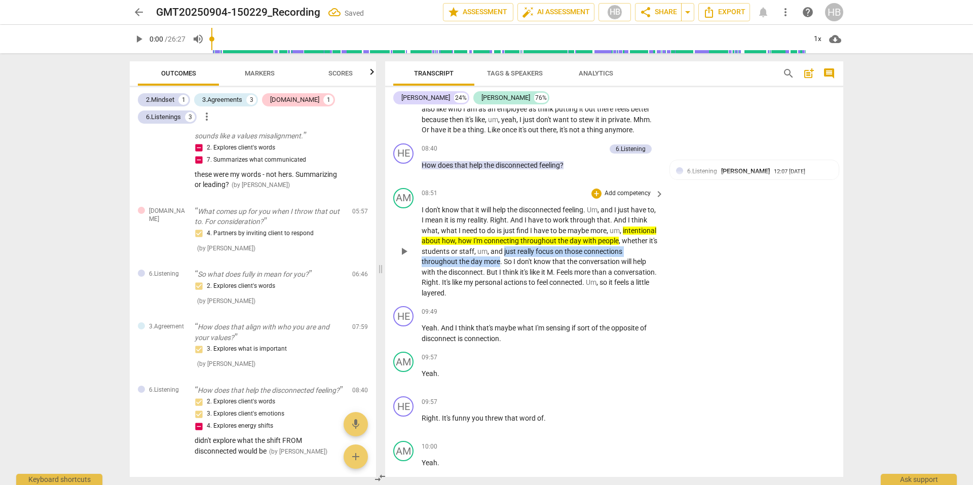
drag, startPoint x: 540, startPoint y: 273, endPoint x: 541, endPoint y: 262, distance: 11.3
click at [541, 262] on p "I don't know that it will help the disconnected feeling . Um , and I just have …" at bounding box center [540, 252] width 237 height 94
click at [563, 258] on icon "button" at bounding box center [563, 257] width 6 height 7
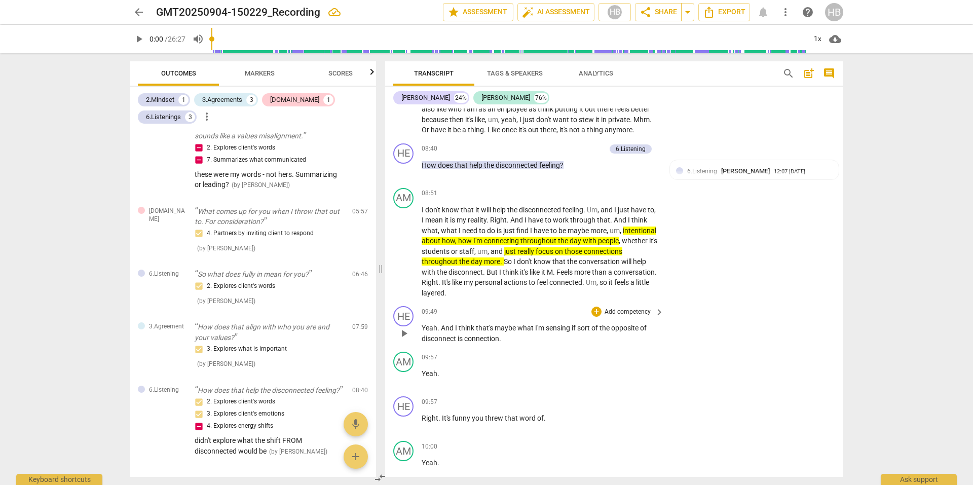
click at [633, 317] on p "Add competency" at bounding box center [628, 312] width 48 height 9
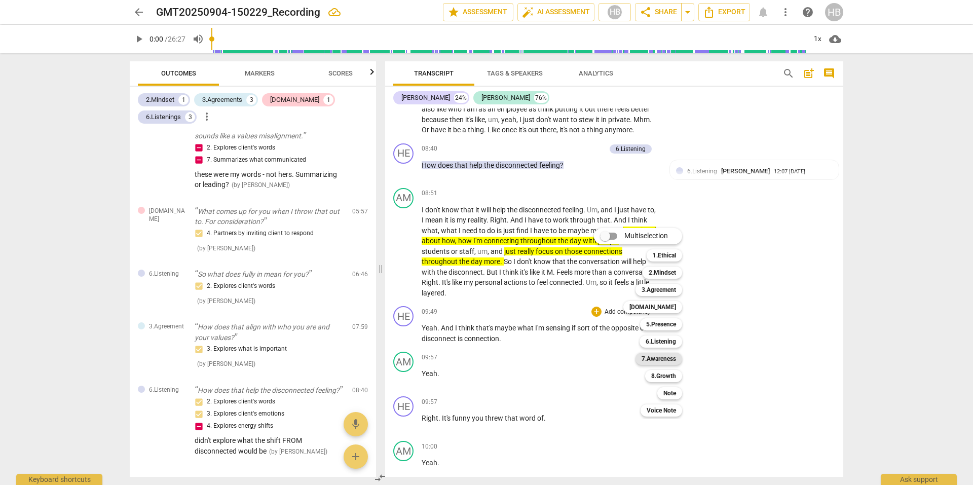
click at [659, 354] on b "7.Awareness" at bounding box center [659, 359] width 34 height 12
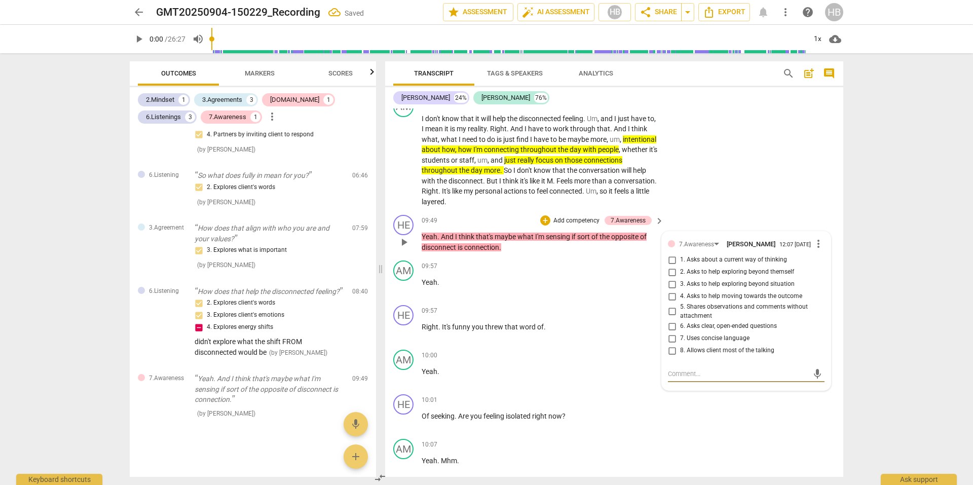
scroll to position [1932, 0]
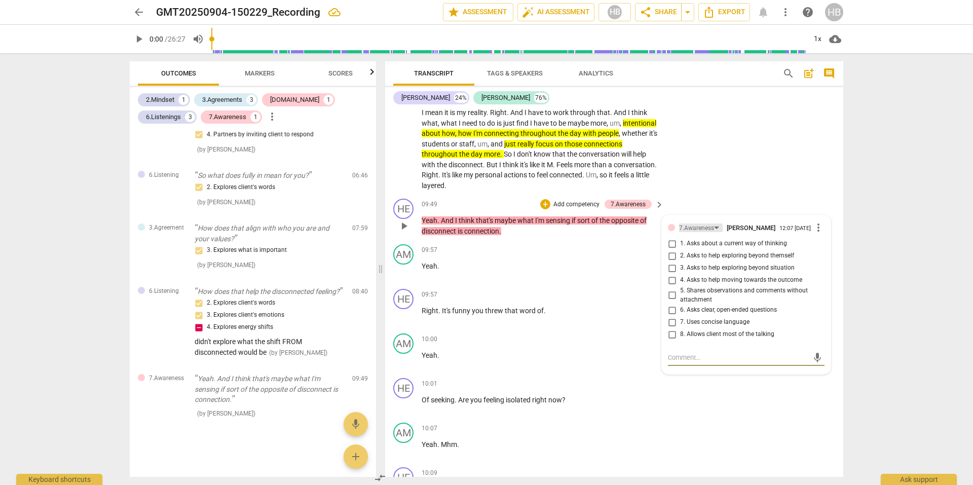
click at [713, 232] on div "7.Awareness" at bounding box center [701, 228] width 44 height 9
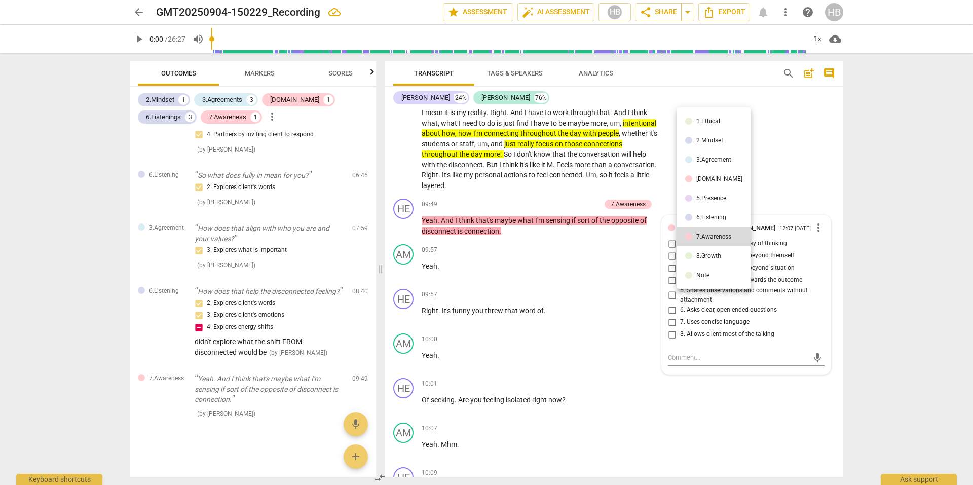
click at [716, 199] on div "5.Presence" at bounding box center [712, 198] width 30 height 6
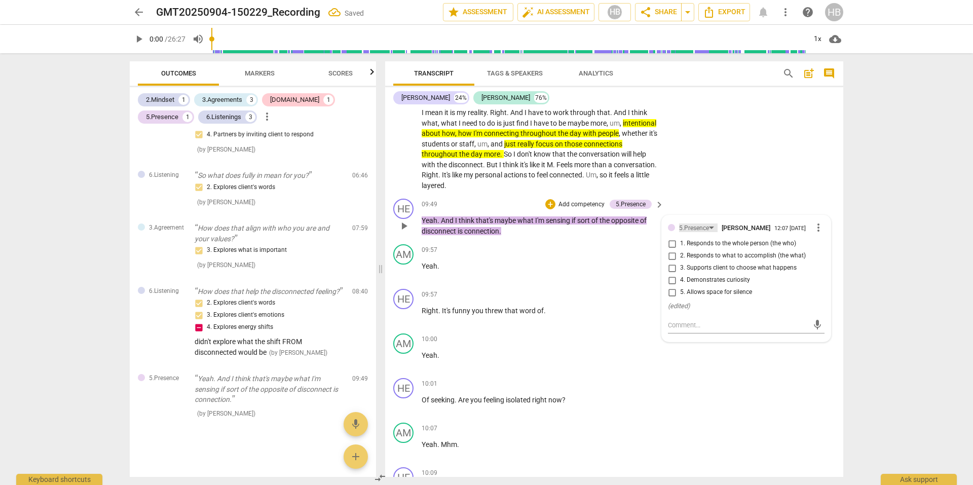
click at [706, 233] on div "5.Presence" at bounding box center [694, 229] width 30 height 10
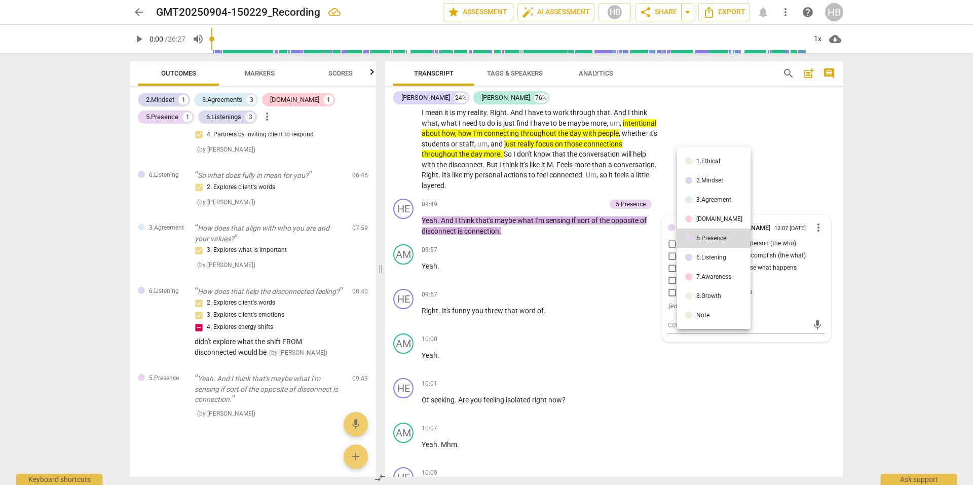
click at [709, 221] on div "[DOMAIN_NAME]" at bounding box center [720, 219] width 46 height 6
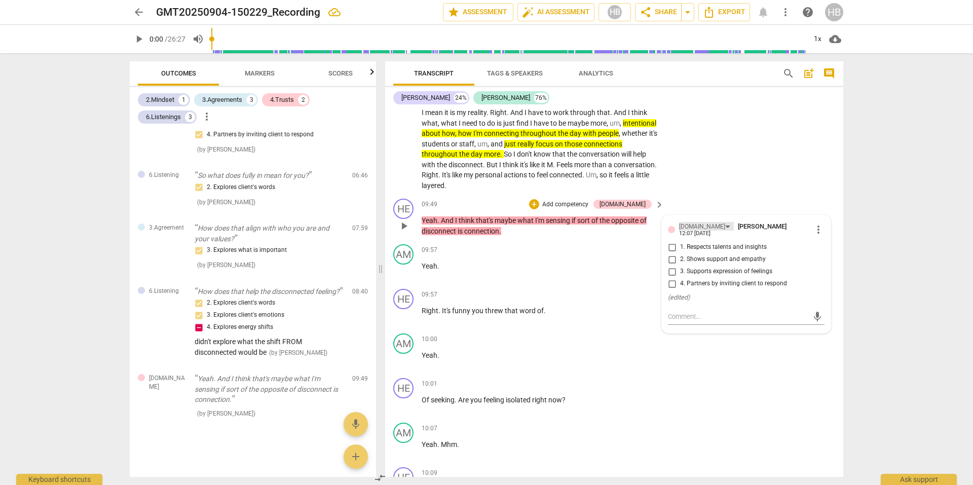
click at [697, 231] on div "[DOMAIN_NAME]" at bounding box center [706, 226] width 55 height 9
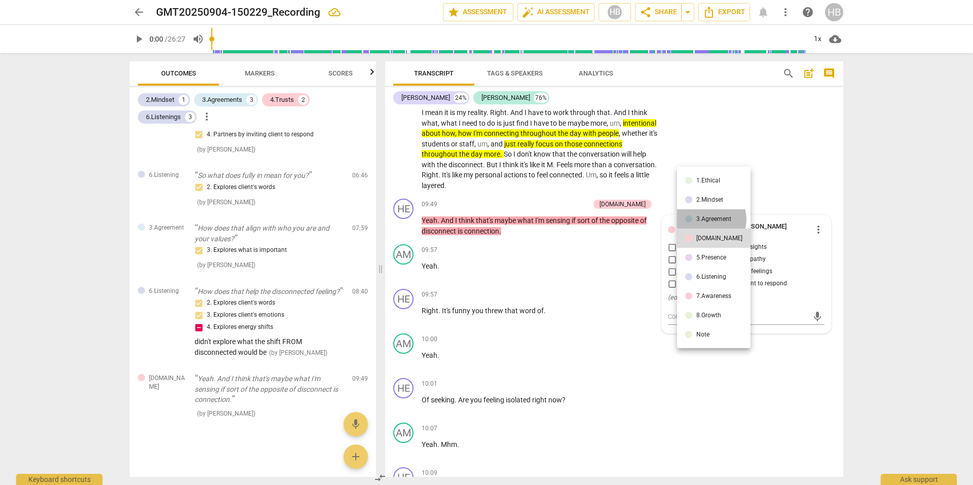
click at [711, 220] on div "3.Agreement" at bounding box center [714, 219] width 35 height 6
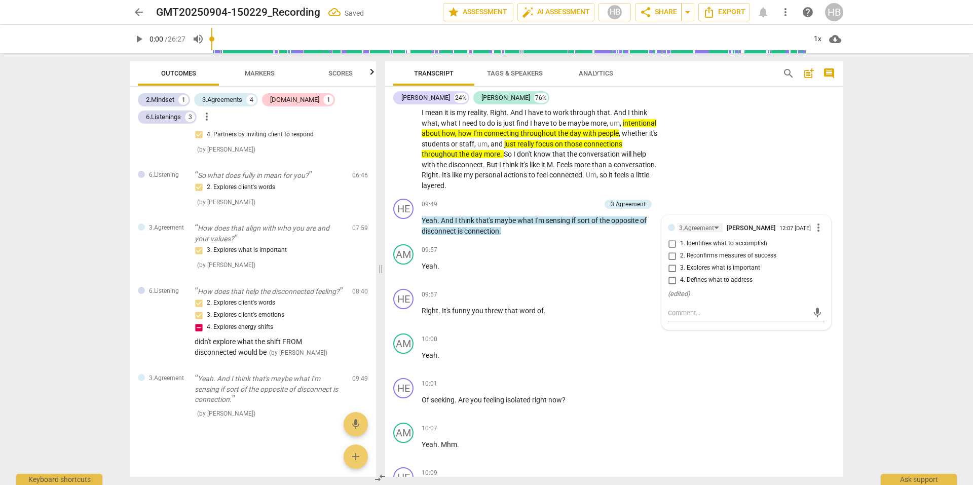
scroll to position [348, 0]
click at [673, 250] on input "1. Identifies what to accomplish" at bounding box center [672, 244] width 16 height 12
click at [672, 274] on input "3. Explores what is important" at bounding box center [672, 268] width 16 height 12
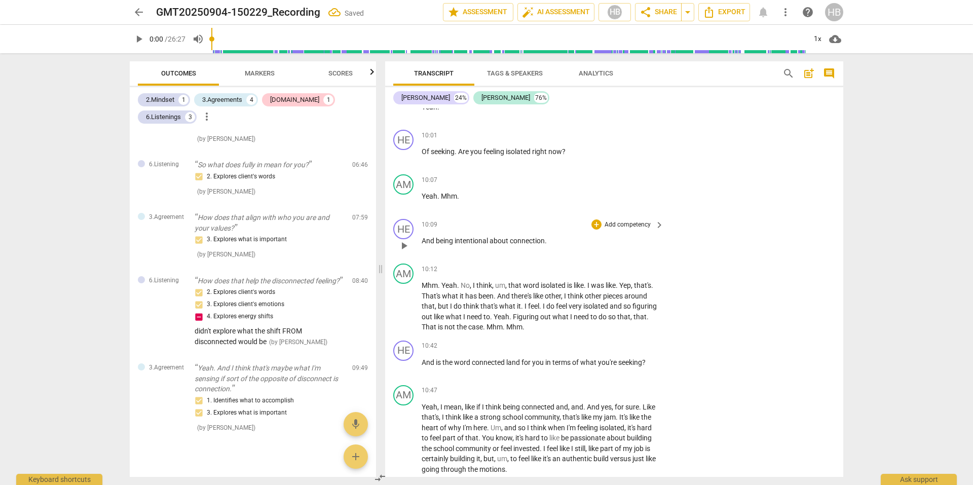
scroll to position [2186, 0]
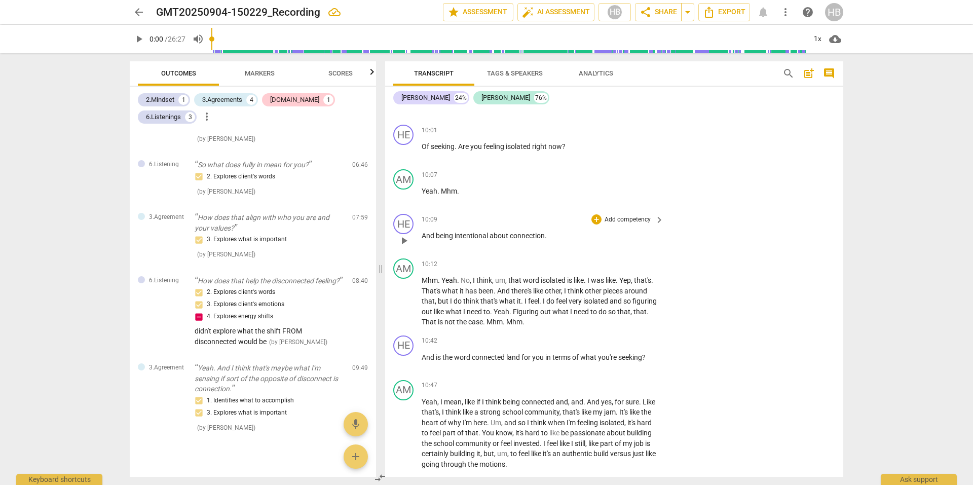
click at [553, 241] on p "And being intentional about connection ." at bounding box center [540, 236] width 237 height 11
drag, startPoint x: 553, startPoint y: 246, endPoint x: 421, endPoint y: 241, distance: 131.4
click at [421, 241] on div "HE play_arrow pause 10:09 + Add competency keyboard_arrow_right And being inten…" at bounding box center [614, 232] width 458 height 45
click at [580, 234] on span "keyboard_arrow_down" at bounding box center [580, 233] width 12 height 12
click at [632, 266] on div at bounding box center [630, 266] width 10 height 10
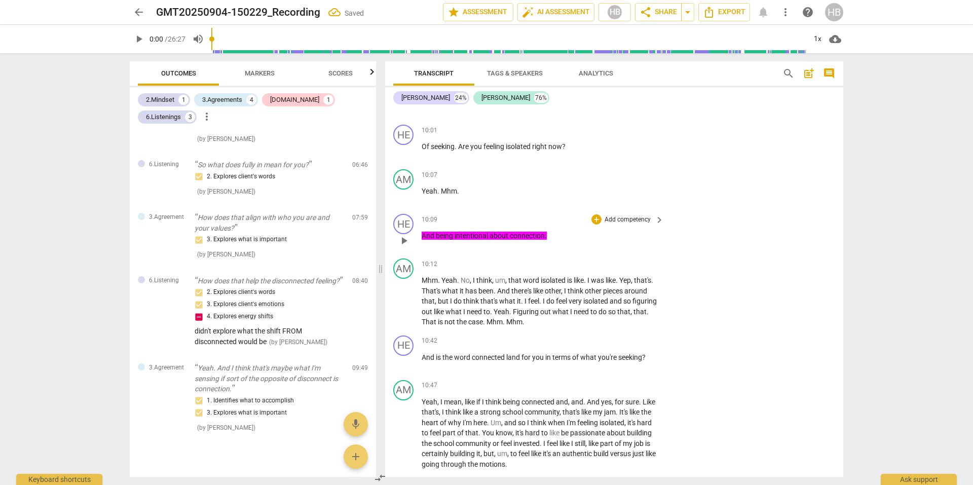
click at [640, 225] on p "Add competency" at bounding box center [628, 219] width 48 height 9
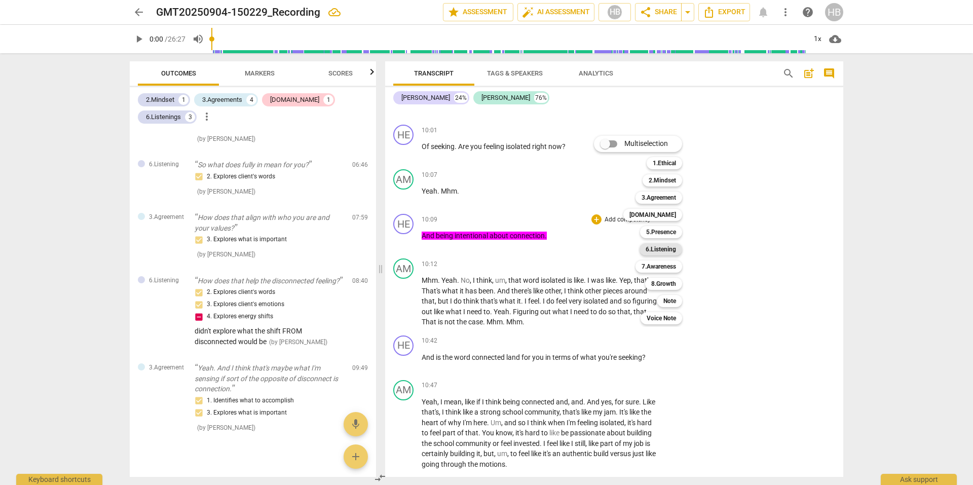
click at [670, 248] on b "6.Listening" at bounding box center [661, 249] width 30 height 12
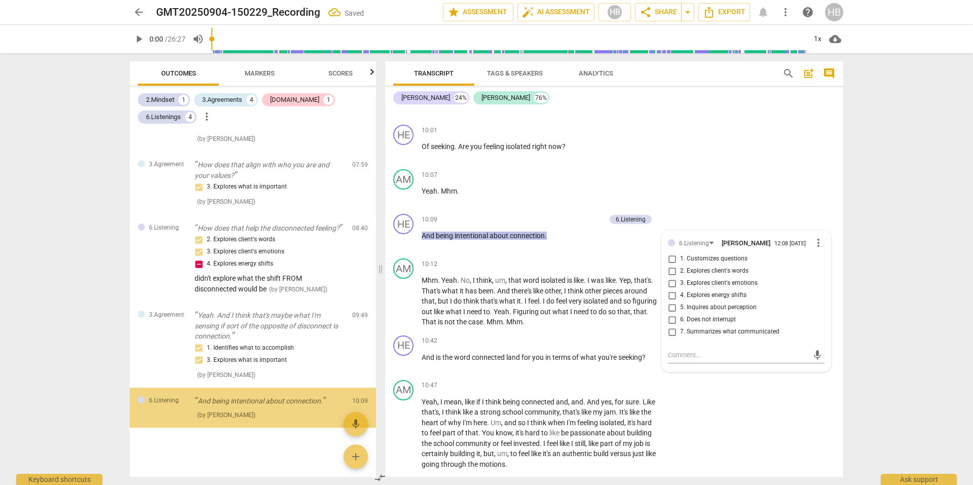
scroll to position [413, 0]
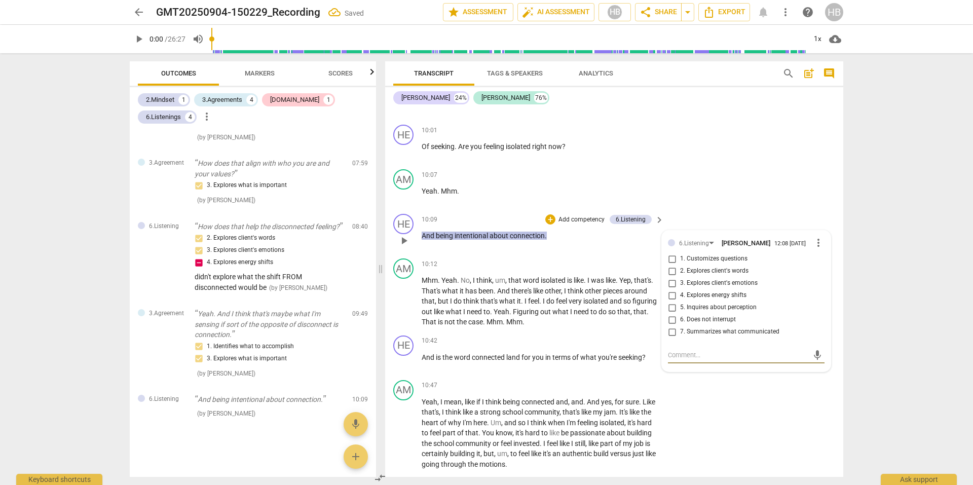
click at [670, 314] on input "5. Inquires about perception" at bounding box center [672, 308] width 16 height 12
click at [670, 326] on input "6. Does not interrupt" at bounding box center [672, 320] width 16 height 12
click at [885, 229] on div "arrow_back GMT20250904-150229_Recording edit star Assessment auto_fix_high AI A…" at bounding box center [486, 242] width 973 height 485
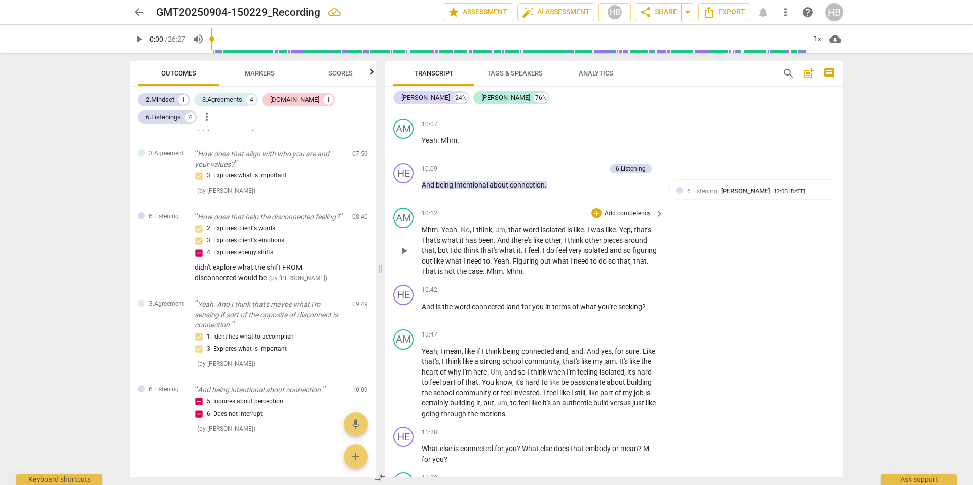
scroll to position [2287, 0]
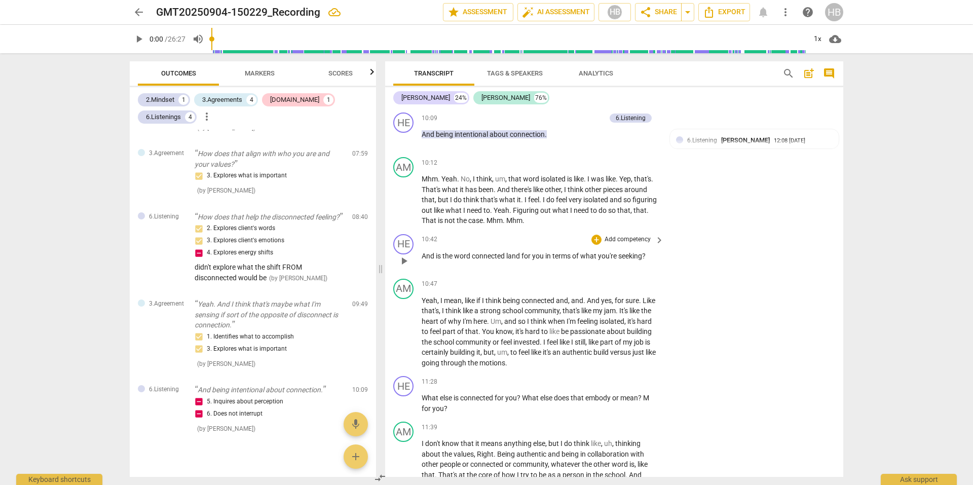
click at [643, 244] on p "Add competency" at bounding box center [628, 239] width 48 height 9
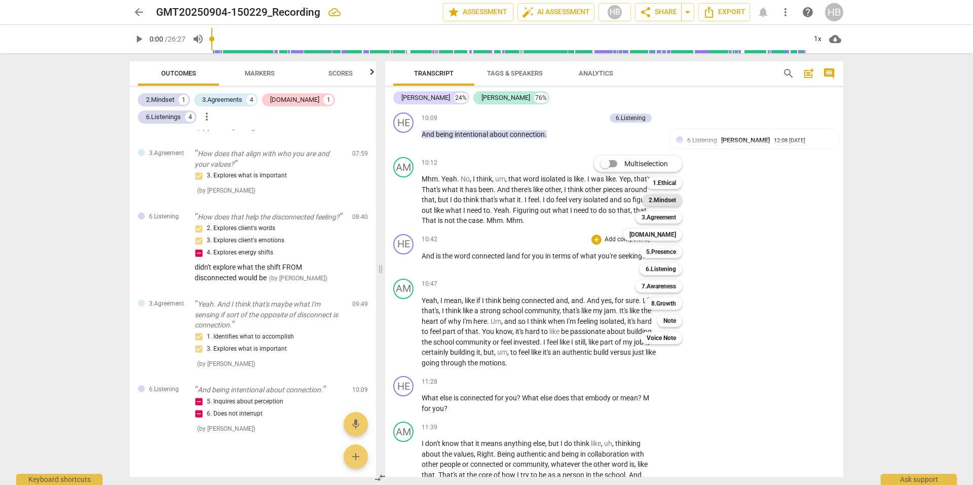
click at [671, 202] on b "2.Mindset" at bounding box center [662, 200] width 27 height 12
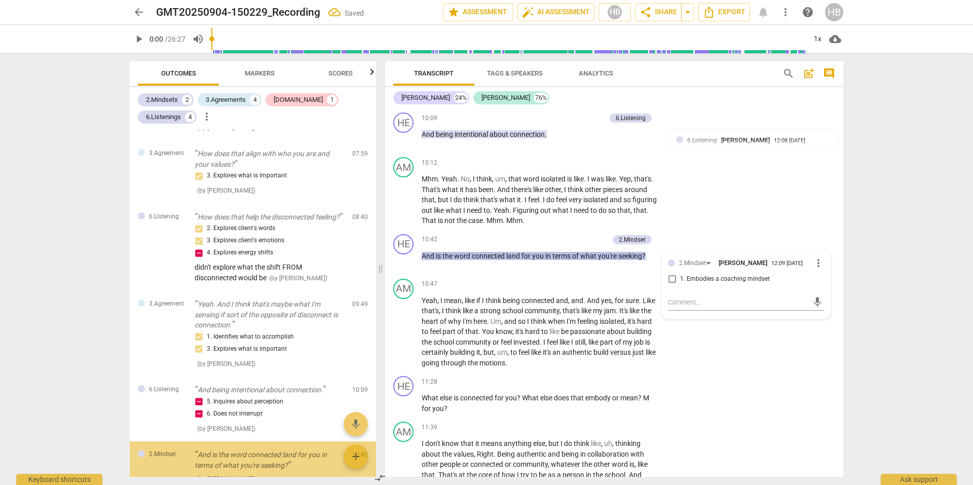
scroll to position [489, 0]
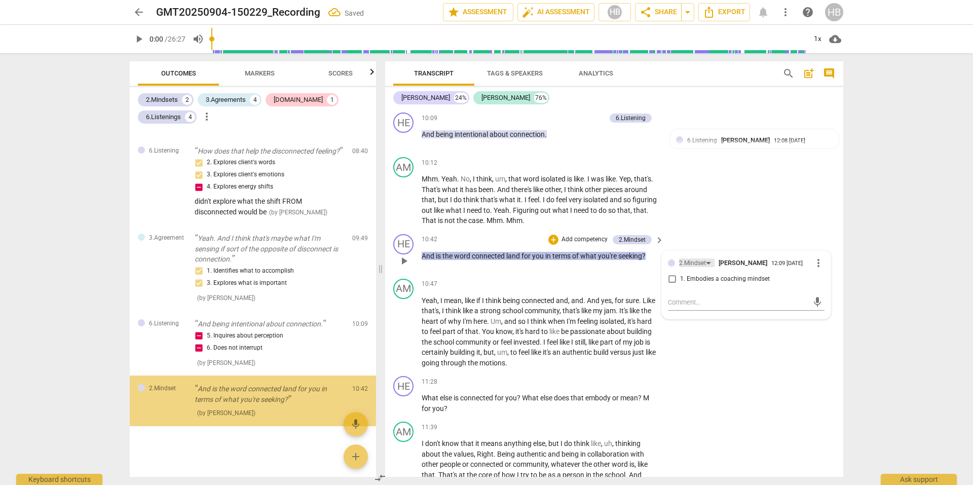
click at [689, 268] on div "2.Mindset" at bounding box center [692, 264] width 27 height 10
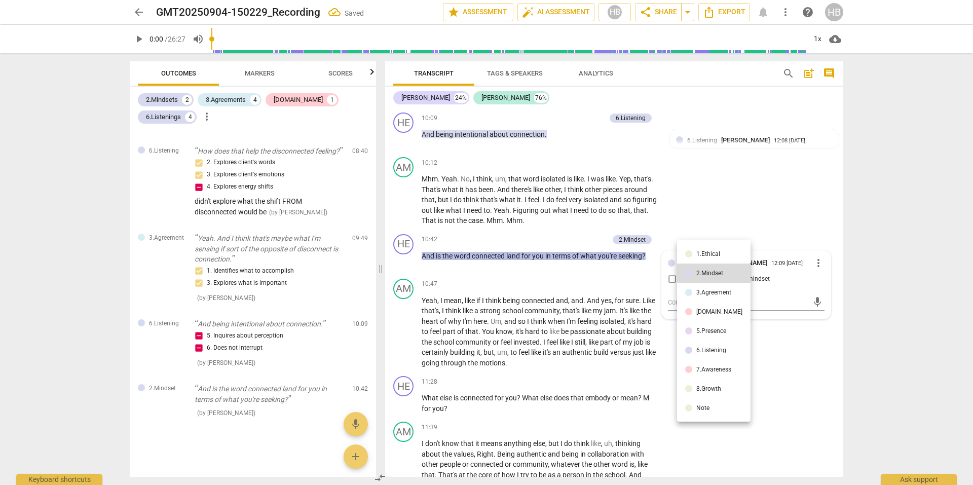
click at [700, 293] on div "3.Agreement" at bounding box center [714, 292] width 35 height 6
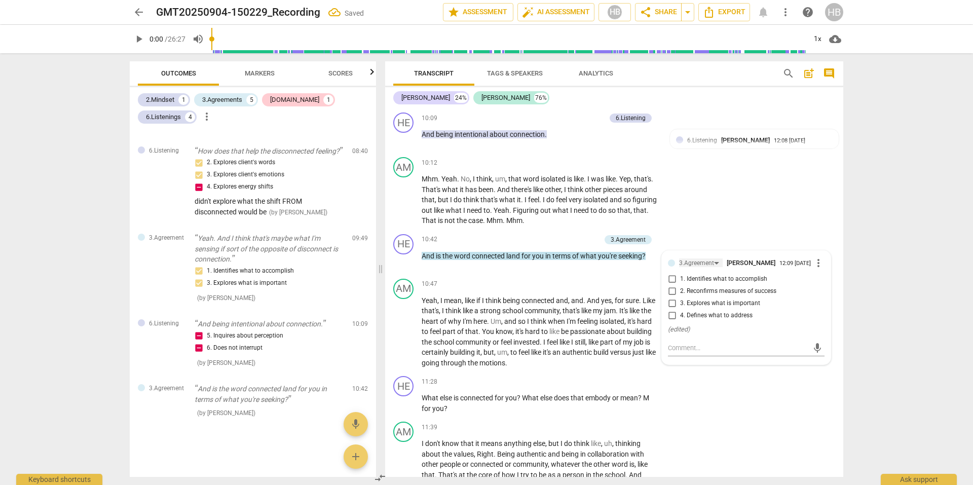
scroll to position [488, 0]
click at [670, 285] on input "1. Identifies what to accomplish" at bounding box center [672, 279] width 16 height 12
click at [873, 242] on div "arrow_back GMT20250904-150229_Recording Saved edit star Assessment auto_fix_hig…" at bounding box center [486, 242] width 973 height 485
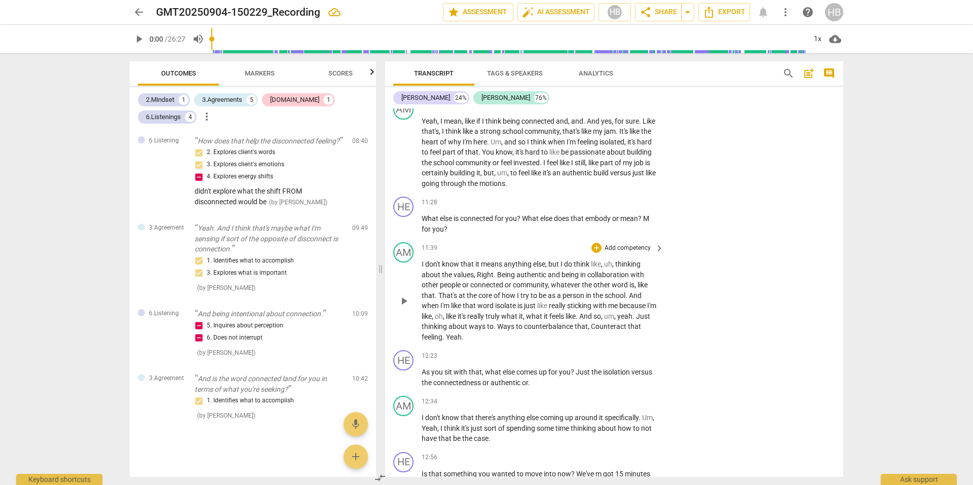
scroll to position [2490, 0]
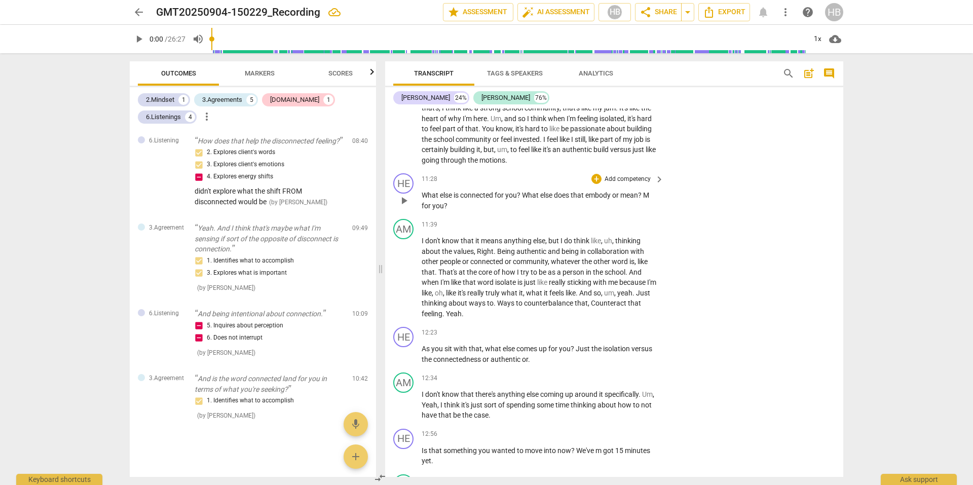
click at [507, 199] on span "you" at bounding box center [511, 195] width 12 height 8
click at [629, 184] on p "Add competency" at bounding box center [628, 179] width 48 height 9
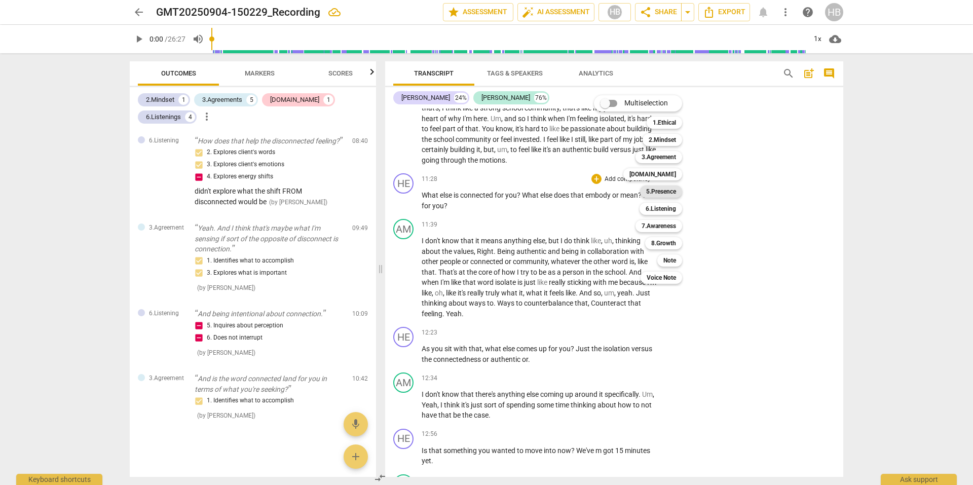
click at [661, 191] on b "5.Presence" at bounding box center [661, 192] width 30 height 12
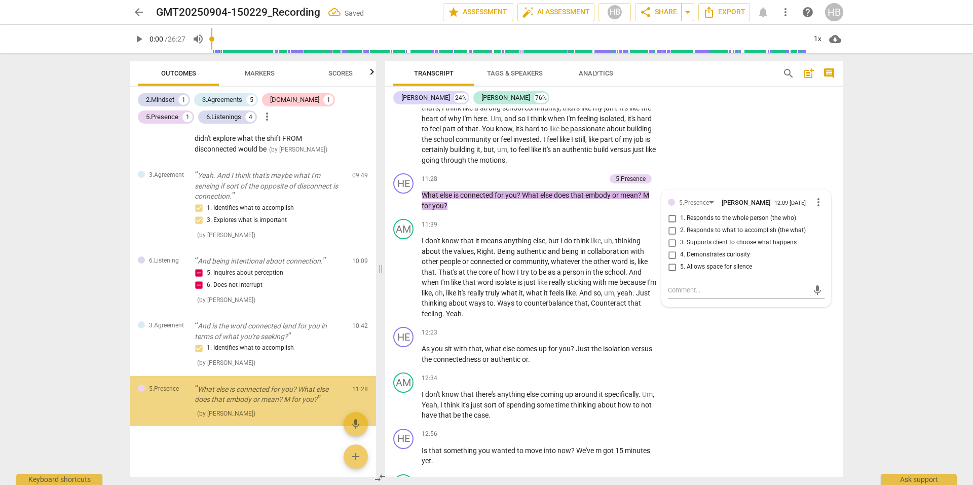
scroll to position [552, 0]
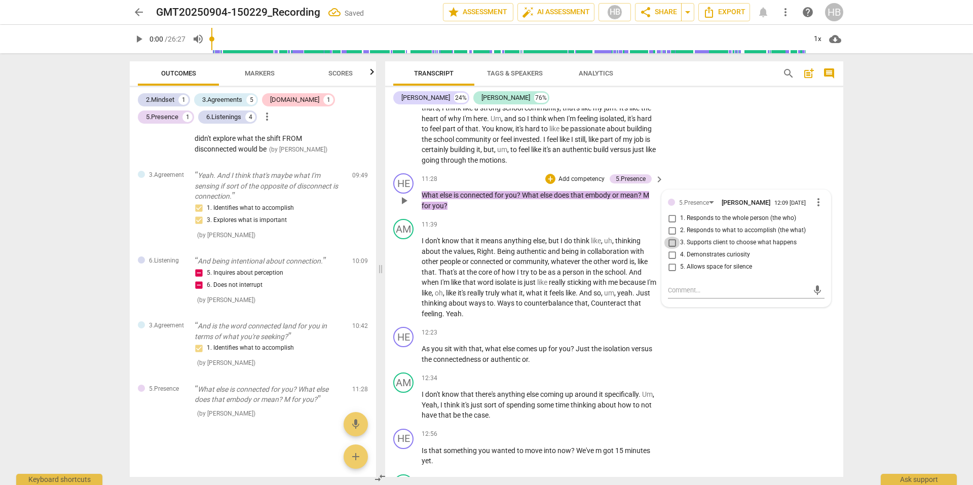
click at [672, 249] on input "3. Supports client to choose what happens" at bounding box center [672, 243] width 16 height 12
click at [707, 208] on div "5.Presence" at bounding box center [694, 203] width 30 height 10
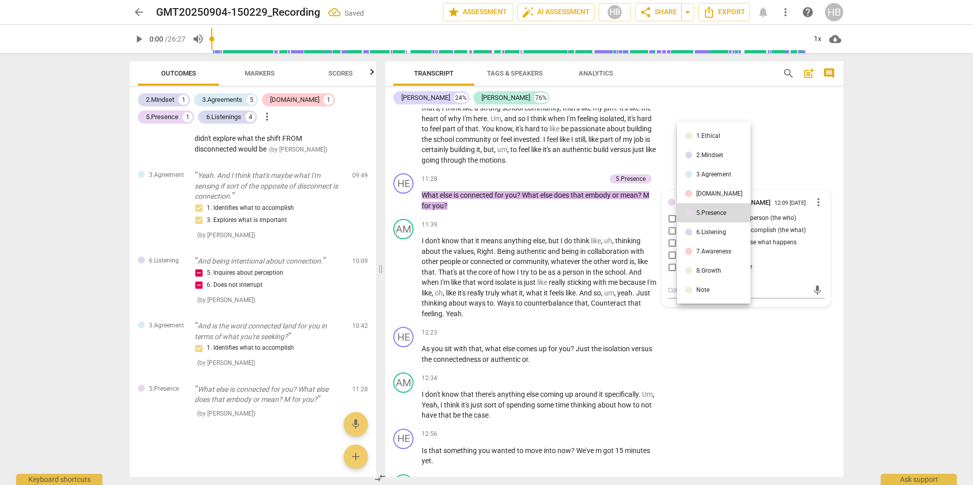
click at [709, 197] on li "[DOMAIN_NAME]" at bounding box center [714, 193] width 74 height 19
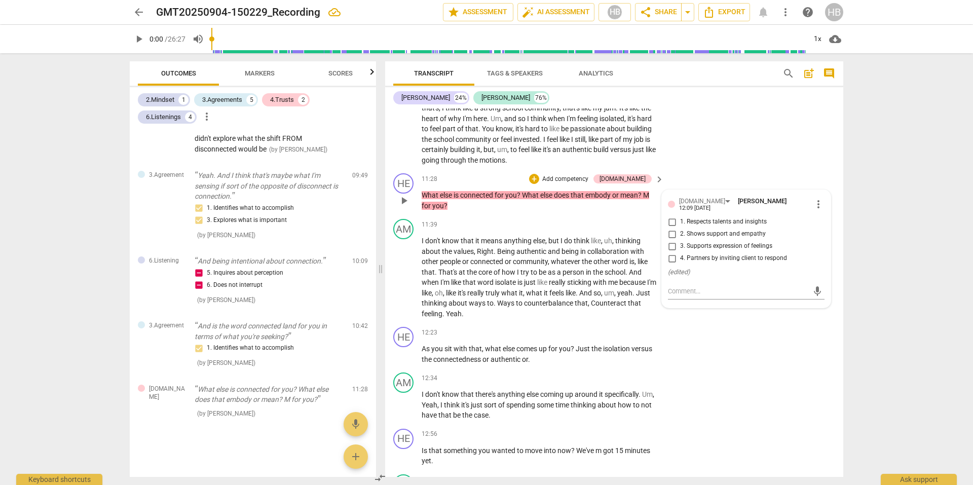
click at [671, 265] on input "4. Partners by inviting client to respond" at bounding box center [672, 258] width 16 height 12
click at [587, 266] on span "the" at bounding box center [588, 262] width 12 height 8
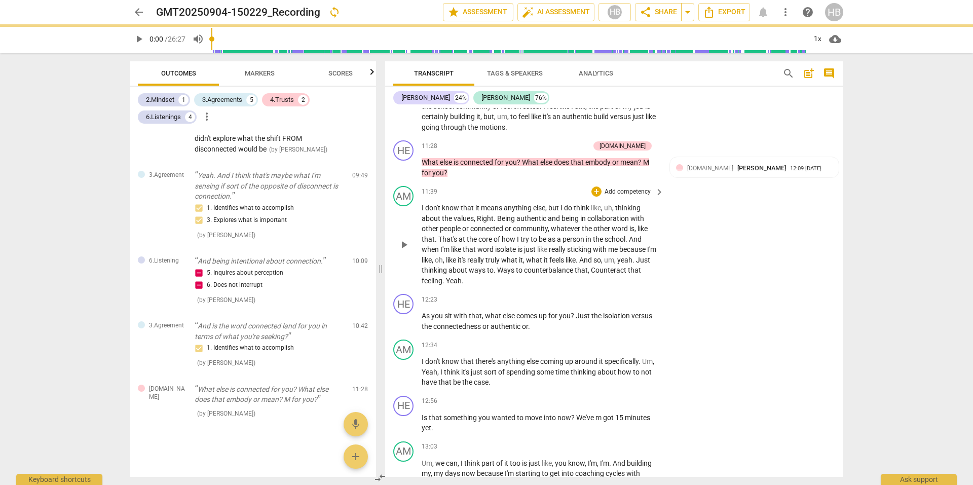
scroll to position [2541, 0]
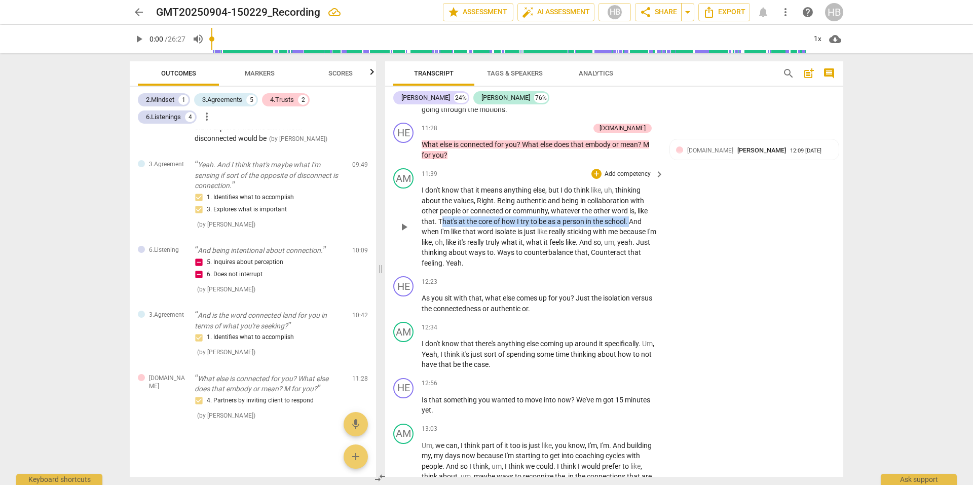
drag, startPoint x: 631, startPoint y: 231, endPoint x: 441, endPoint y: 234, distance: 190.1
click at [441, 234] on p "I don't know that it means anything else , but I do think like , uh , thinking …" at bounding box center [540, 226] width 237 height 83
click at [662, 219] on span "keyboard_arrow_down" at bounding box center [664, 218] width 12 height 12
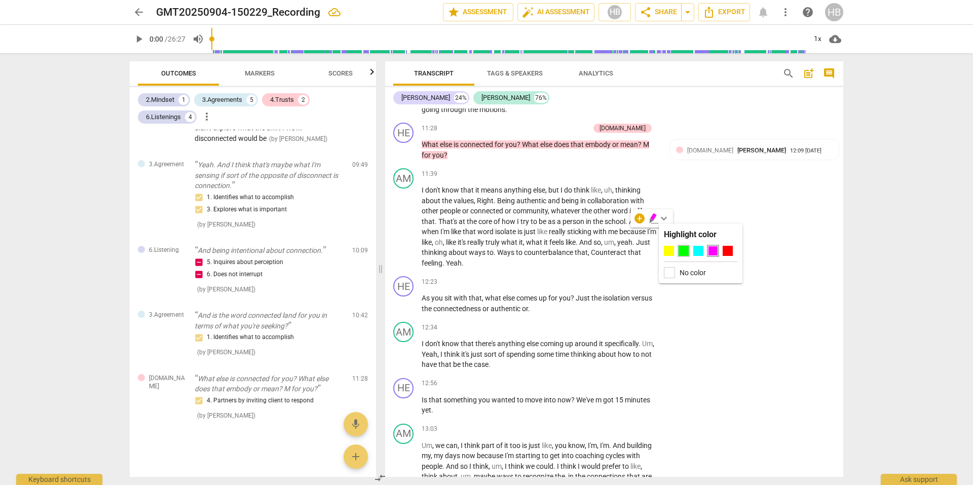
click at [682, 253] on div at bounding box center [684, 251] width 10 height 10
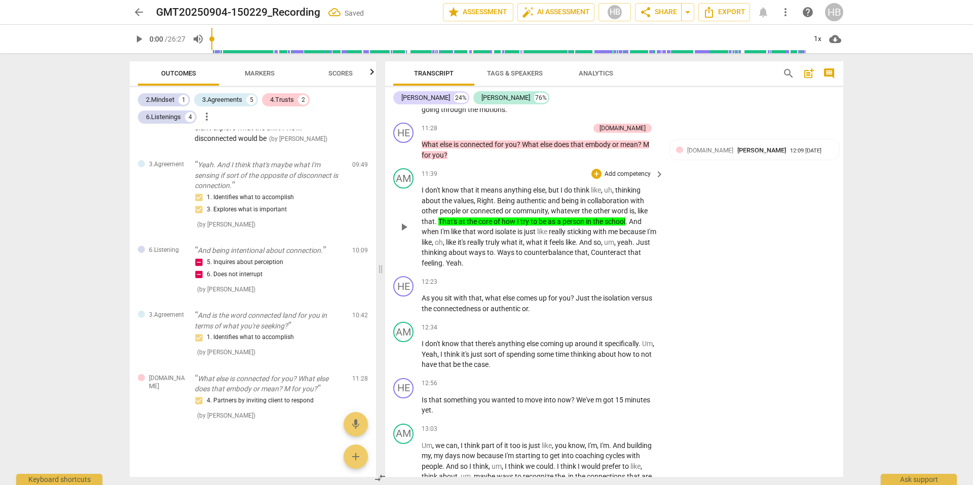
click at [496, 236] on span "isolate" at bounding box center [506, 232] width 22 height 8
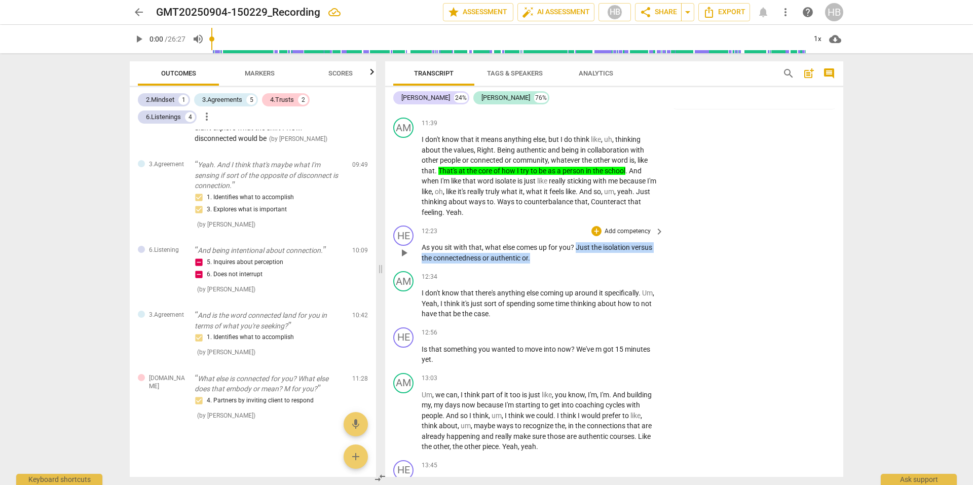
drag, startPoint x: 548, startPoint y: 272, endPoint x: 578, endPoint y: 257, distance: 33.3
click at [578, 257] on p "As you sit with that , what else comes up for you ? Just the isolation versus t…" at bounding box center [540, 252] width 237 height 21
click at [635, 236] on p "Add competency" at bounding box center [628, 231] width 48 height 9
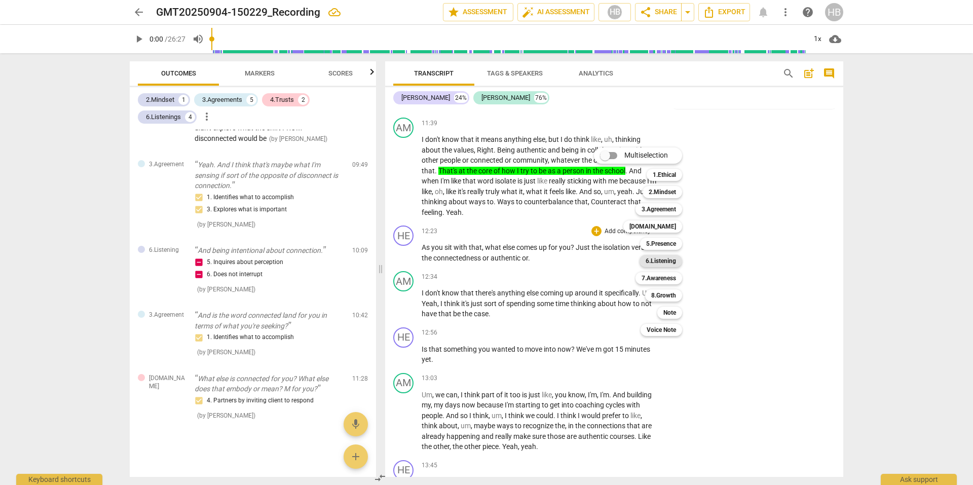
click at [649, 257] on b "6.Listening" at bounding box center [661, 261] width 30 height 12
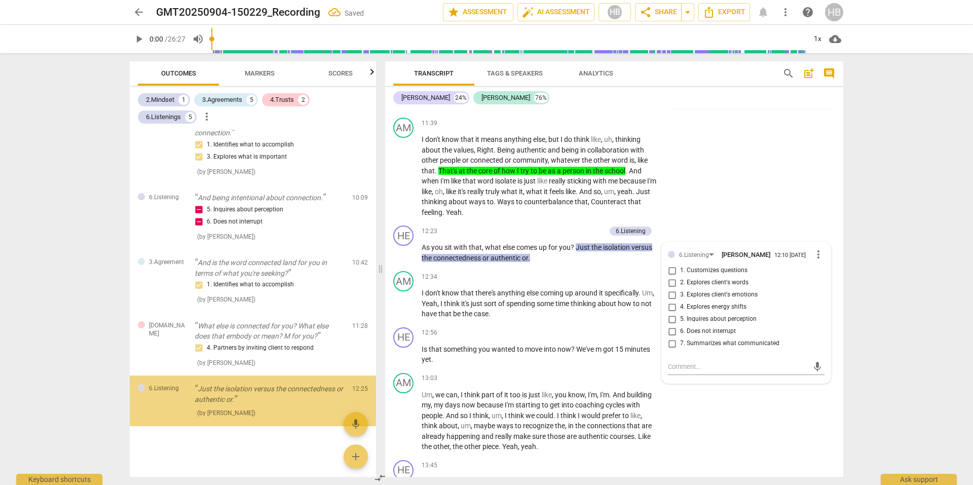
scroll to position [615, 0]
click at [670, 338] on input "6. Does not interrupt" at bounding box center [672, 331] width 16 height 12
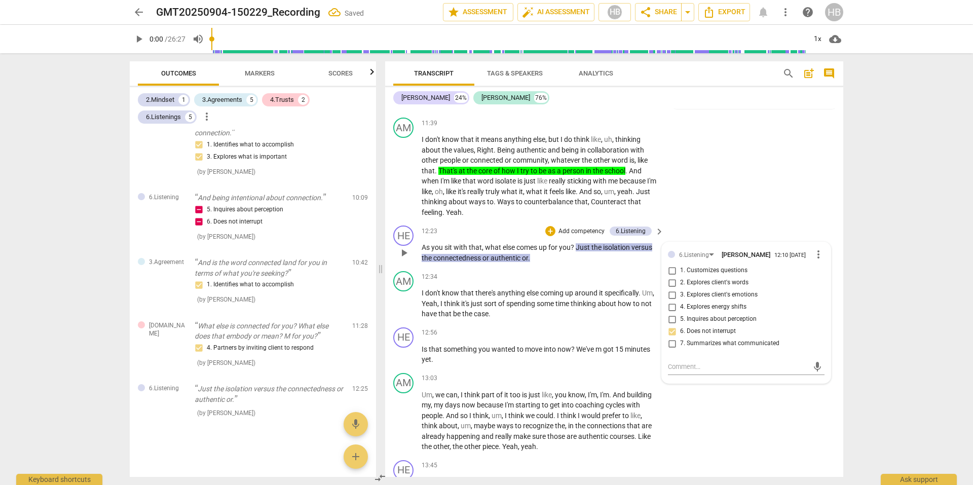
click at [670, 338] on input "6. Does not interrupt" at bounding box center [672, 331] width 16 height 12
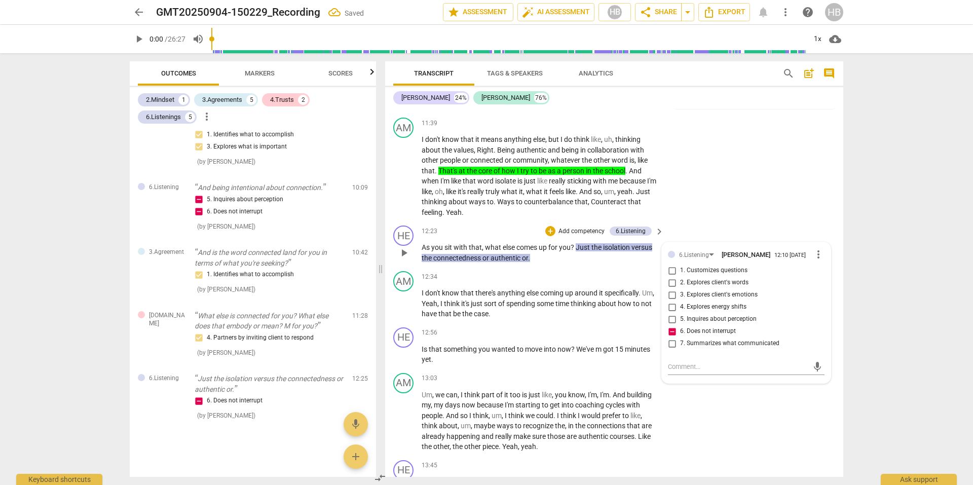
click at [499, 251] on span "what" at bounding box center [494, 247] width 18 height 8
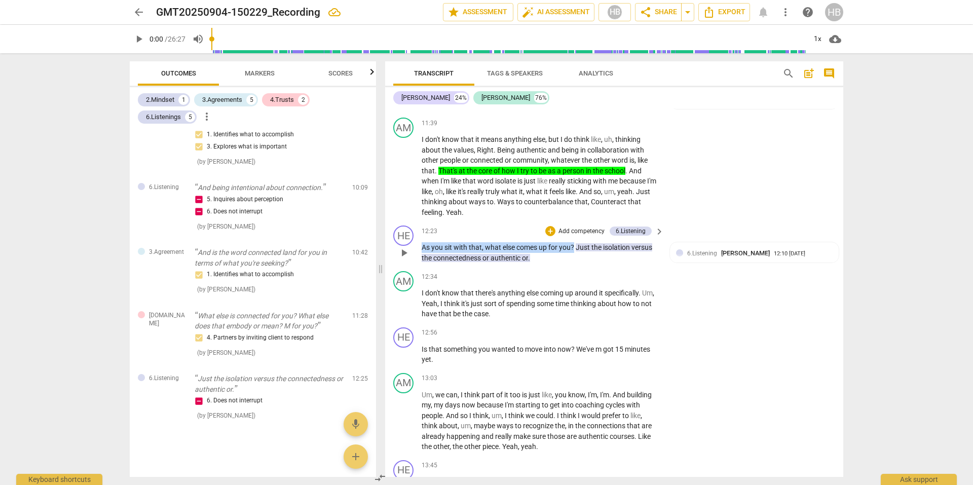
drag, startPoint x: 574, startPoint y: 255, endPoint x: 421, endPoint y: 255, distance: 153.1
click at [421, 255] on div "HE play_arrow pause 12:23 + Add competency 6.Listening keyboard_arrow_right As …" at bounding box center [614, 245] width 458 height 46
click at [585, 243] on div "+" at bounding box center [586, 245] width 10 height 10
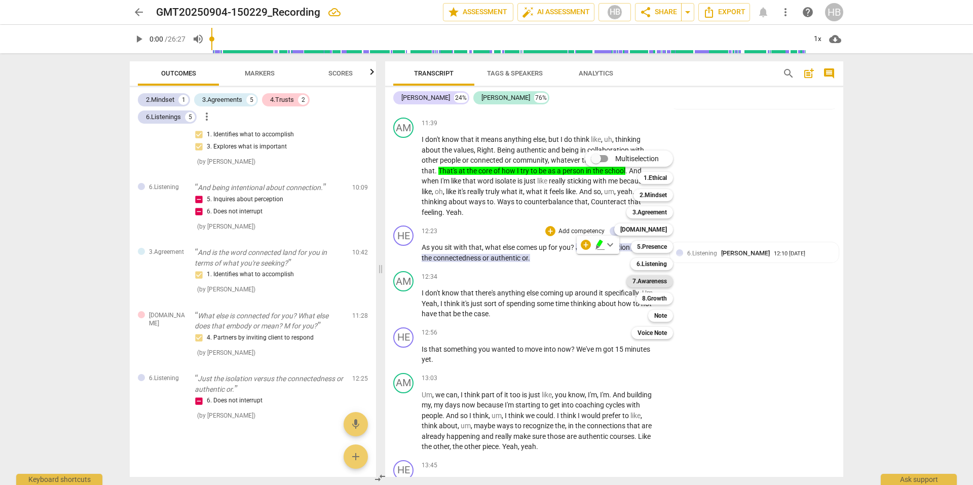
click at [657, 278] on b "7.Awareness" at bounding box center [650, 281] width 34 height 12
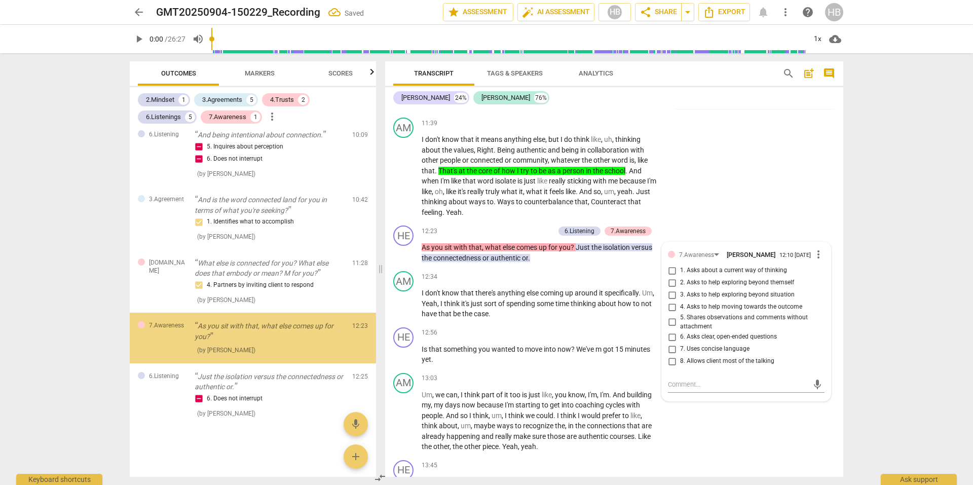
scroll to position [678, 0]
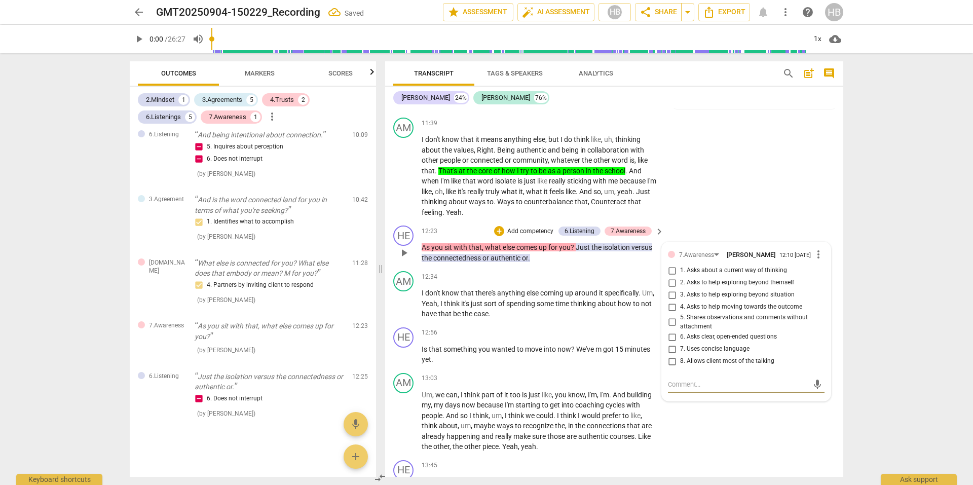
click at [670, 277] on input "1. Asks about a current way of thinking" at bounding box center [672, 271] width 16 height 12
click at [670, 289] on input "2. Asks to help exploring beyond themself" at bounding box center [672, 283] width 16 height 12
click at [669, 301] on input "3. Asks to help exploring beyond situation" at bounding box center [672, 295] width 16 height 12
click at [668, 313] on input "4. Asks to help moving towards the outcome" at bounding box center [672, 307] width 16 height 12
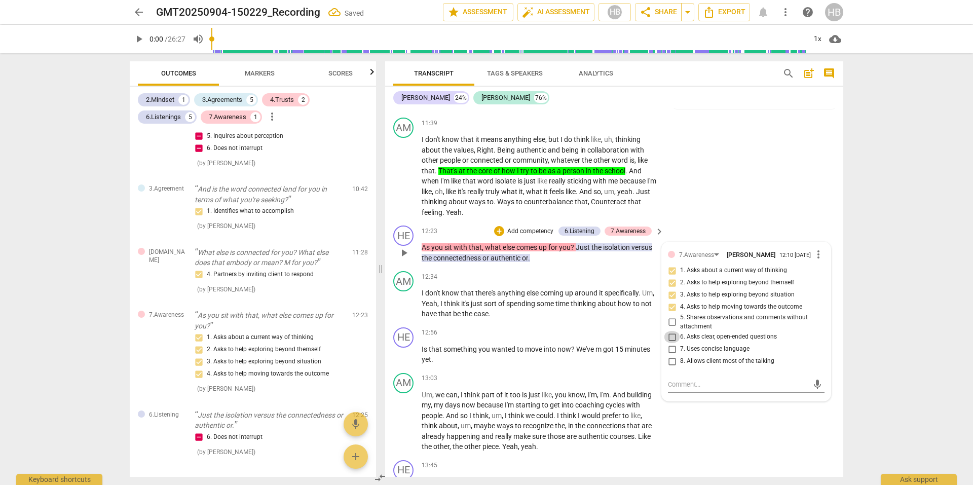
click at [672, 343] on input "6. Asks clear, open-ended questions" at bounding box center [672, 337] width 16 height 12
click at [777, 213] on div "AM play_arrow pause 11:39 + Add competency keyboard_arrow_right I don't know th…" at bounding box center [614, 168] width 458 height 108
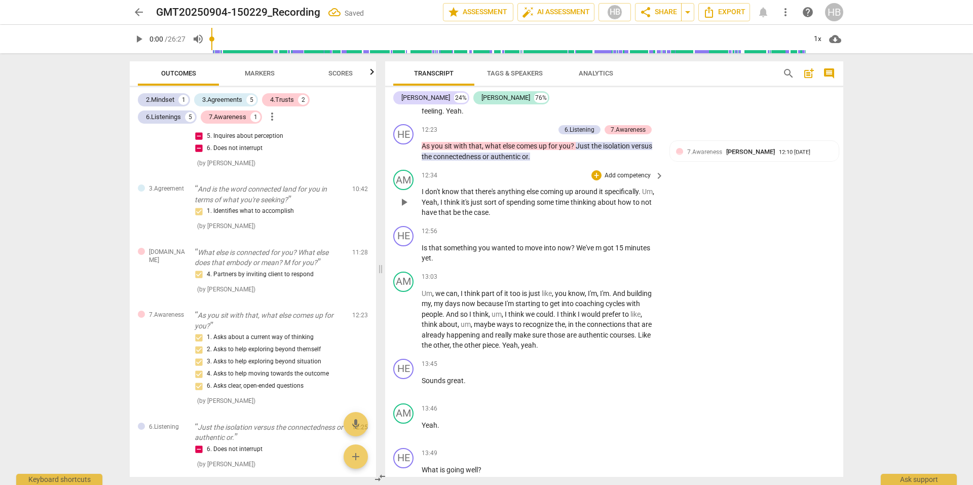
scroll to position [2744, 0]
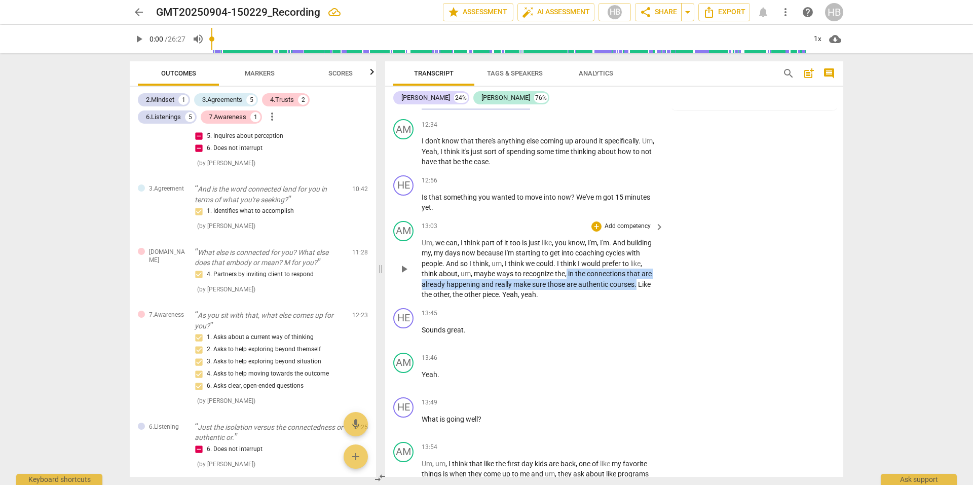
drag, startPoint x: 637, startPoint y: 296, endPoint x: 567, endPoint y: 285, distance: 70.8
click at [567, 285] on p "Um , we can , I think part of it too is just like , you know , I'm , I'm . And …" at bounding box center [540, 269] width 237 height 62
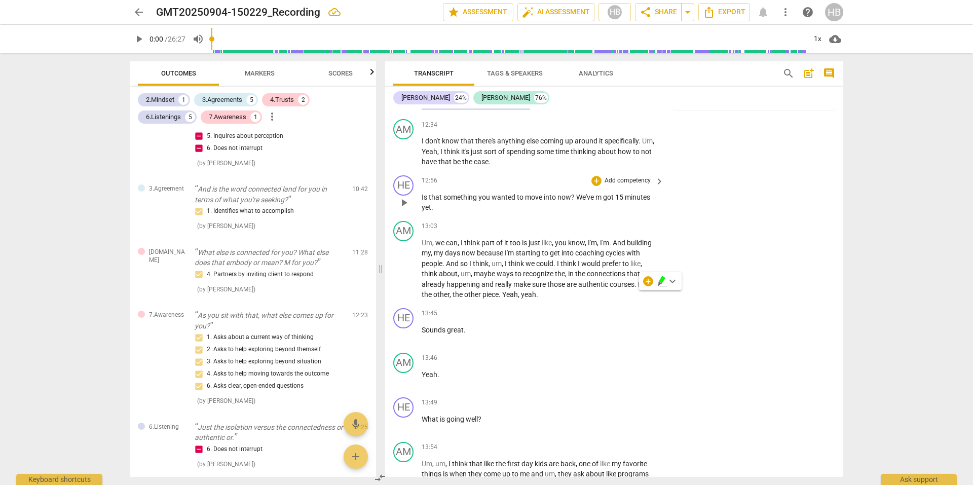
click at [547, 201] on span "into" at bounding box center [551, 197] width 14 height 8
drag, startPoint x: 574, startPoint y: 207, endPoint x: 412, endPoint y: 209, distance: 161.7
click at [412, 209] on div "HE play_arrow pause 12:56 + Add competency keyboard_arrow_right Is that somethi…" at bounding box center [614, 194] width 458 height 46
click at [646, 186] on p "Add competency" at bounding box center [628, 180] width 48 height 9
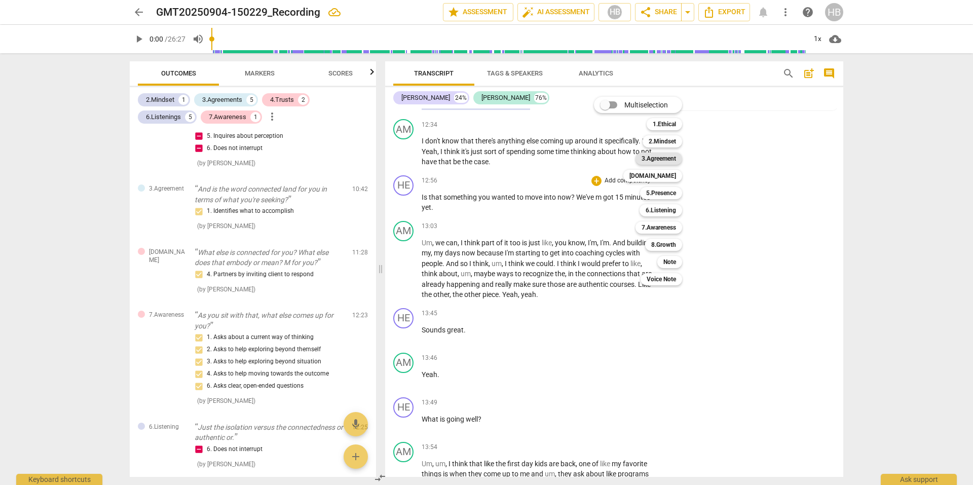
click at [659, 161] on b "3.Agreement" at bounding box center [659, 159] width 34 height 12
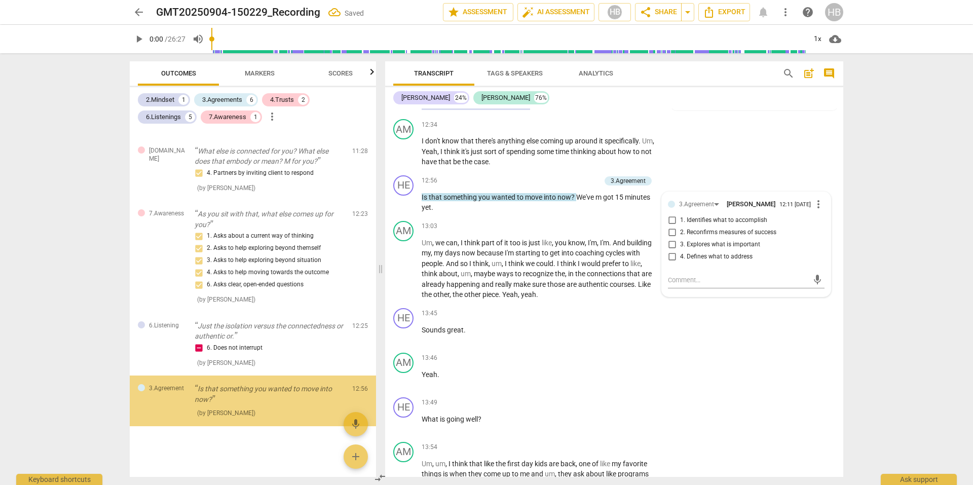
scroll to position [790, 0]
click at [672, 227] on input "1. Identifies what to accomplish" at bounding box center [672, 220] width 16 height 12
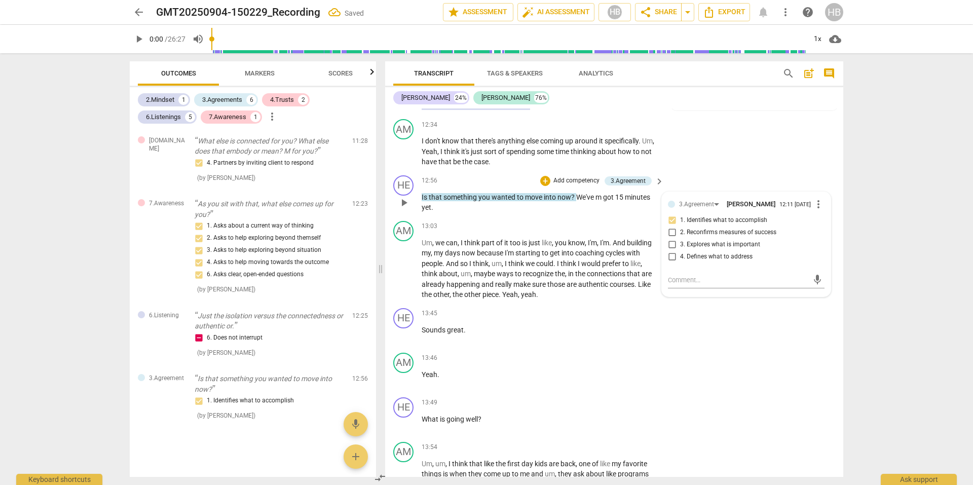
click at [580, 186] on p "Add competency" at bounding box center [577, 180] width 48 height 9
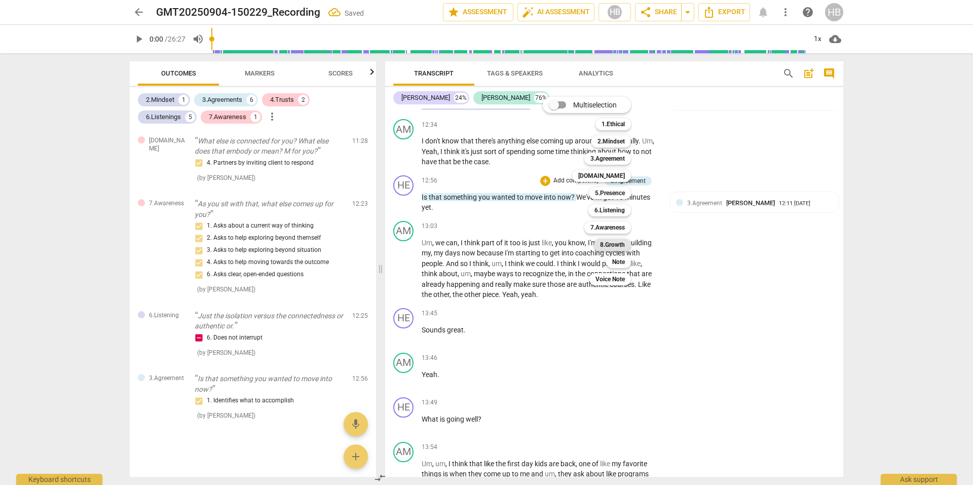
click at [622, 241] on b "8.Growth" at bounding box center [612, 245] width 25 height 12
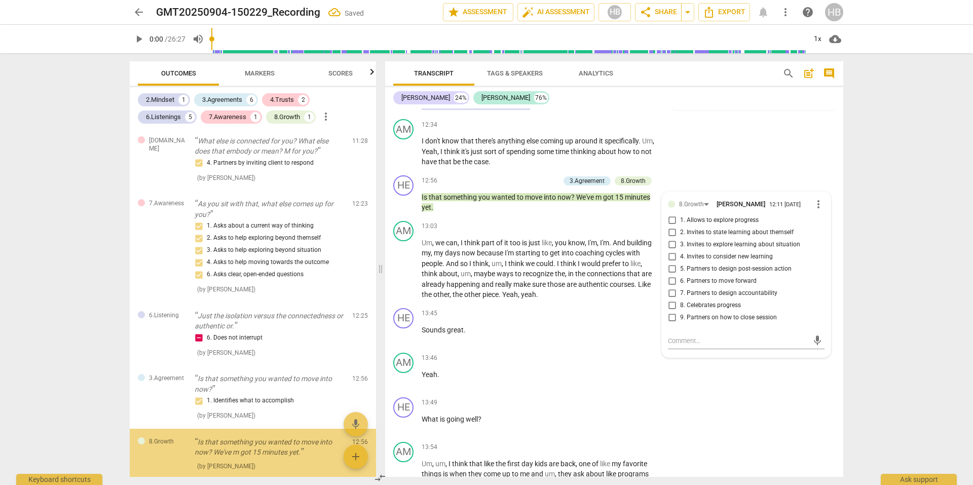
scroll to position [853, 0]
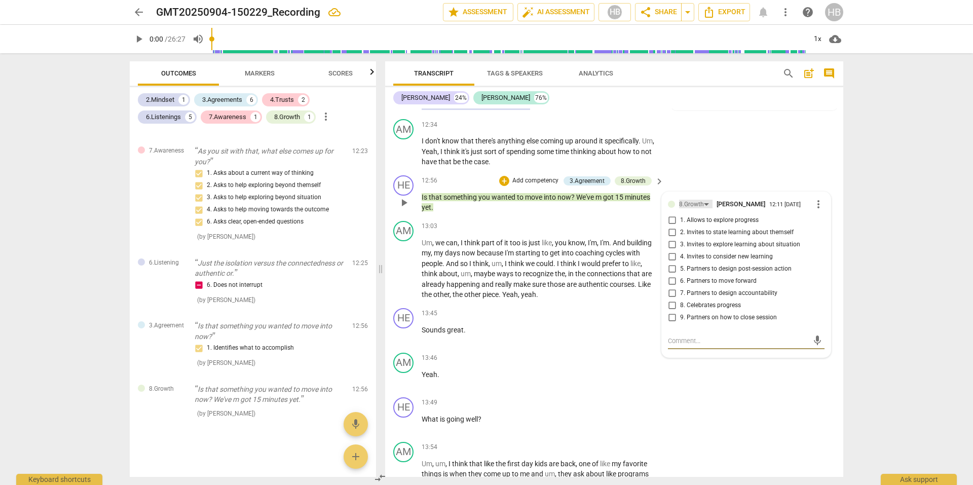
click at [688, 209] on div "8.Growth" at bounding box center [691, 205] width 25 height 10
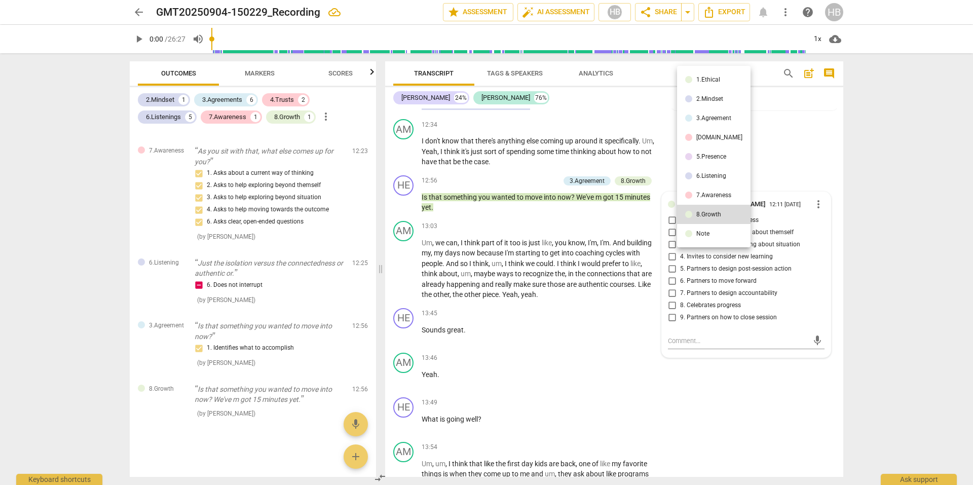
click at [690, 199] on li "7.Awareness" at bounding box center [714, 195] width 74 height 19
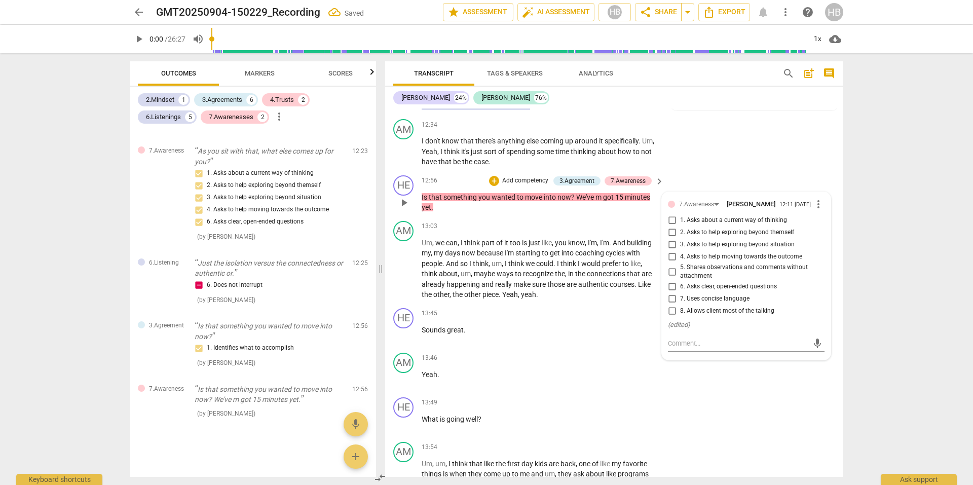
click at [671, 263] on input "4. Asks to help moving towards the outcome" at bounding box center [672, 257] width 16 height 12
click at [604, 288] on span "authentic" at bounding box center [593, 284] width 31 height 8
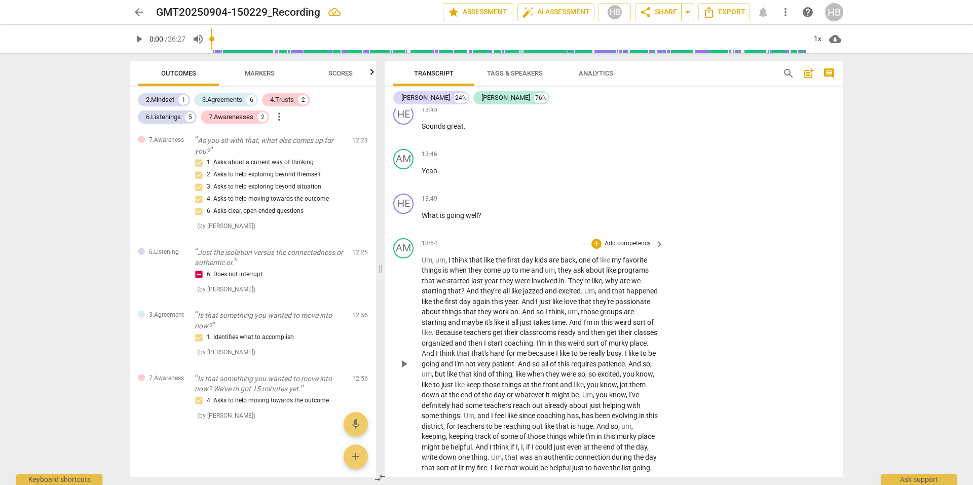
scroll to position [2946, 0]
click at [489, 222] on p "What is going well ?" at bounding box center [540, 216] width 237 height 11
click at [626, 205] on p "Add competency" at bounding box center [628, 200] width 48 height 9
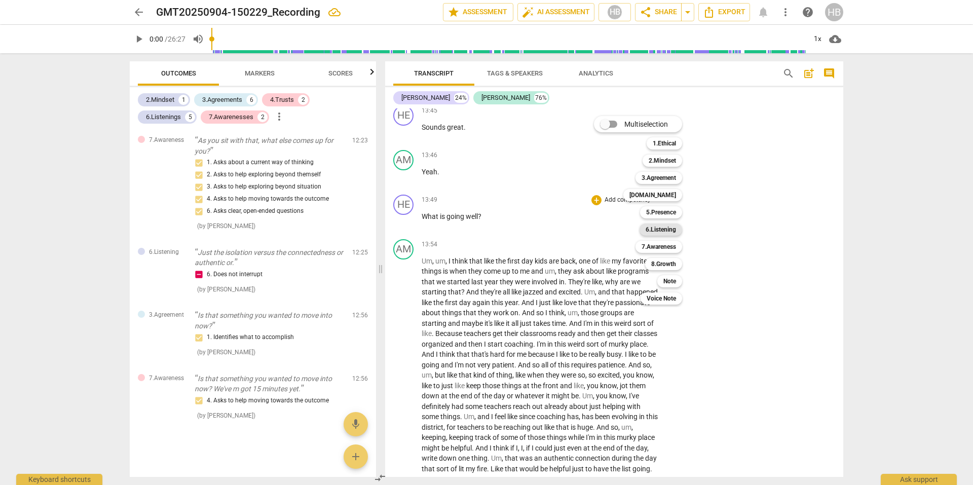
click at [658, 232] on b "6.Listening" at bounding box center [661, 230] width 30 height 12
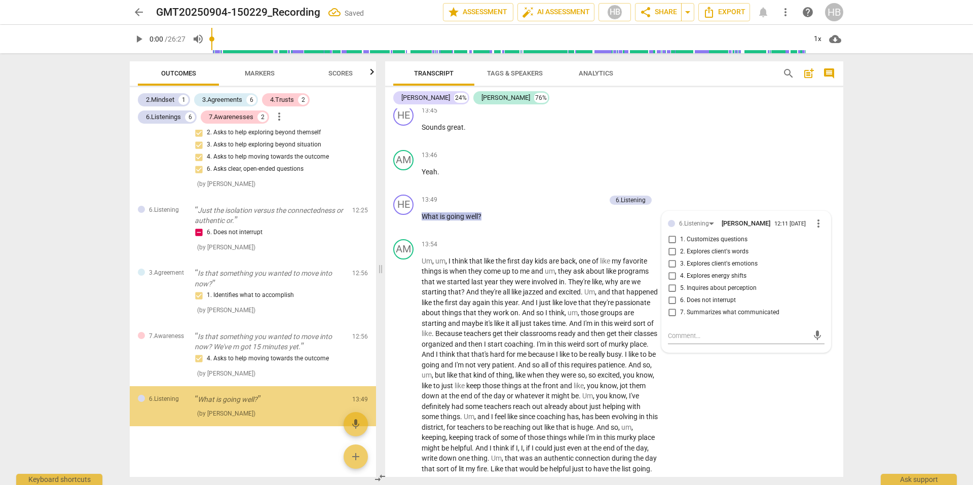
scroll to position [906, 0]
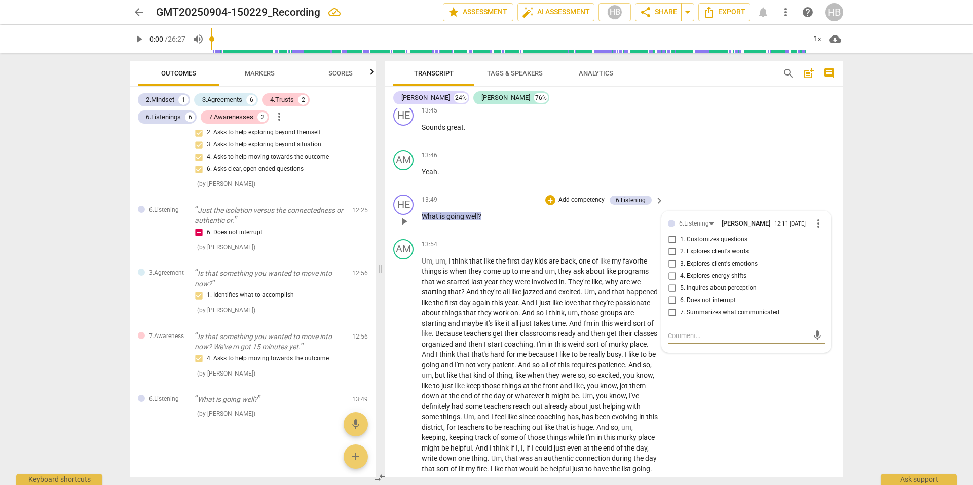
click at [671, 319] on input "7. Summarizes what communicated" at bounding box center [672, 313] width 16 height 12
click at [692, 341] on textarea at bounding box center [738, 336] width 140 height 10
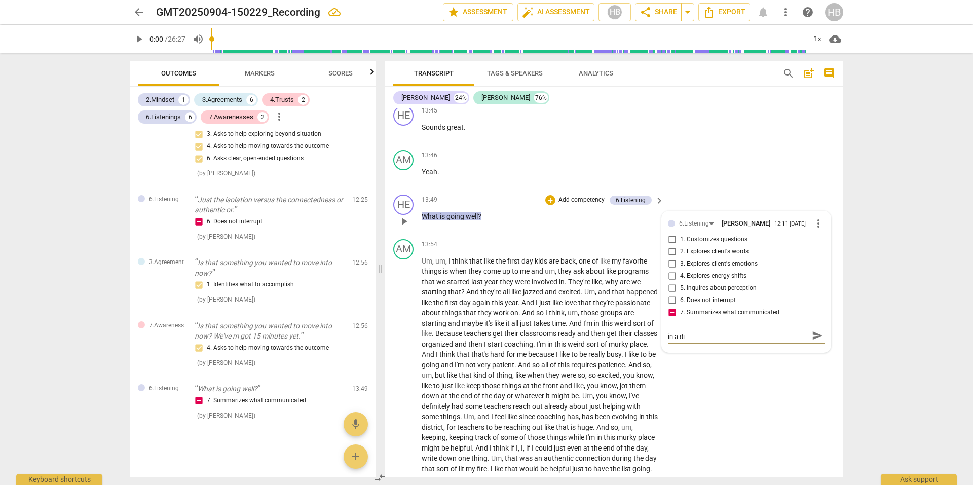
scroll to position [0, 0]
click at [812, 346] on span "send" at bounding box center [817, 340] width 11 height 11
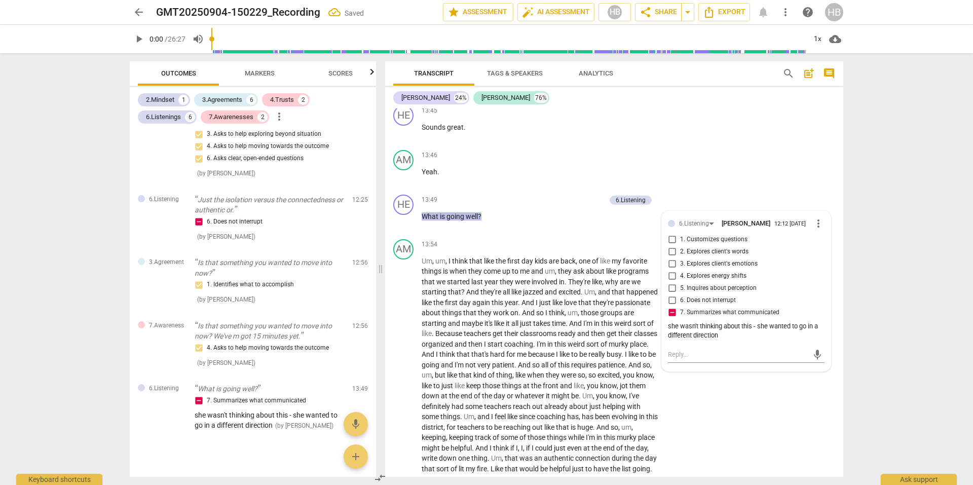
click at [925, 312] on div "arrow_back GMT20250904-150229_Recording Saved edit star Assessment auto_fix_hig…" at bounding box center [486, 242] width 973 height 485
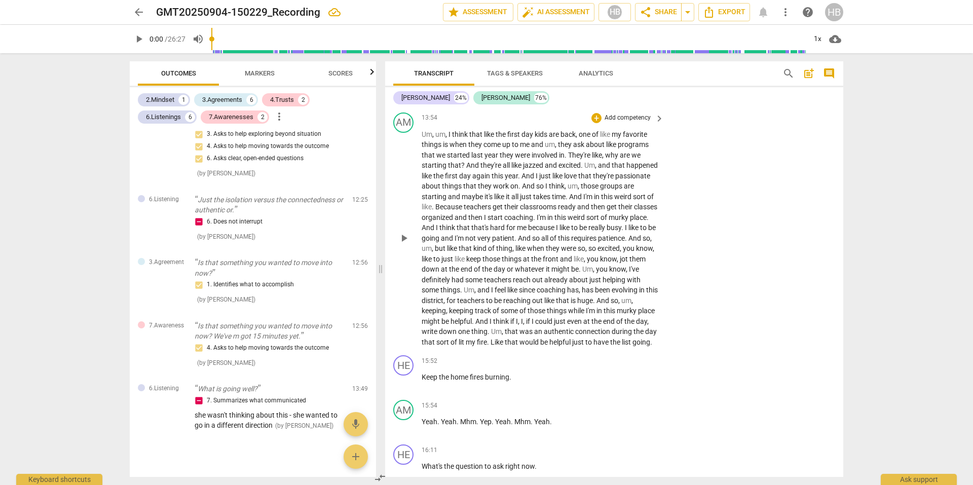
scroll to position [3098, 0]
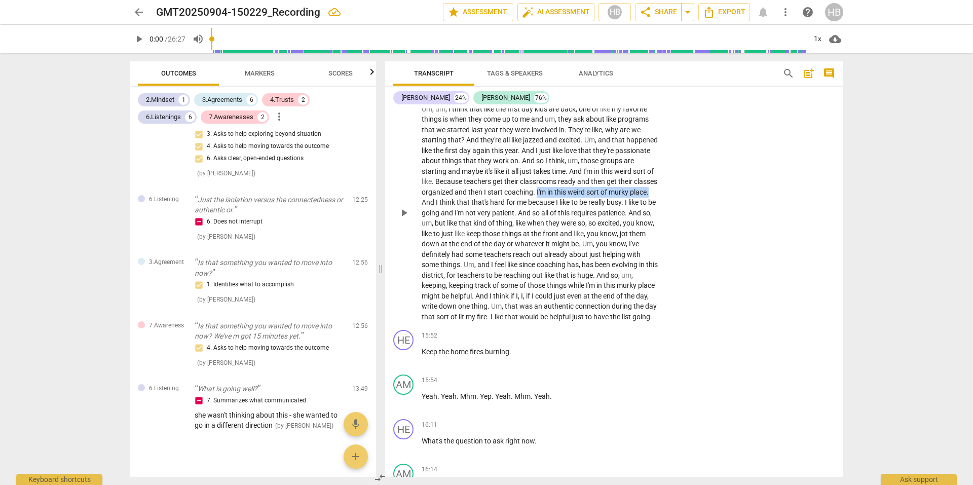
drag, startPoint x: 469, startPoint y: 212, endPoint x: 591, endPoint y: 200, distance: 121.8
click at [591, 200] on p "Um , um , I think that like the first day kids are back , one of like my favori…" at bounding box center [540, 213] width 237 height 218
click at [508, 198] on span "keyboard_arrow_down" at bounding box center [505, 200] width 12 height 12
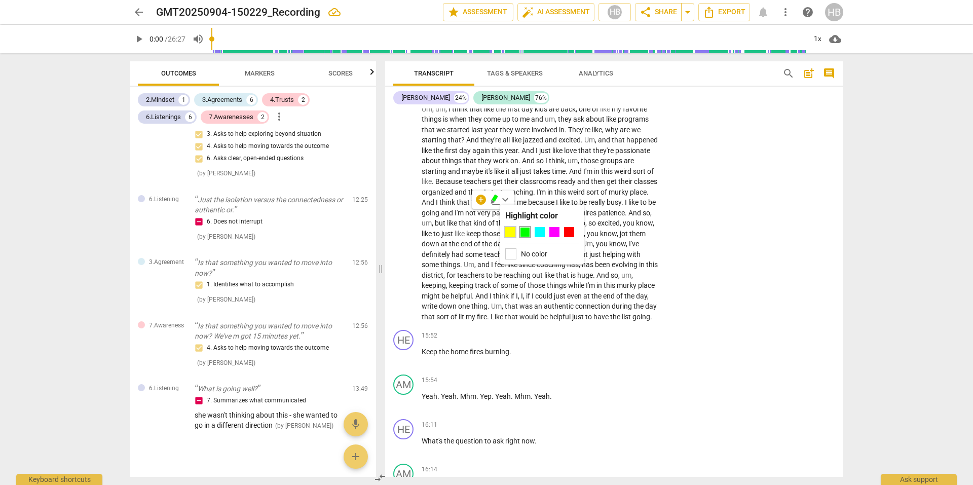
click at [511, 234] on div at bounding box center [510, 232] width 10 height 10
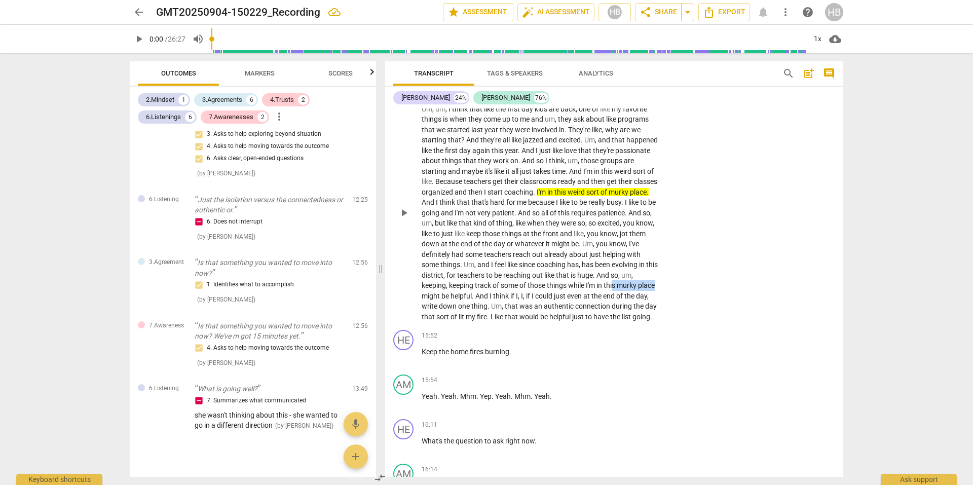
drag, startPoint x: 532, startPoint y: 306, endPoint x: 487, endPoint y: 306, distance: 45.1
click at [487, 306] on p "Um , um , I think that like the first day kids are back , one of like my favori…" at bounding box center [540, 213] width 237 height 218
click at [555, 291] on icon "button" at bounding box center [556, 291] width 6 height 7
drag, startPoint x: 493, startPoint y: 315, endPoint x: 605, endPoint y: 315, distance: 112.0
click at [605, 315] on p "Um , um , I think that like the first day kids are back , one of like my favori…" at bounding box center [540, 213] width 237 height 218
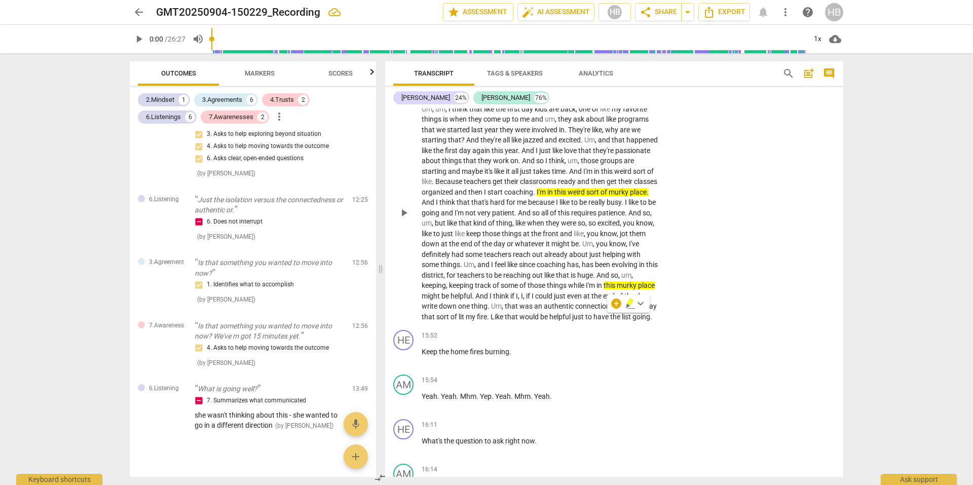
click at [491, 269] on span "and" at bounding box center [485, 265] width 14 height 8
drag, startPoint x: 612, startPoint y: 326, endPoint x: 579, endPoint y: 326, distance: 33.0
click at [579, 322] on p "Um , um , I think that like the first day kids are back , one of like my favori…" at bounding box center [540, 213] width 237 height 218
click at [632, 314] on icon "button" at bounding box center [634, 312] width 6 height 7
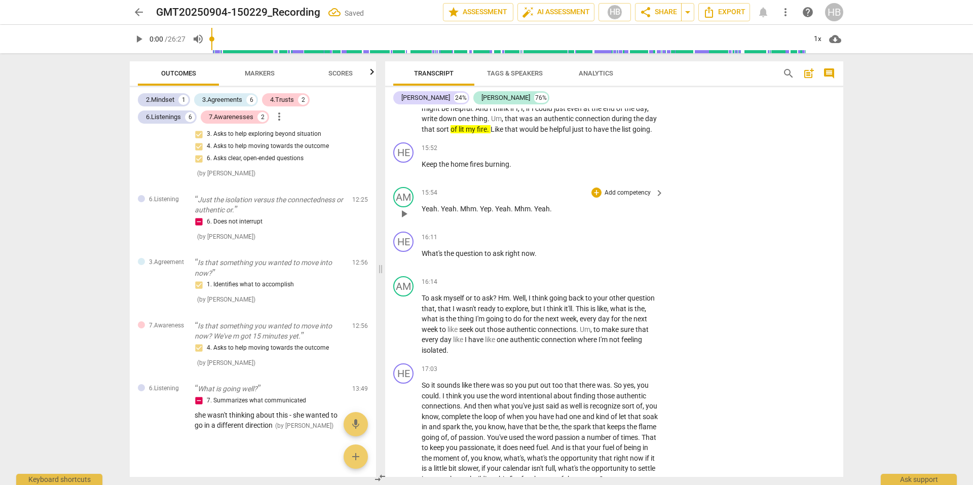
scroll to position [3301, 0]
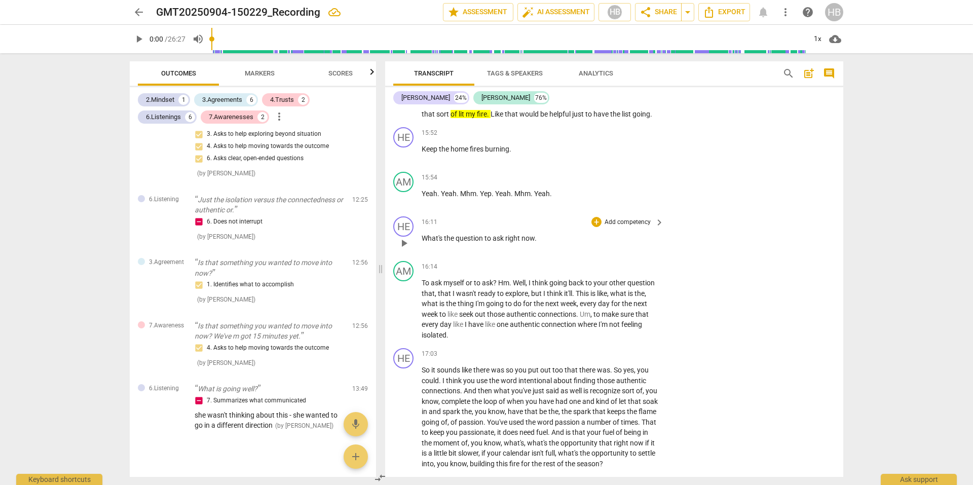
click at [531, 242] on span "now" at bounding box center [528, 238] width 13 height 8
click at [621, 227] on p "Add competency" at bounding box center [628, 222] width 48 height 9
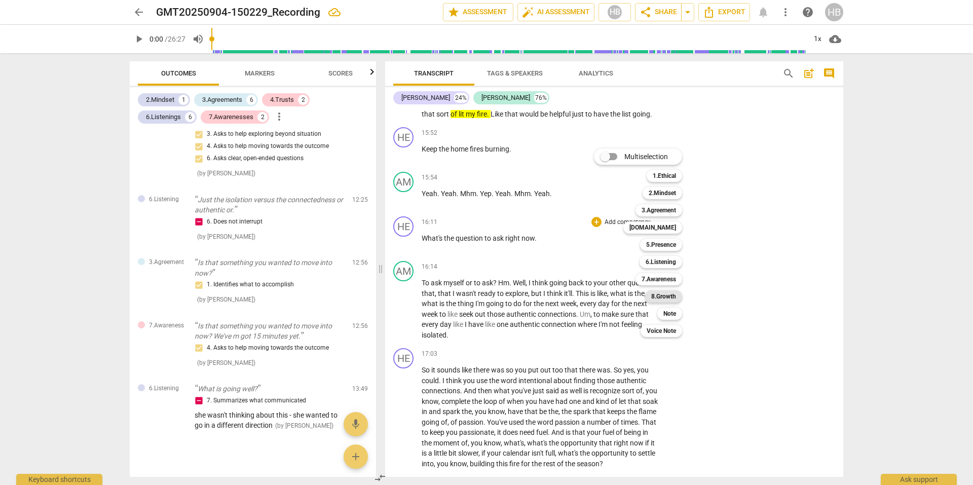
click at [668, 291] on b "8.Growth" at bounding box center [663, 296] width 25 height 12
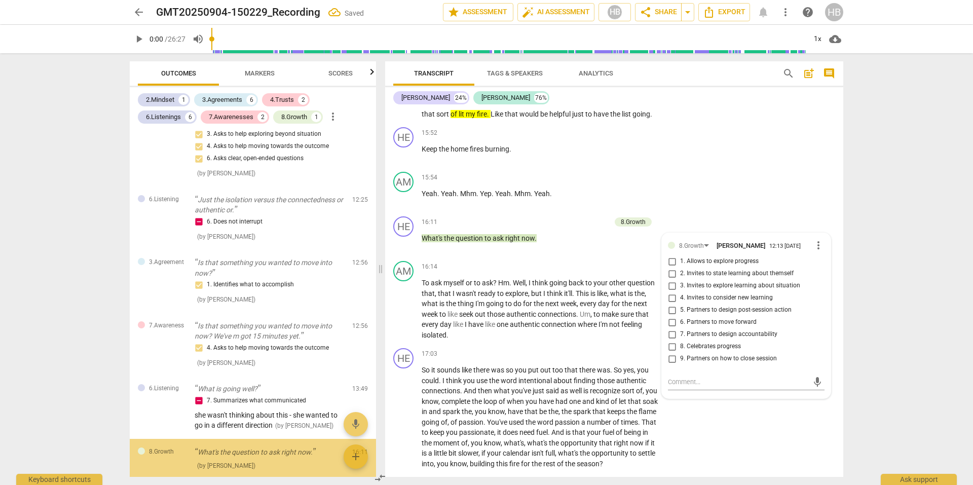
scroll to position [969, 0]
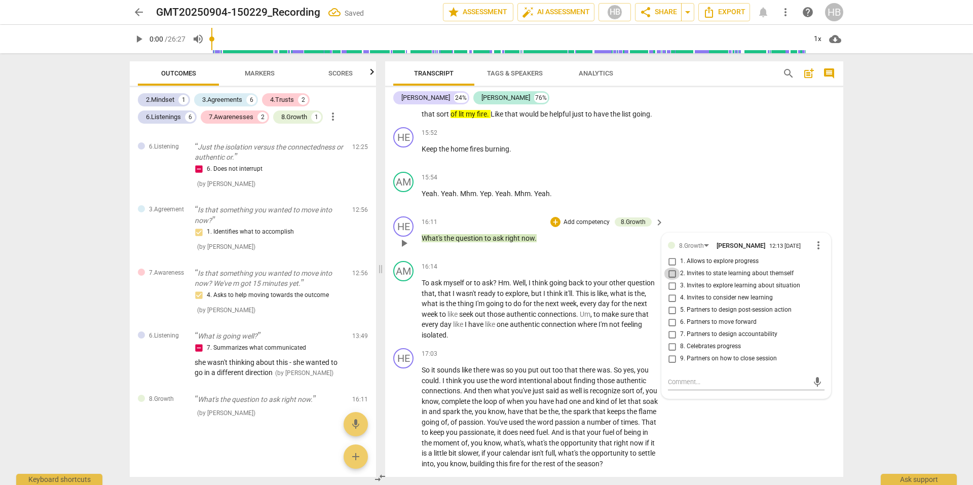
click at [670, 280] on input "2. Invites to state learning about themself" at bounding box center [672, 274] width 16 height 12
click at [671, 292] on input "3. Invites to explore learning about situation" at bounding box center [672, 286] width 16 height 12
click at [672, 280] on input "2. Invites to state learning about themself" at bounding box center [672, 274] width 16 height 12
click at [670, 280] on input "2. Invites to state learning about themself" at bounding box center [672, 274] width 16 height 12
click at [880, 228] on div "arrow_back GMT20250904-150229_Recording edit star Assessment auto_fix_high AI A…" at bounding box center [486, 242] width 973 height 485
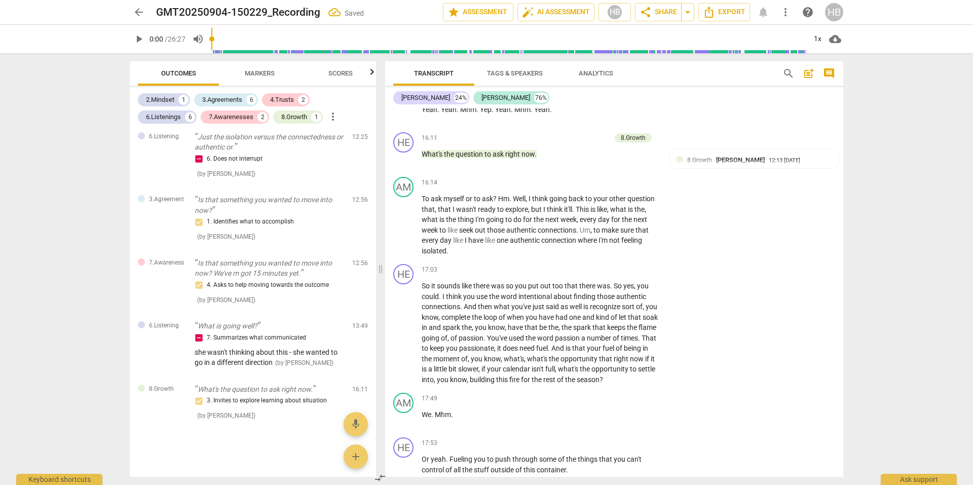
scroll to position [3403, 0]
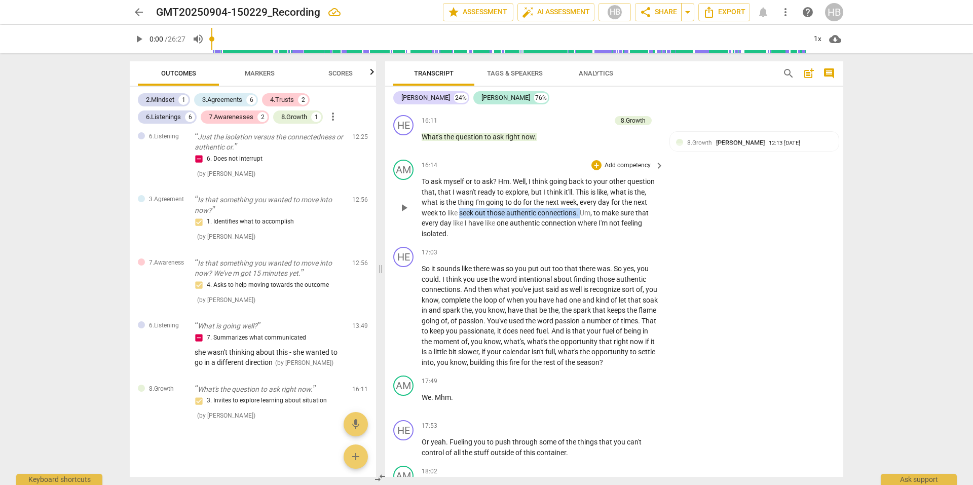
drag, startPoint x: 476, startPoint y: 234, endPoint x: 597, endPoint y: 236, distance: 121.2
click at [597, 236] on p "To ask myself or to ask ? Hm . Well , I think going back to your other question…" at bounding box center [540, 207] width 237 height 62
click at [622, 225] on icon "button" at bounding box center [621, 220] width 10 height 12
drag, startPoint x: 488, startPoint y: 258, endPoint x: 525, endPoint y: 246, distance: 39.4
click at [525, 239] on p "To ask myself or to ask ? Hm . Well , I think going back to your other question…" at bounding box center [540, 207] width 237 height 62
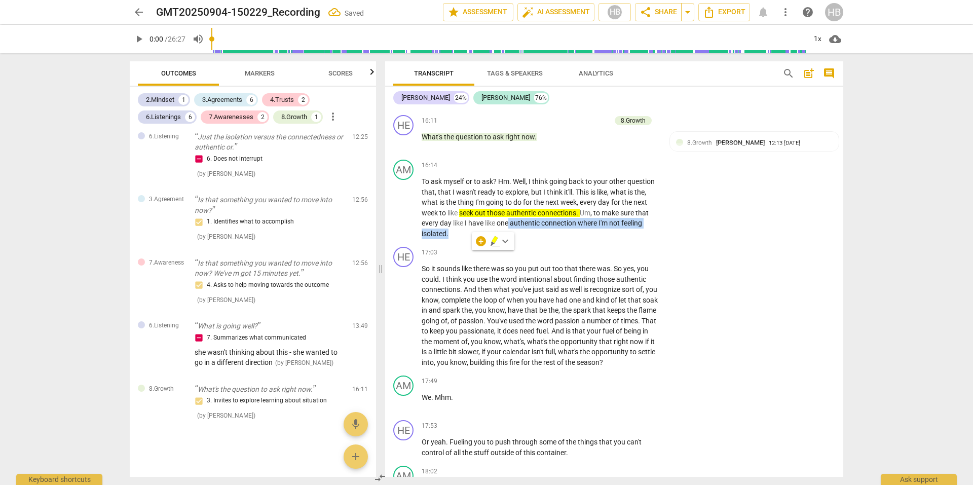
click at [495, 240] on icon "button" at bounding box center [495, 239] width 6 height 7
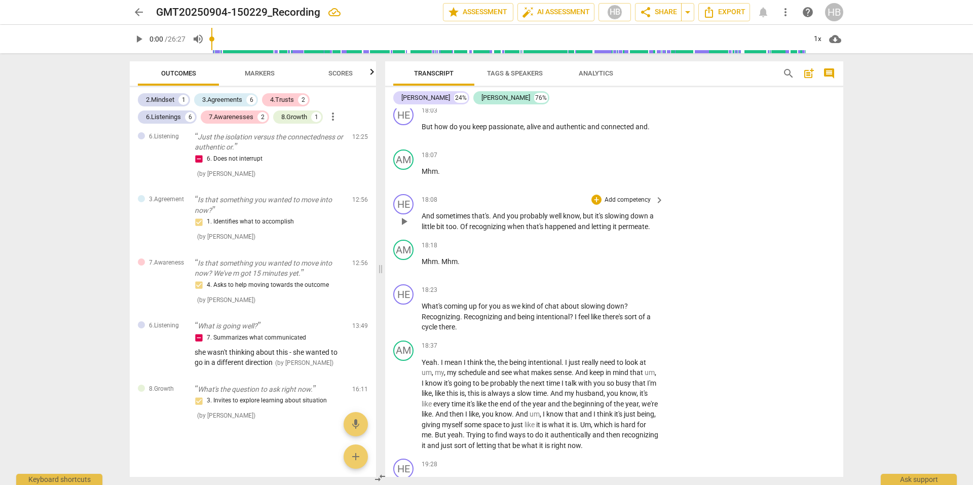
scroll to position [3859, 0]
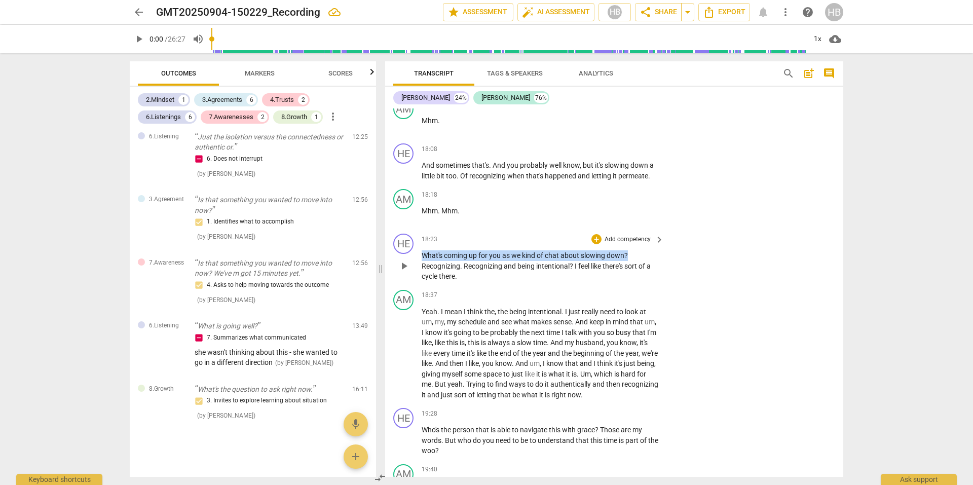
drag, startPoint x: 630, startPoint y: 286, endPoint x: 418, endPoint y: 290, distance: 211.9
click at [418, 286] on div "HE play_arrow pause 18:23 + Add competency keyboard_arrow_right What's coming u…" at bounding box center [614, 258] width 458 height 56
click at [661, 275] on span "keyboard_arrow_down" at bounding box center [662, 274] width 12 height 12
click at [638, 272] on div "+" at bounding box center [638, 274] width 10 height 10
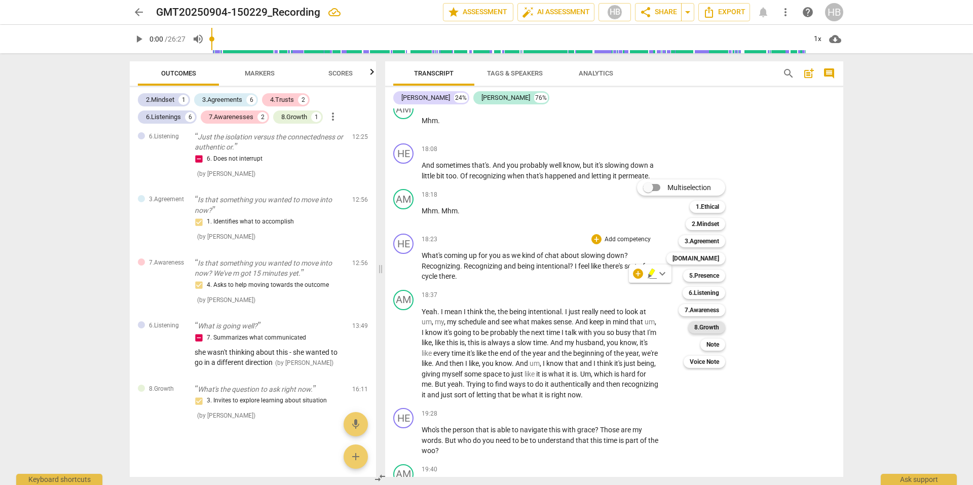
click at [703, 322] on b "8.Growth" at bounding box center [707, 327] width 25 height 12
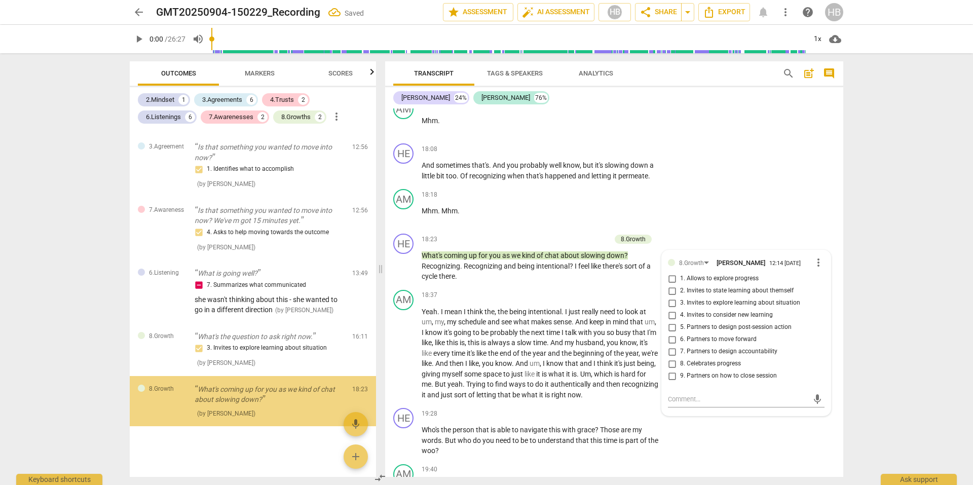
scroll to position [1032, 0]
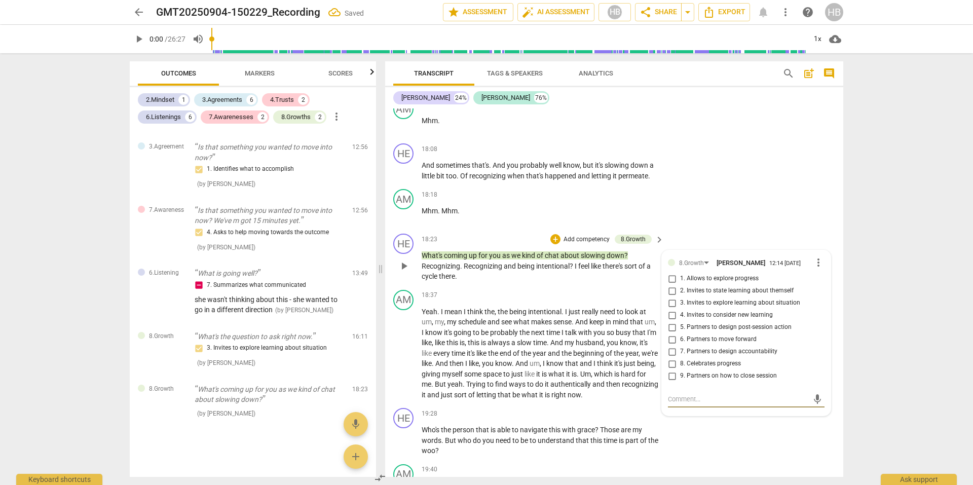
click at [669, 297] on input "2. Invites to state learning about themself" at bounding box center [672, 291] width 16 height 12
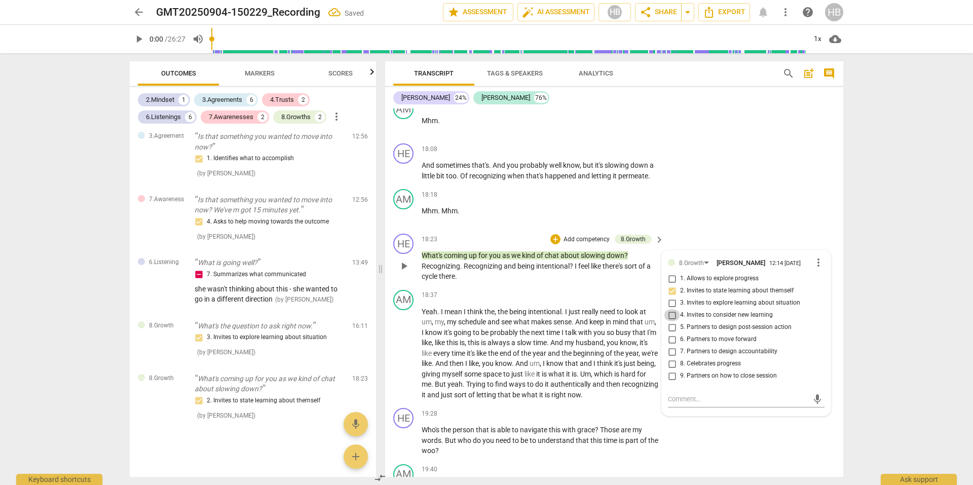
click at [672, 321] on input "4. Invites to consider new learning" at bounding box center [672, 315] width 16 height 12
click at [594, 326] on span "keep" at bounding box center [598, 322] width 16 height 8
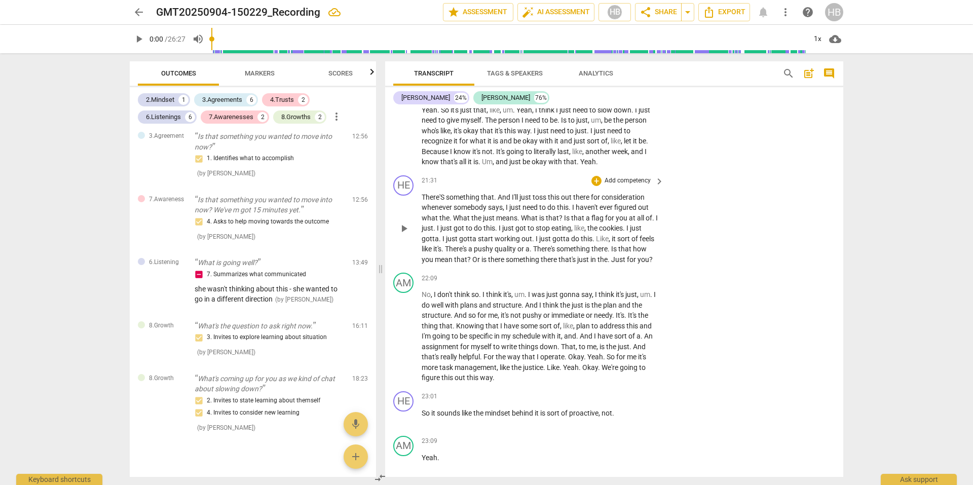
scroll to position [4670, 0]
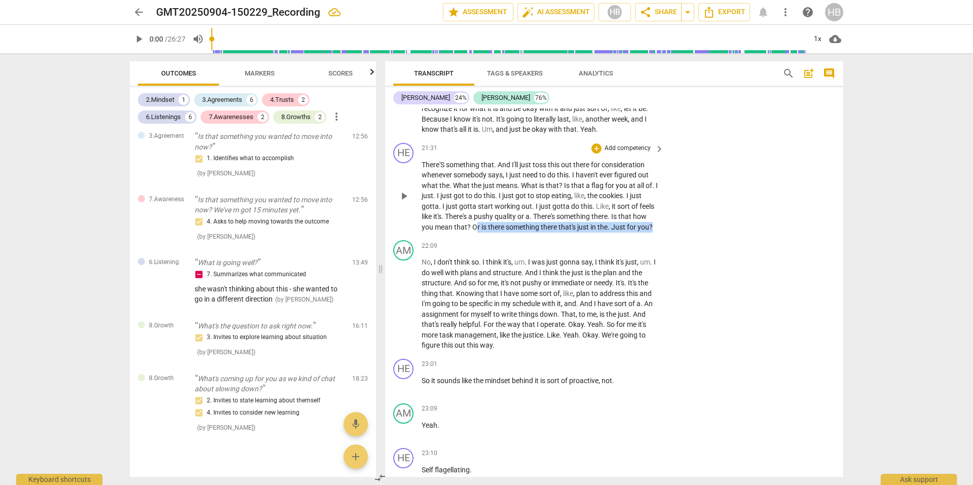
drag, startPoint x: 474, startPoint y: 270, endPoint x: 666, endPoint y: 268, distance: 191.1
click at [666, 237] on div "HE play_arrow pause 21:31 + Add competency keyboard_arrow_right There'S somethi…" at bounding box center [614, 188] width 458 height 98
click at [659, 254] on div "+" at bounding box center [663, 255] width 10 height 10
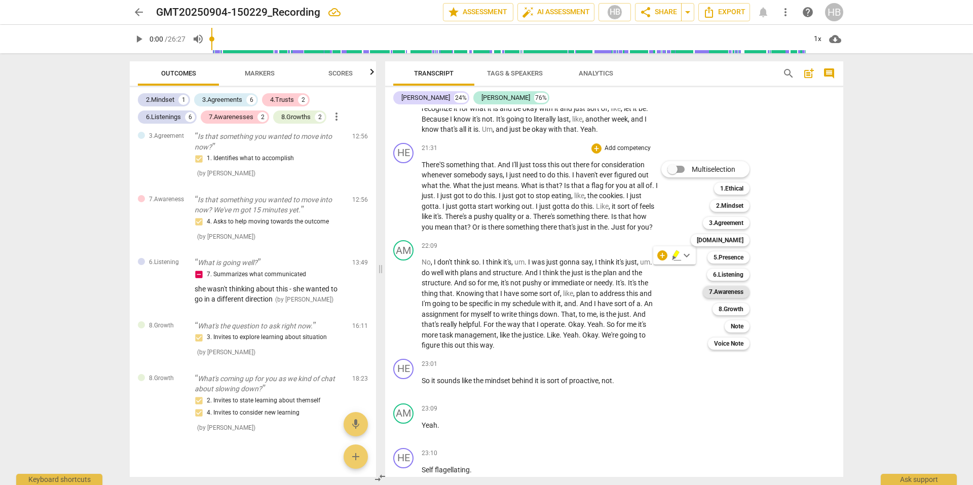
click at [721, 294] on b "7.Awareness" at bounding box center [726, 292] width 34 height 12
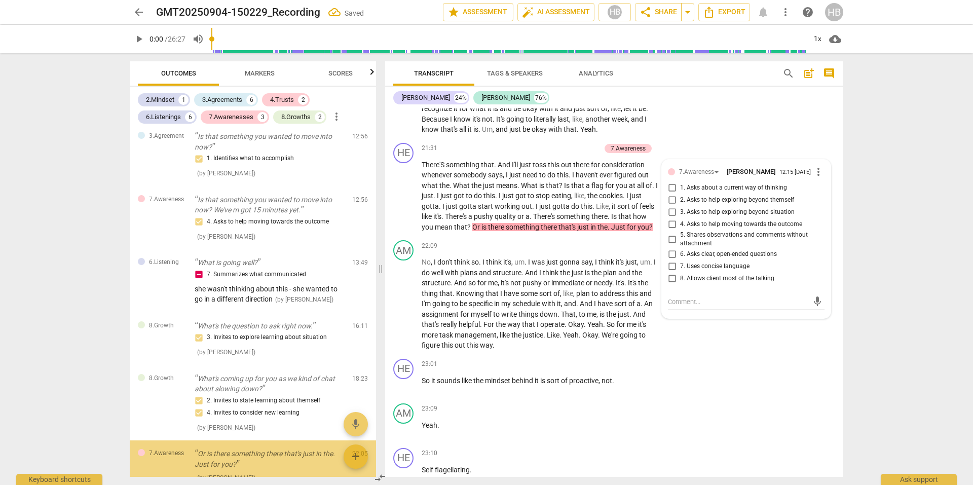
scroll to position [1107, 0]
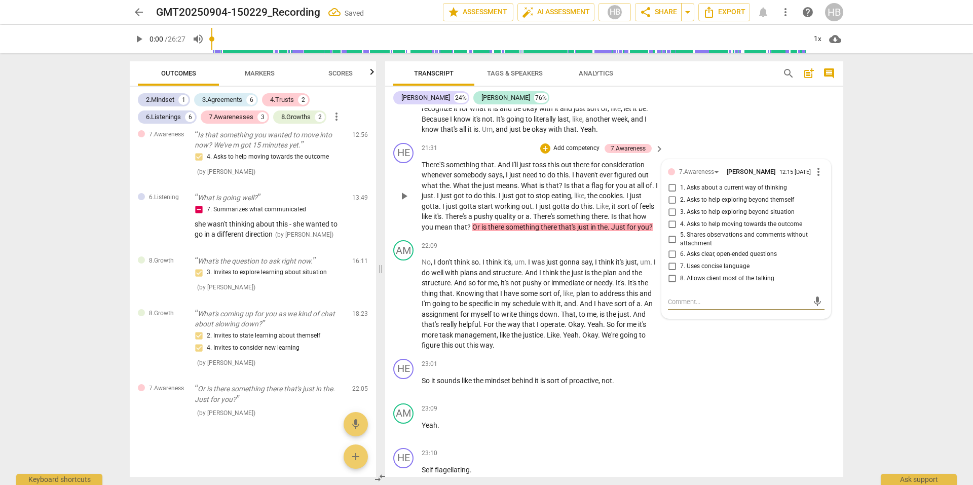
click at [673, 245] on input "5. Shares observations and comments without attachment" at bounding box center [672, 239] width 16 height 12
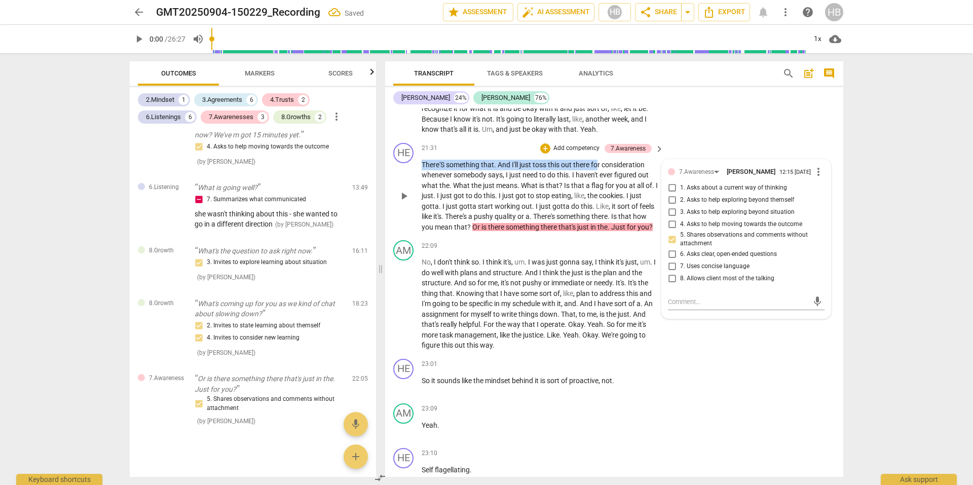
drag, startPoint x: 423, startPoint y: 206, endPoint x: 598, endPoint y: 210, distance: 175.5
click at [598, 210] on p "There'S something that . And I'll just toss this out there for consideration wh…" at bounding box center [540, 196] width 237 height 73
click at [670, 261] on input "6. Asks clear, open-ended questions" at bounding box center [672, 254] width 16 height 12
click at [580, 308] on span "." at bounding box center [578, 304] width 4 height 8
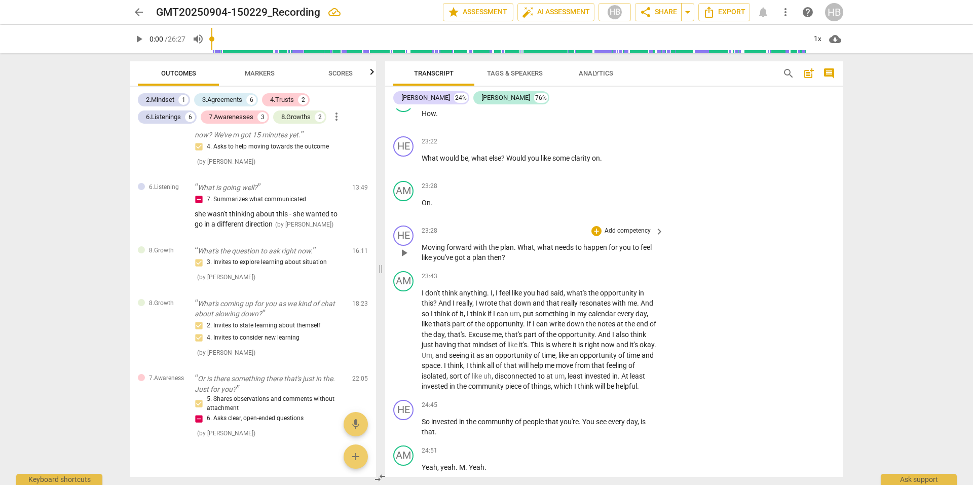
scroll to position [5177, 0]
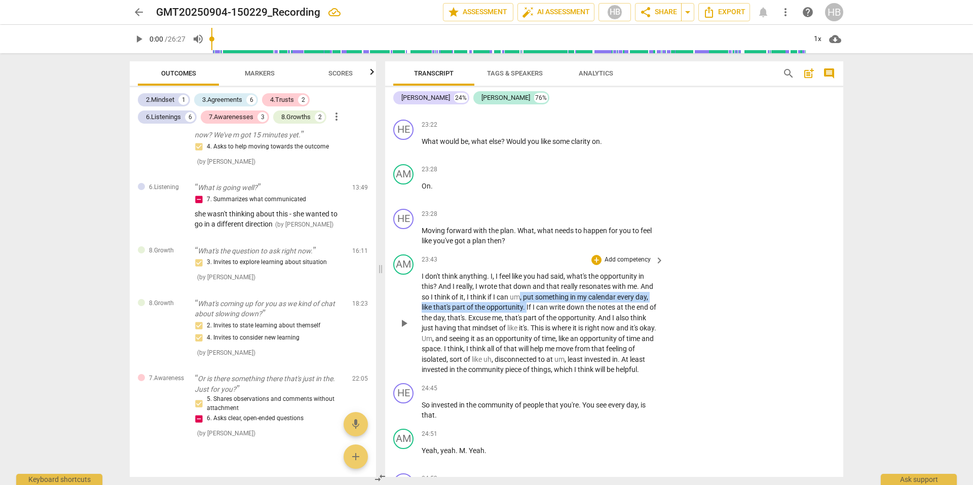
drag, startPoint x: 522, startPoint y: 337, endPoint x: 527, endPoint y: 348, distance: 12.9
click at [527, 348] on p "I don't think anything . I , I feel like you had said , what's the opportunity …" at bounding box center [540, 323] width 237 height 104
click at [551, 336] on icon "button" at bounding box center [550, 334] width 6 height 7
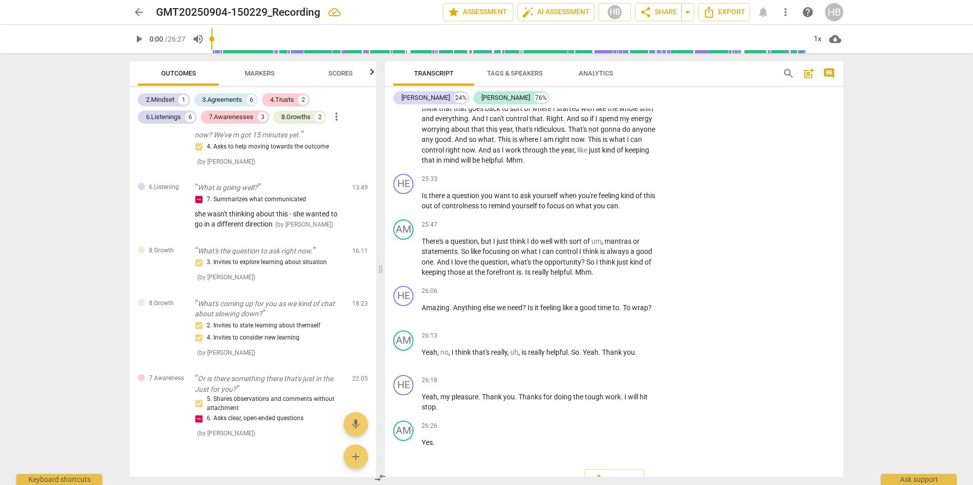
scroll to position [5582, 0]
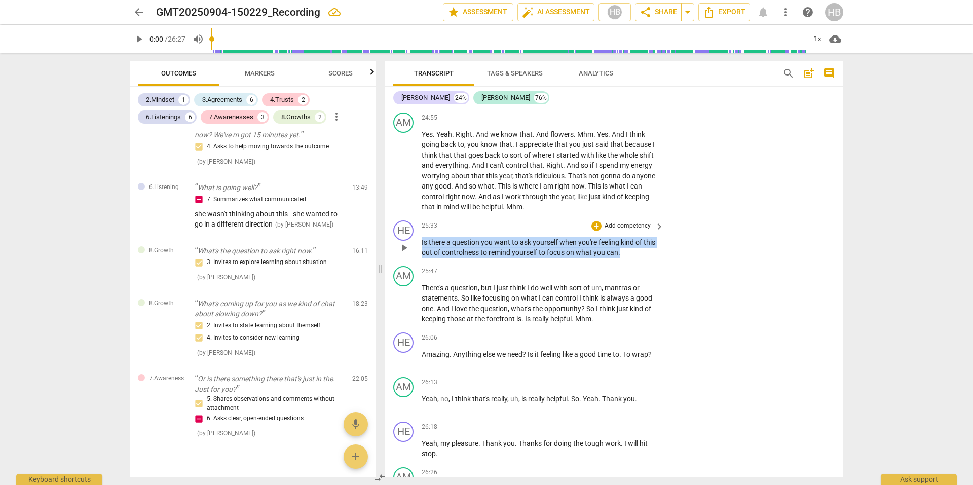
drag, startPoint x: 641, startPoint y: 305, endPoint x: 420, endPoint y: 296, distance: 221.2
click at [420, 262] on div "HE play_arrow pause 25:33 + Add competency keyboard_arrow_right Is there a ques…" at bounding box center [614, 239] width 458 height 46
click at [606, 231] on p "Add competency" at bounding box center [628, 226] width 48 height 9
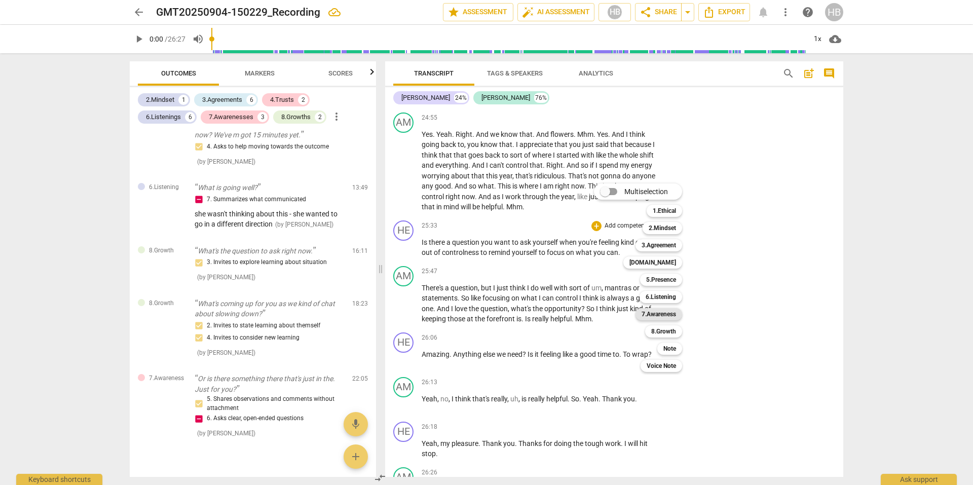
click at [659, 315] on b "7.Awareness" at bounding box center [659, 314] width 34 height 12
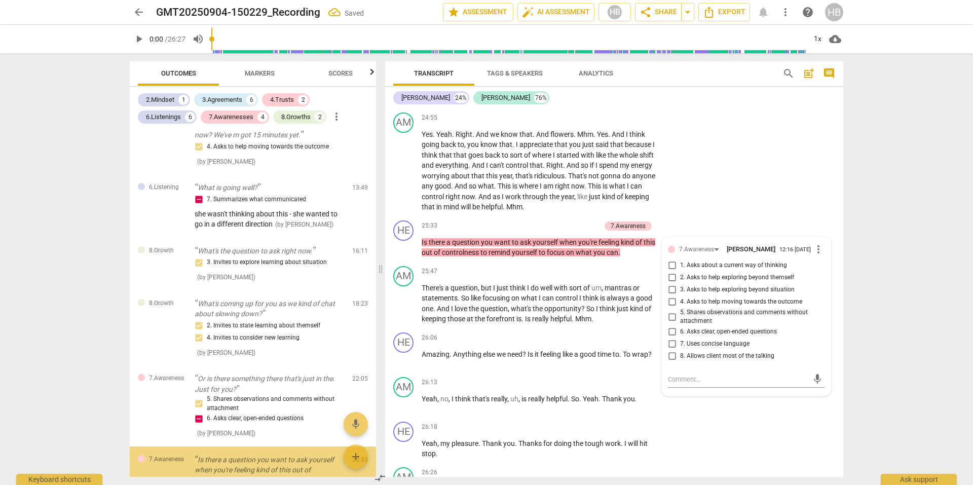
scroll to position [1209, 0]
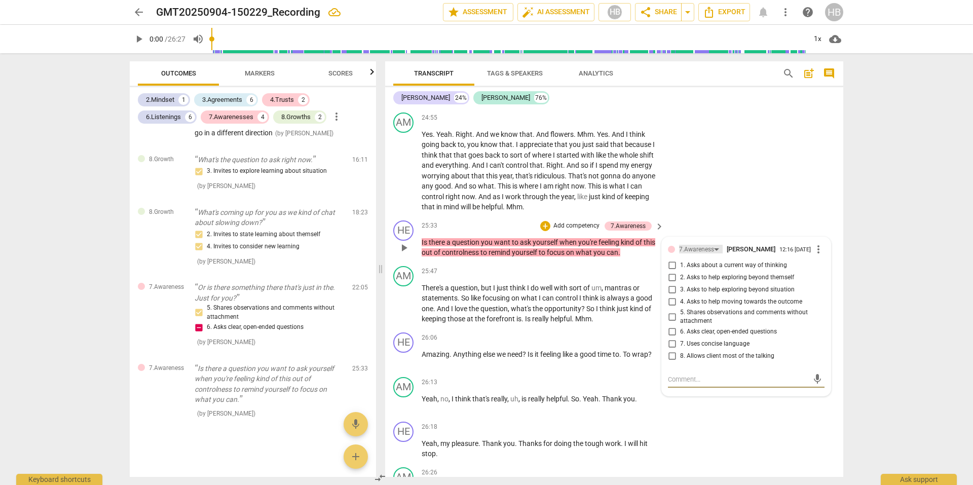
click at [695, 254] on div "7.Awareness" at bounding box center [696, 250] width 35 height 10
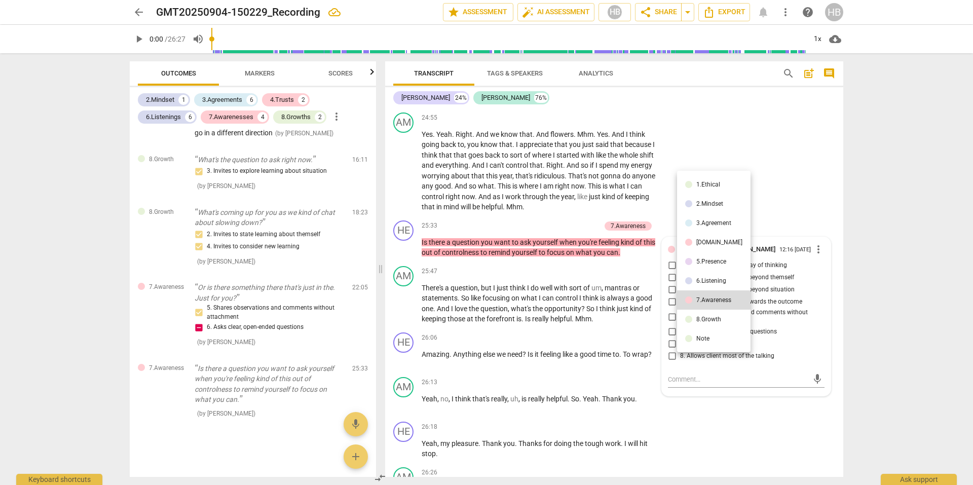
click at [703, 316] on div "8.Growth" at bounding box center [709, 319] width 25 height 6
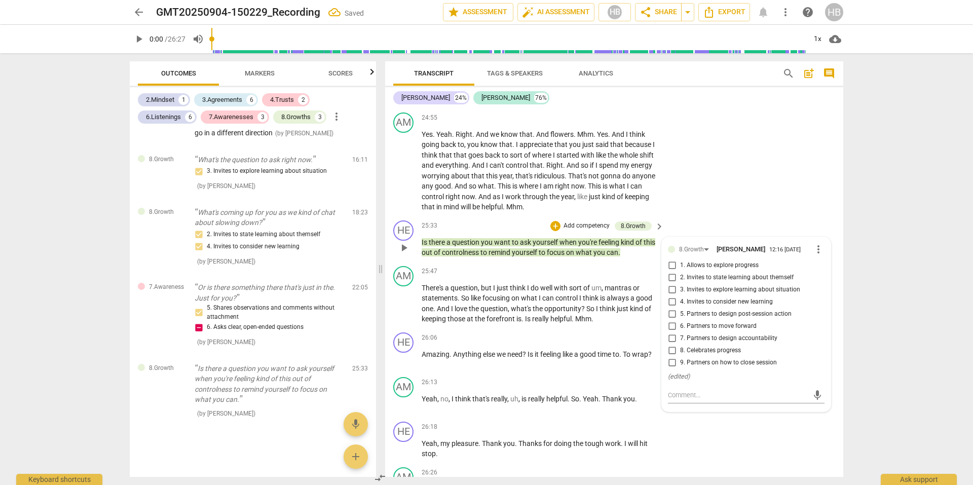
click at [671, 320] on input "5. Partners to design post-session action" at bounding box center [672, 314] width 16 height 12
click at [916, 317] on div "arrow_back GMT20250904-150229_Recording edit star Assessment auto_fix_high AI A…" at bounding box center [486, 242] width 973 height 485
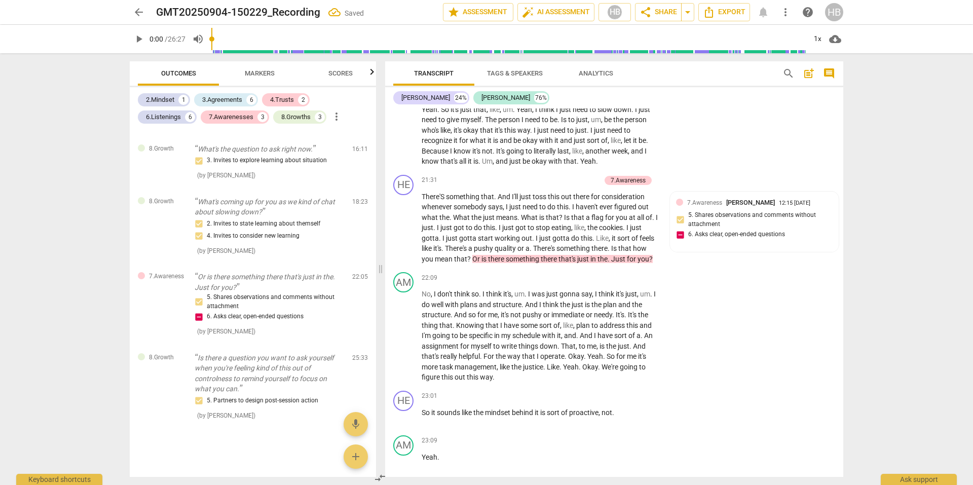
scroll to position [4385, 0]
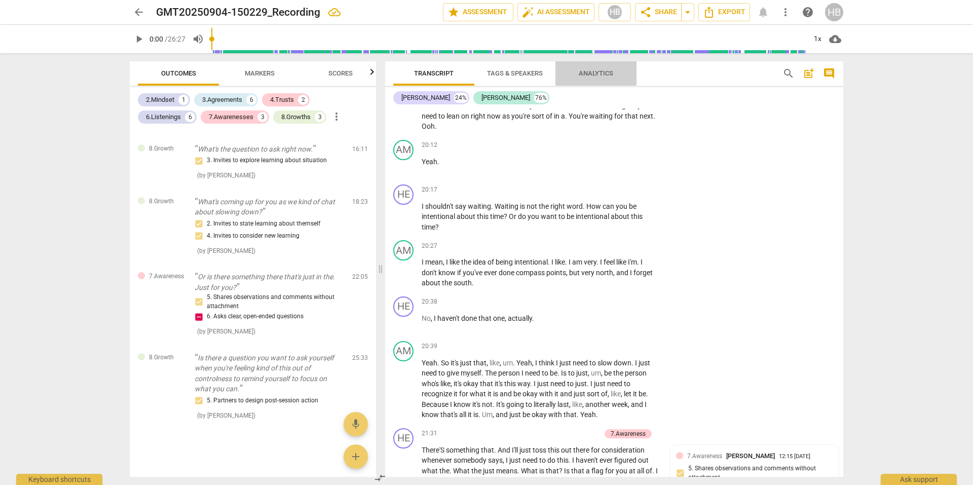
click at [602, 72] on span "Analytics" at bounding box center [596, 73] width 34 height 8
